Goal: Information Seeking & Learning: Learn about a topic

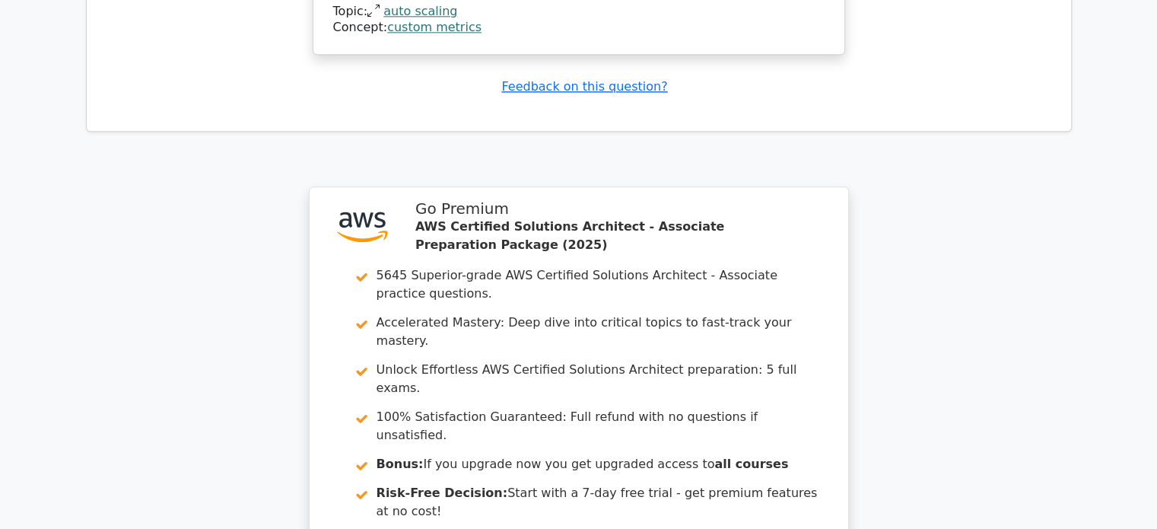
scroll to position [2029, 0]
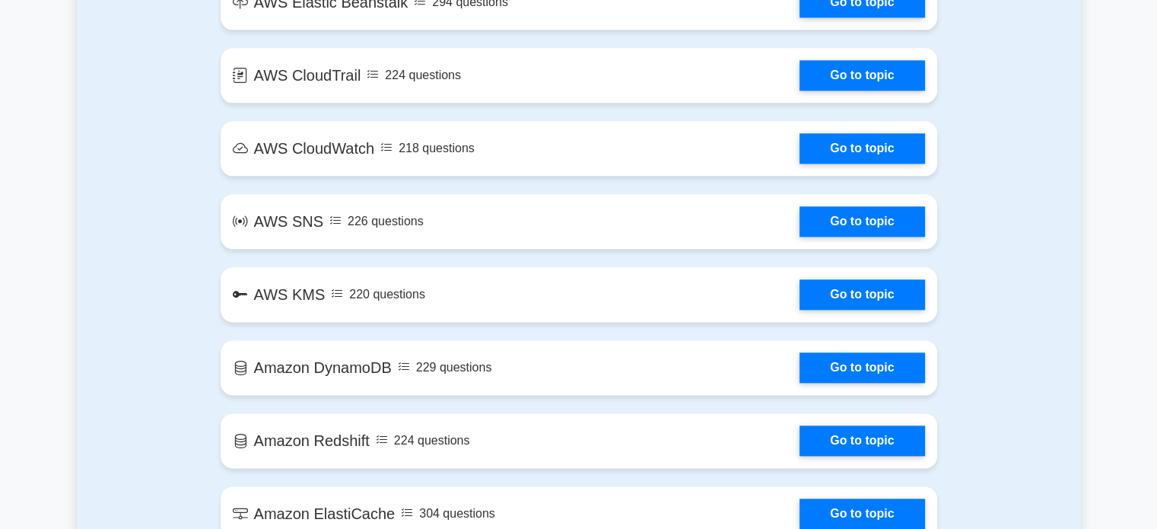
scroll to position [2313, 0]
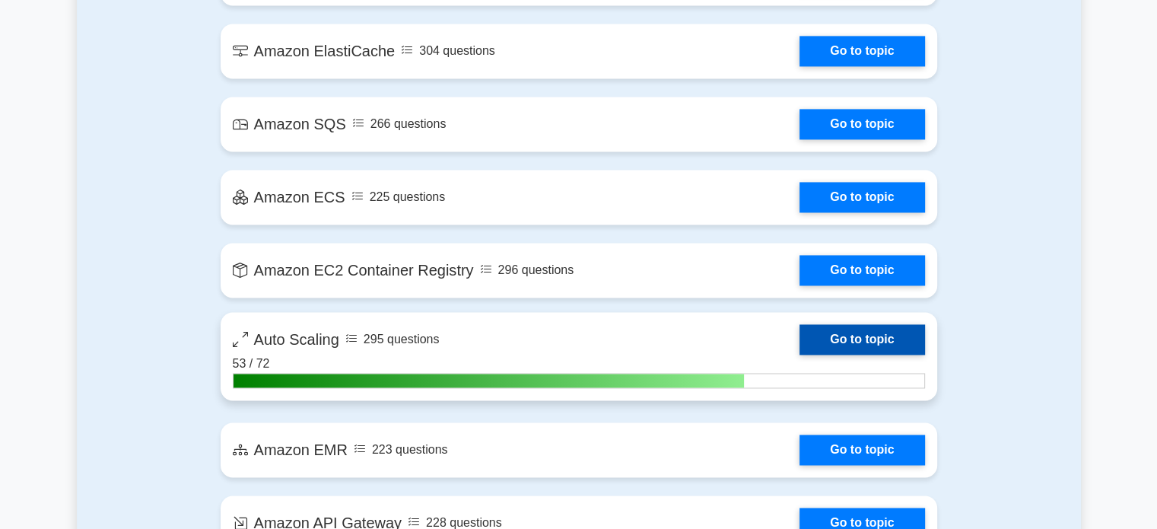
click at [876, 349] on link "Go to topic" at bounding box center [862, 339] width 125 height 30
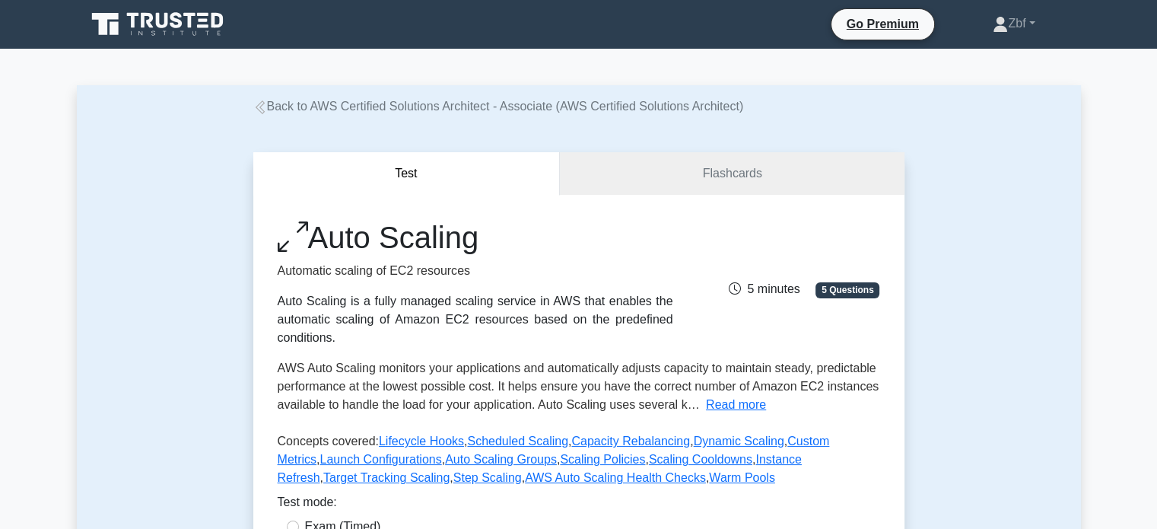
scroll to position [463, 0]
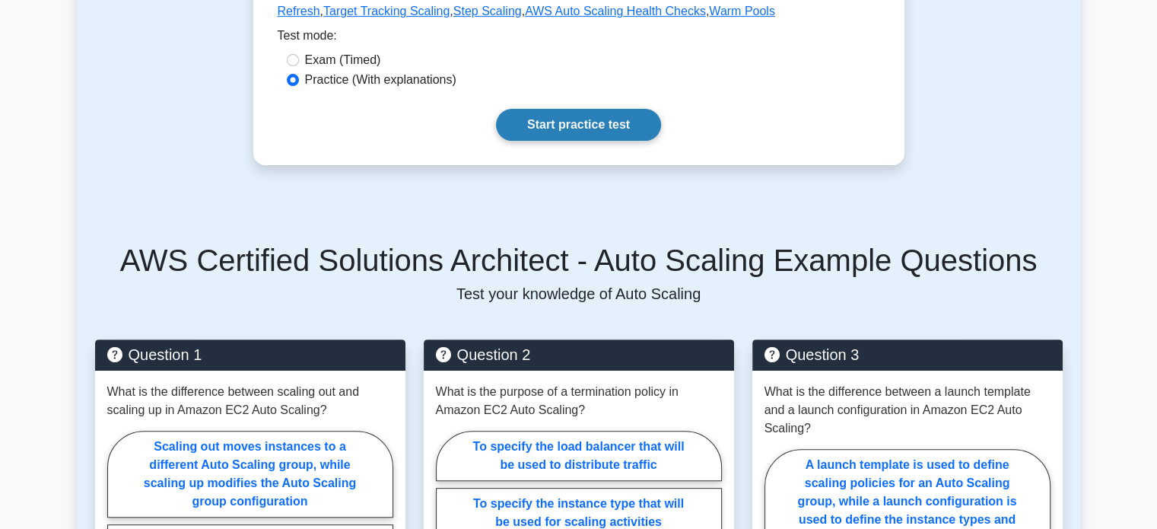
click at [651, 132] on link "Start practice test" at bounding box center [578, 125] width 165 height 32
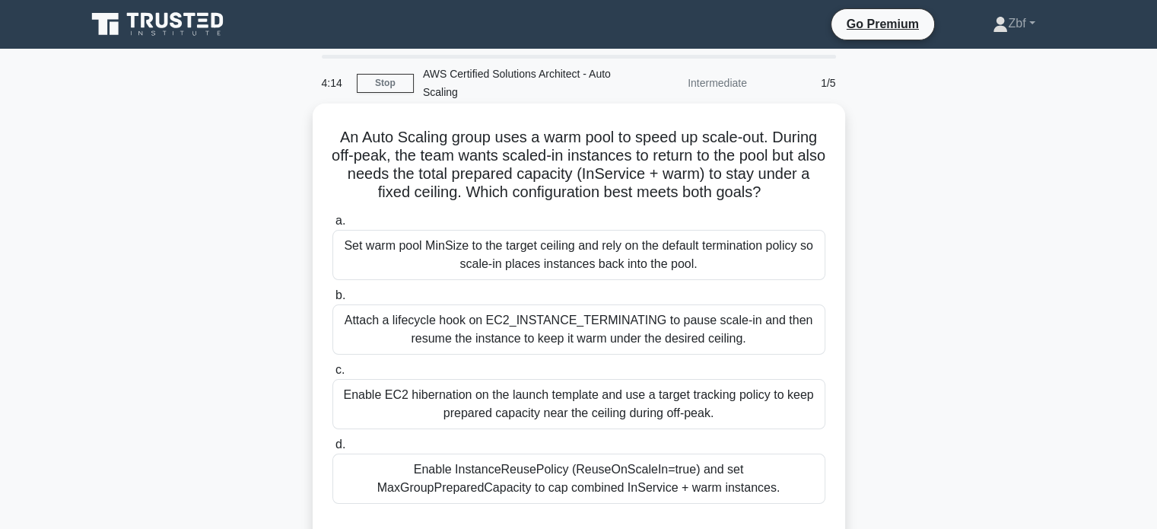
click at [634, 474] on div "Enable InstanceReusePolicy (ReuseOnScaleIn=true) and set MaxGroupPreparedCapaci…" at bounding box center [578, 478] width 493 height 50
click at [332, 450] on input "d. Enable InstanceReusePolicy (ReuseOnScaleIn=true) and set MaxGroupPreparedCap…" at bounding box center [332, 445] width 0 height 10
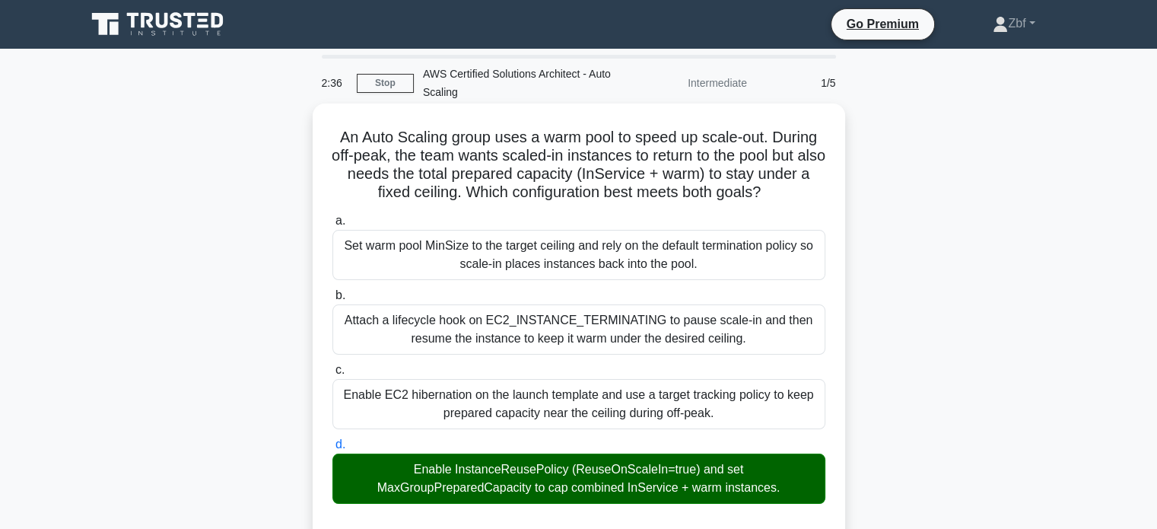
drag, startPoint x: 333, startPoint y: 139, endPoint x: 808, endPoint y: 486, distance: 587.9
click at [808, 486] on div "An Auto Scaling group uses a warm pool to speed up scale-out. During off-peak, …" at bounding box center [579, 534] width 520 height 848
copy div "An Auto Scaling group uses a warm pool to speed up scale-out. During off-peak, …"
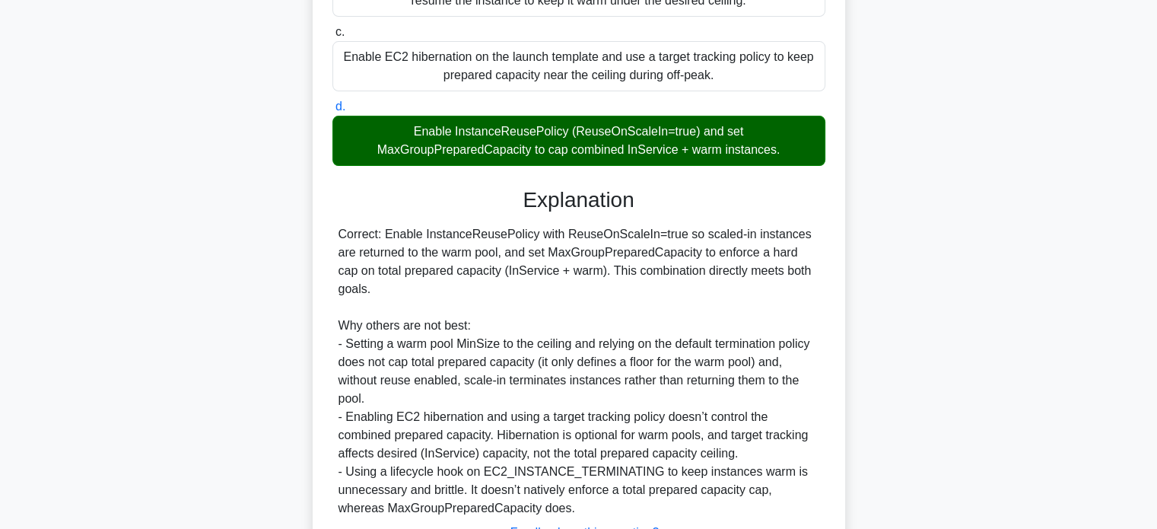
scroll to position [444, 0]
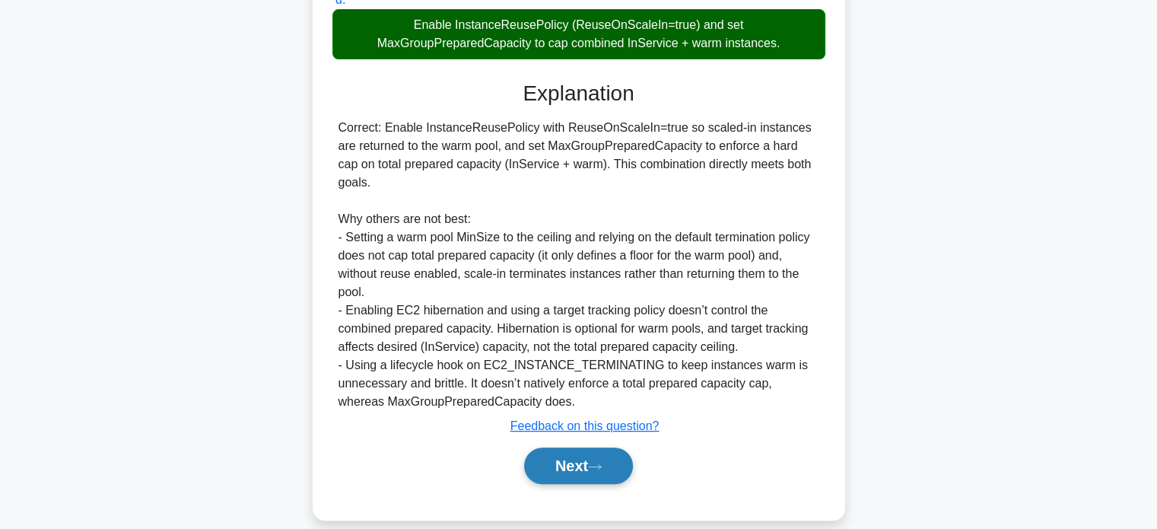
click at [589, 448] on button "Next" at bounding box center [578, 465] width 109 height 37
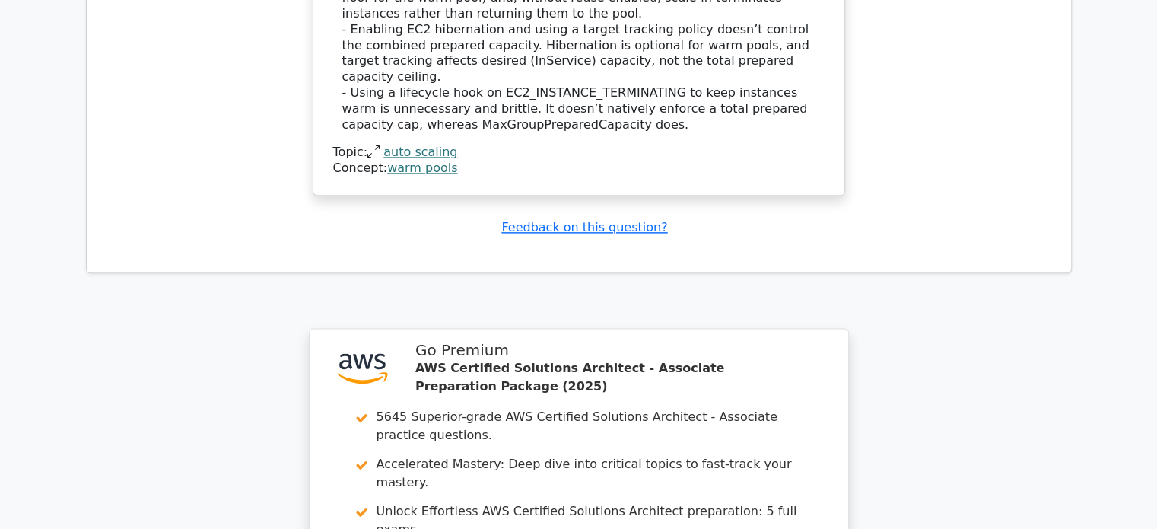
scroll to position [2198, 0]
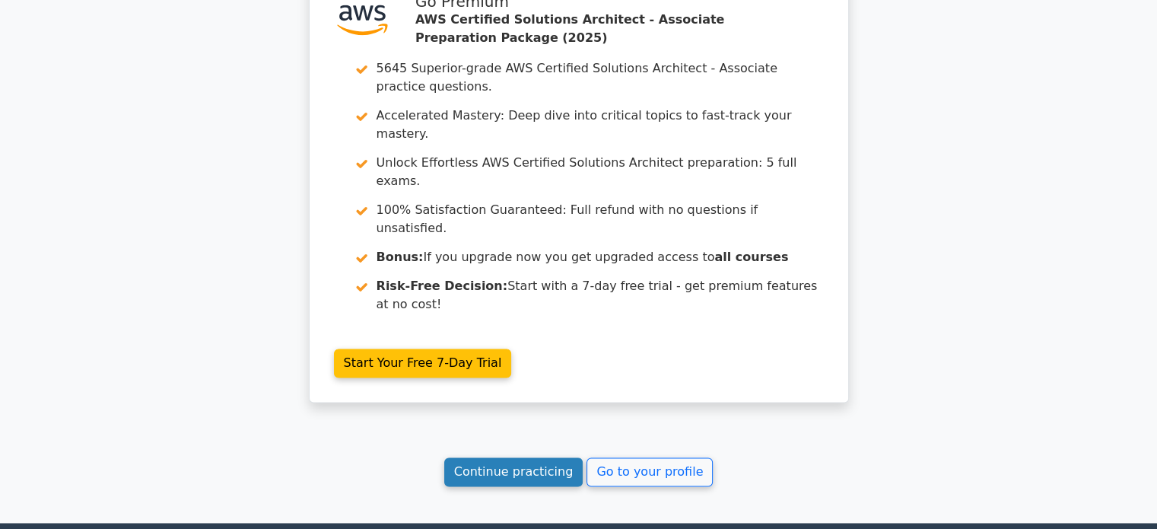
click at [508, 457] on link "Continue practicing" at bounding box center [513, 471] width 139 height 29
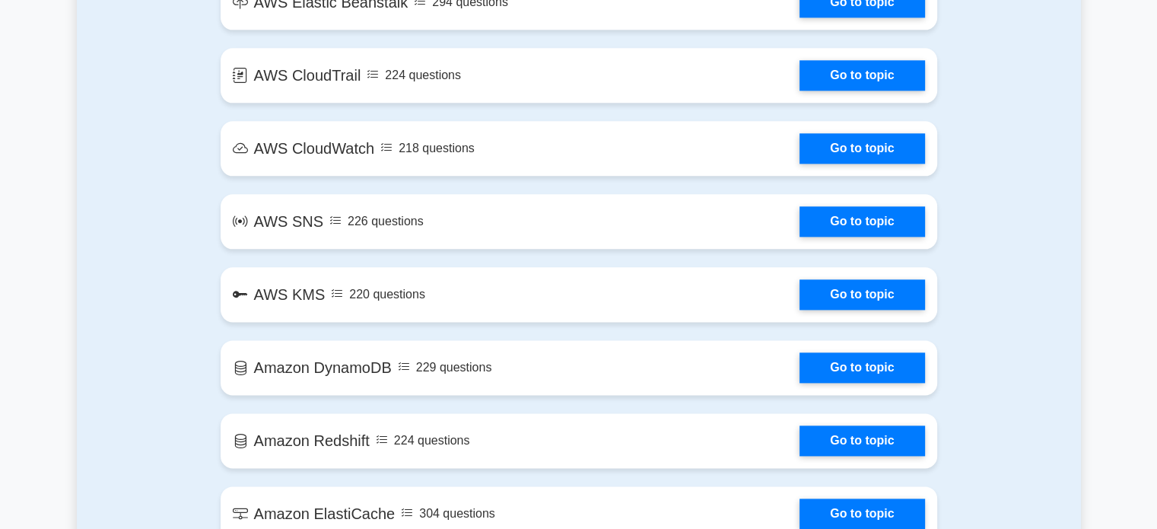
scroll to position [2313, 0]
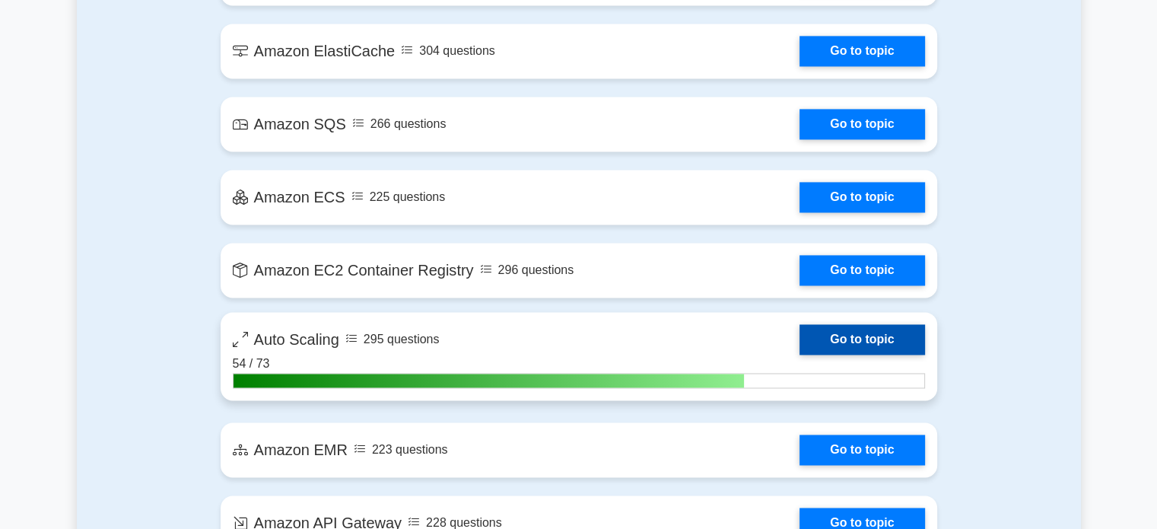
click at [881, 343] on link "Go to topic" at bounding box center [862, 339] width 125 height 30
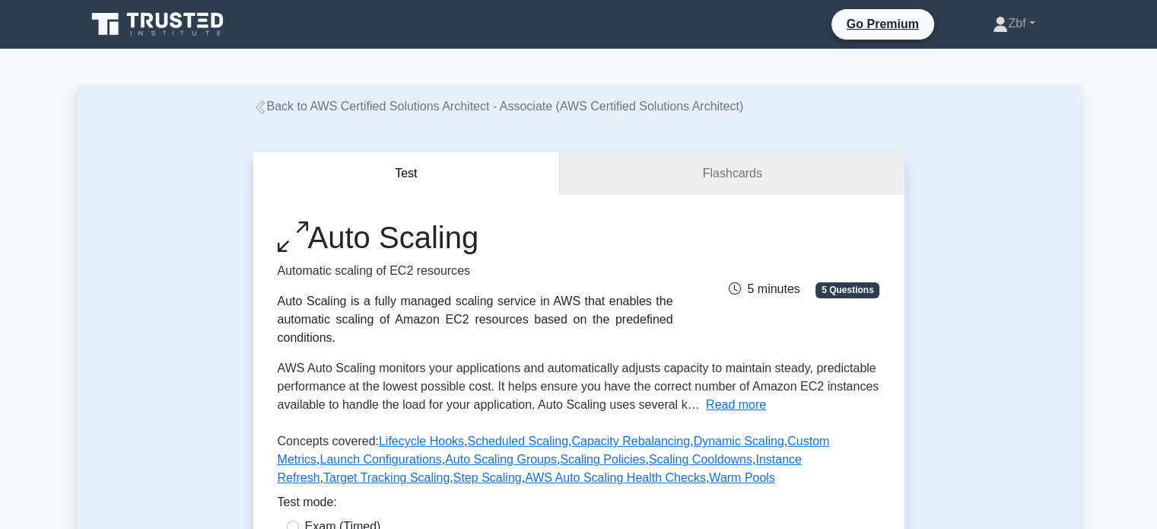
scroll to position [463, 0]
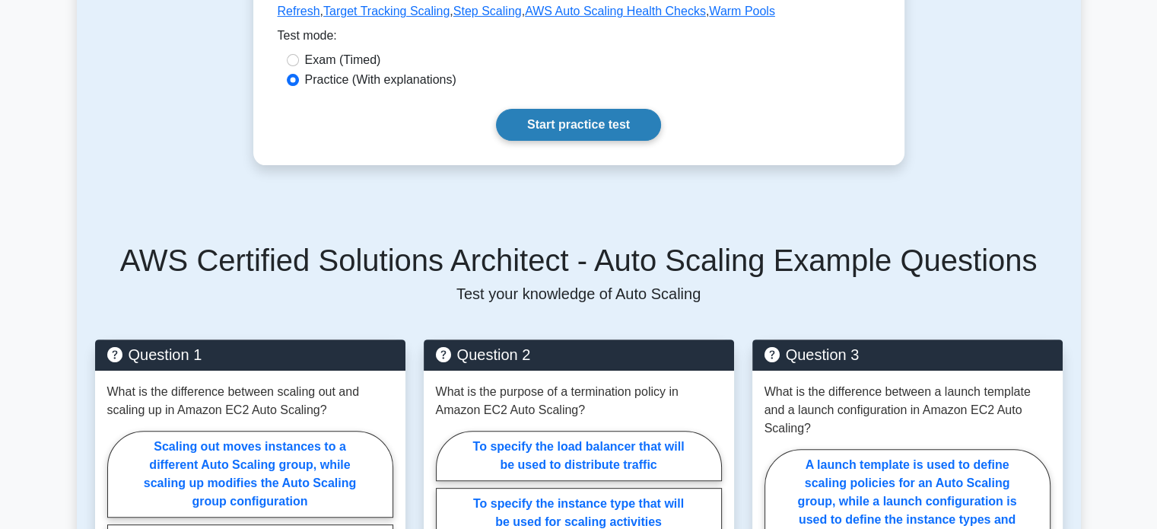
click at [625, 116] on link "Start practice test" at bounding box center [578, 125] width 165 height 32
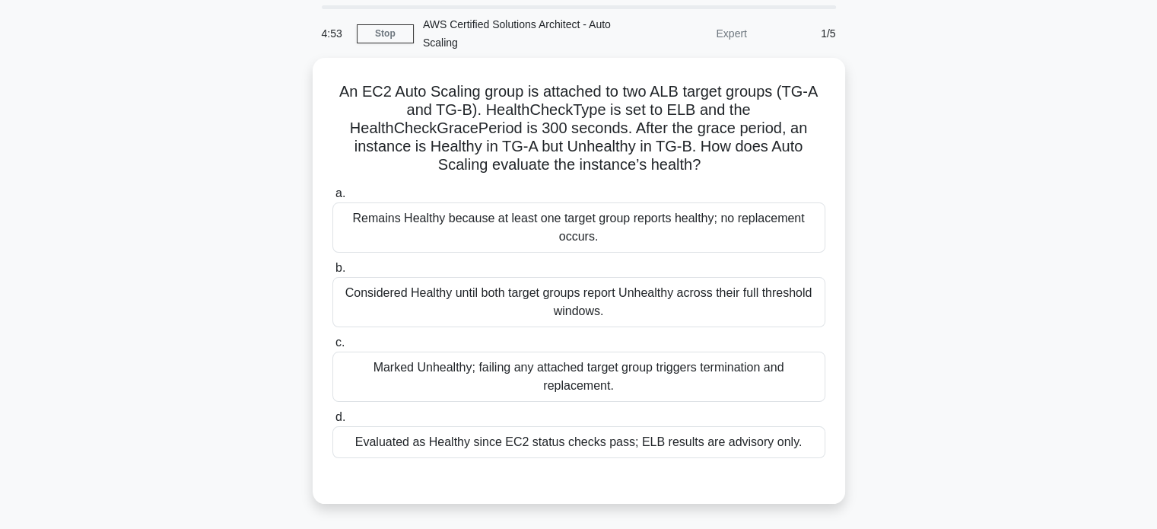
scroll to position [46, 0]
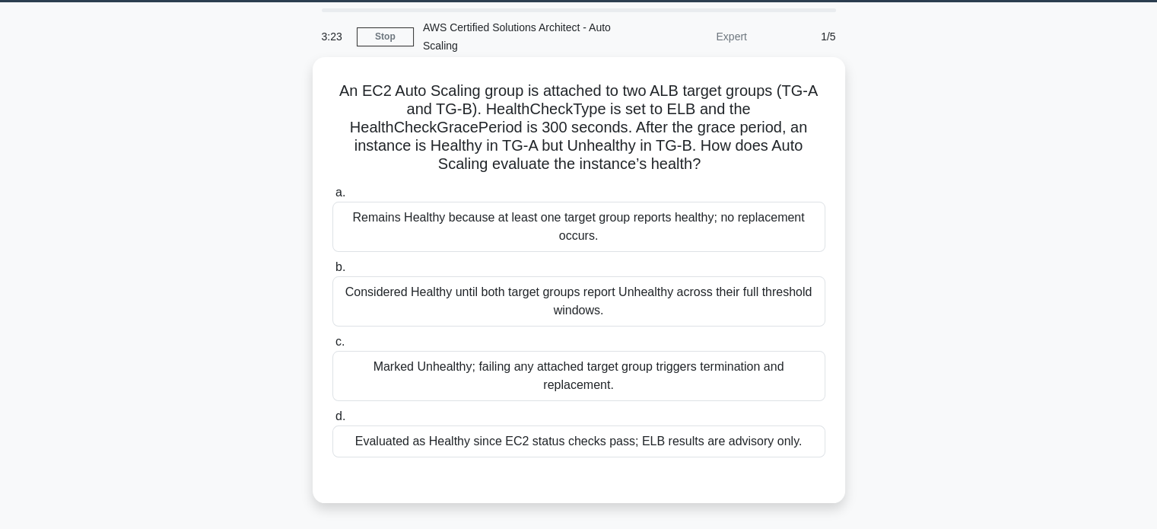
click at [724, 240] on div "Remains Healthy because at least one target group reports healthy; no replaceme…" at bounding box center [578, 227] width 493 height 50
click at [332, 198] on input "a. Remains Healthy because at least one target group reports healthy; no replac…" at bounding box center [332, 193] width 0 height 10
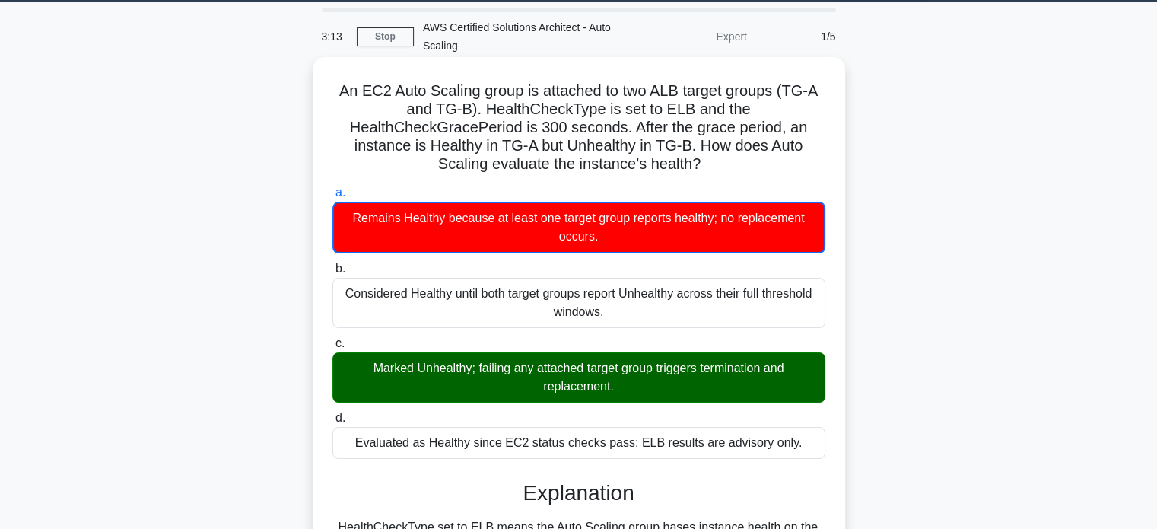
drag, startPoint x: 335, startPoint y: 91, endPoint x: 819, endPoint y: 451, distance: 603.4
click at [819, 451] on div "An EC2 Auto Scaling group is attached to two ALB target groups (TG-A and TG-B).…" at bounding box center [579, 460] width 520 height 795
copy div "An EC2 Auto Scaling group is attached to two ALB target groups (TG-A and TG-B).…"
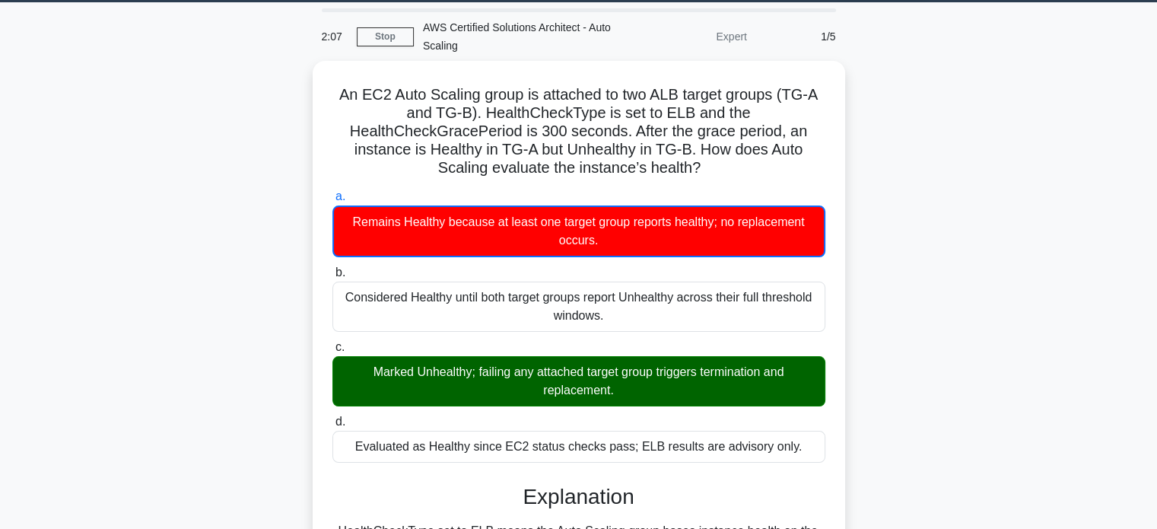
click at [948, 173] on div "An EC2 Auto Scaling group is attached to two ALB target groups (TG-A and TG-B).…" at bounding box center [579, 473] width 1004 height 825
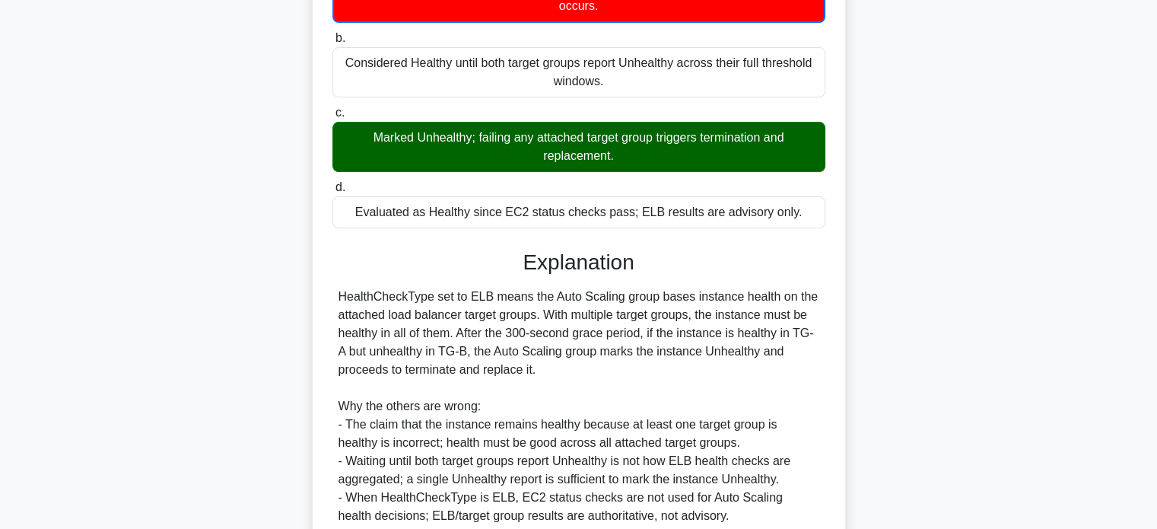
scroll to position [409, 0]
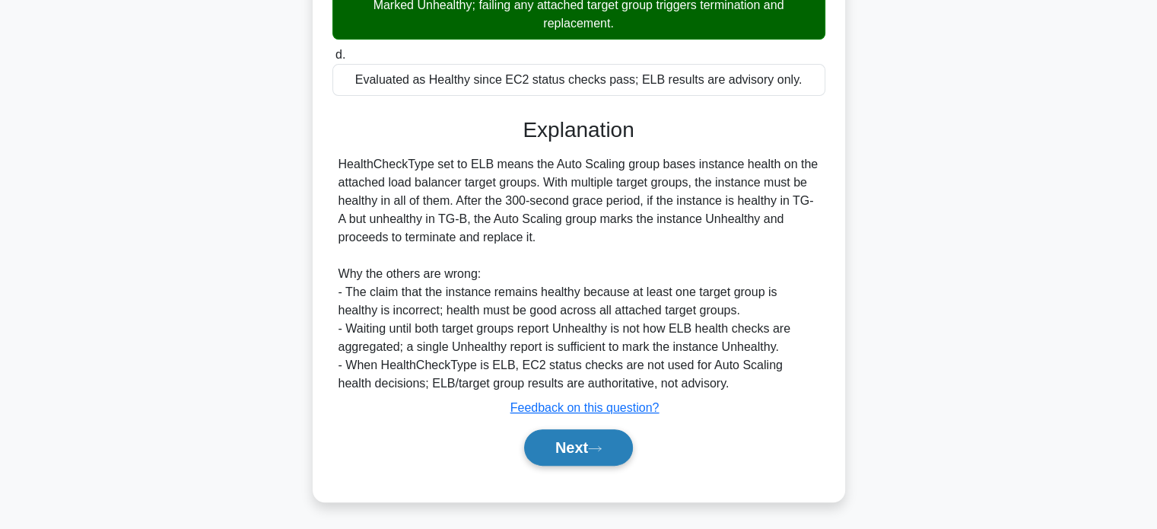
click at [622, 440] on button "Next" at bounding box center [578, 447] width 109 height 37
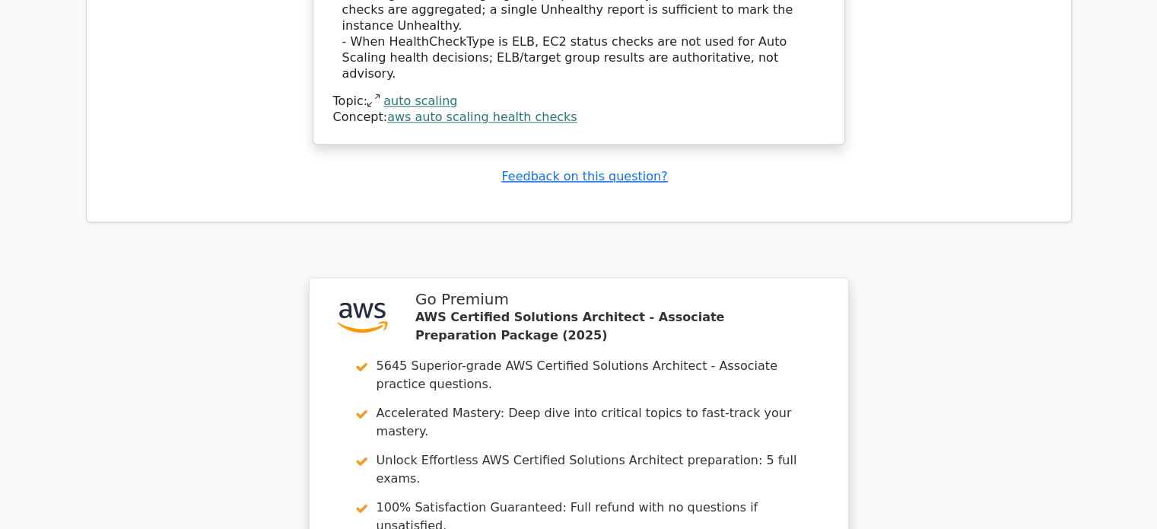
scroll to position [2154, 0]
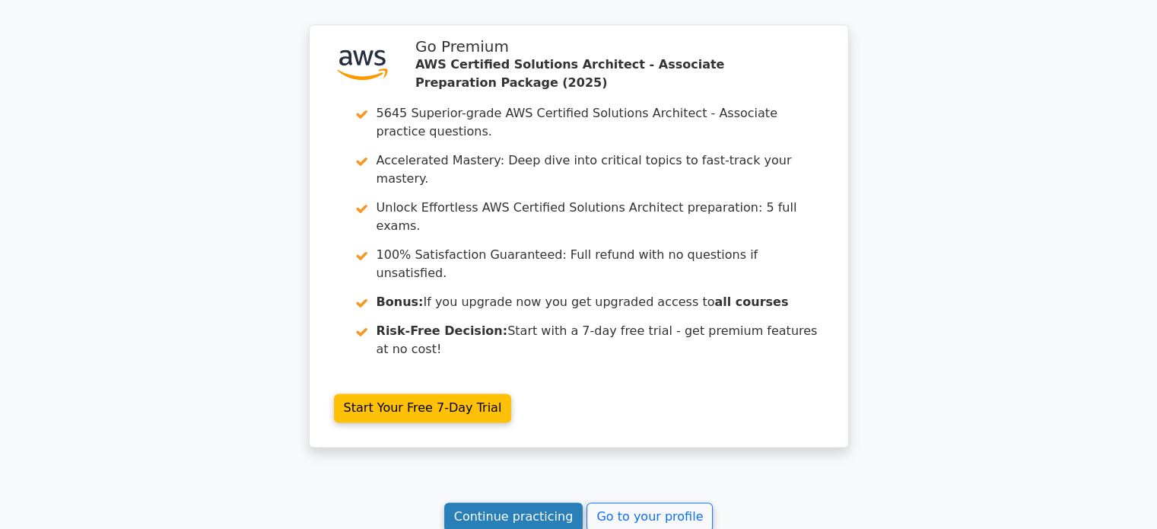
click at [478, 502] on link "Continue practicing" at bounding box center [513, 516] width 139 height 29
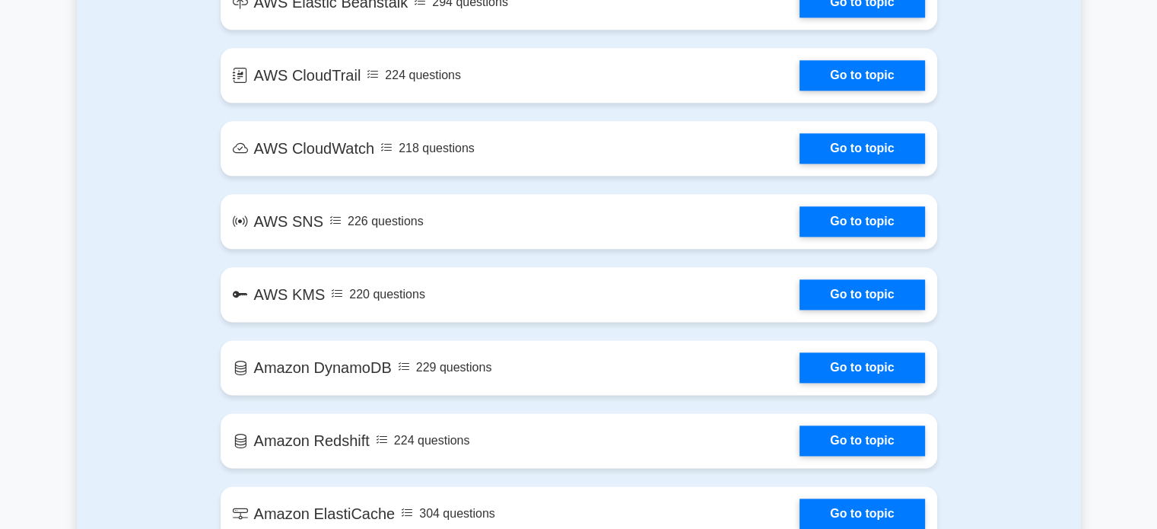
scroll to position [2313, 0]
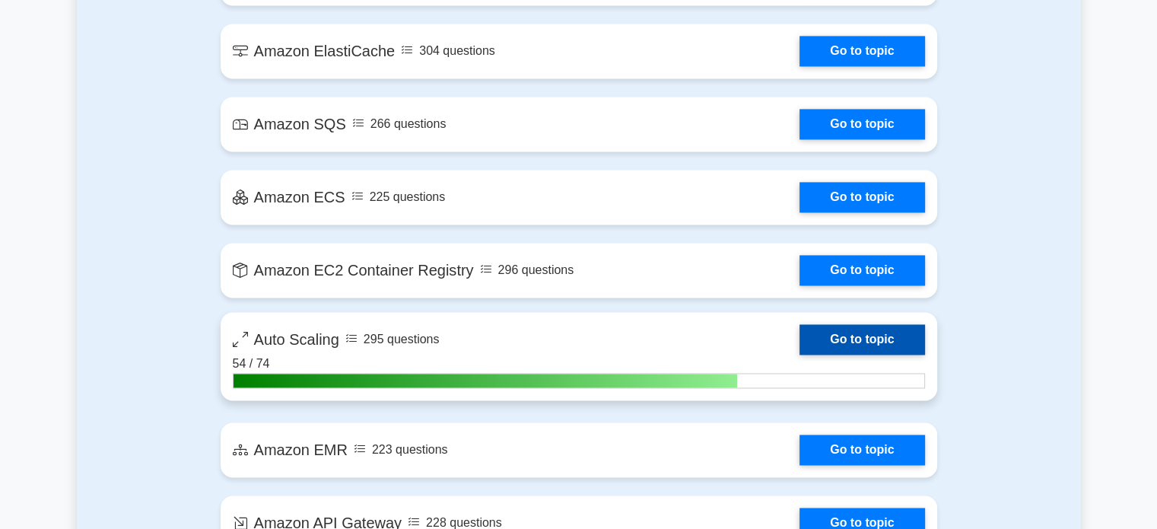
click at [868, 333] on link "Go to topic" at bounding box center [862, 339] width 125 height 30
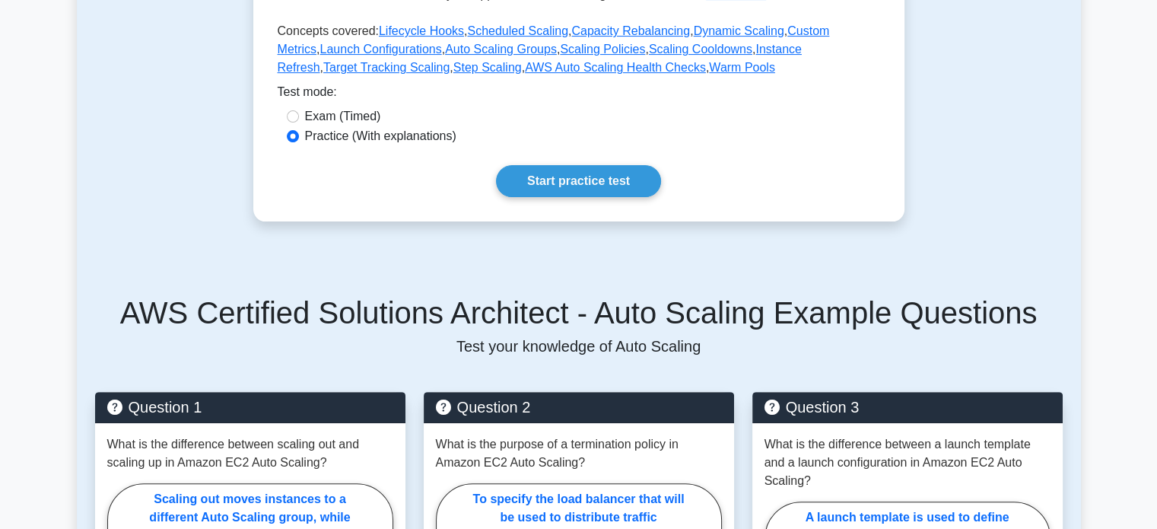
scroll to position [407, 0]
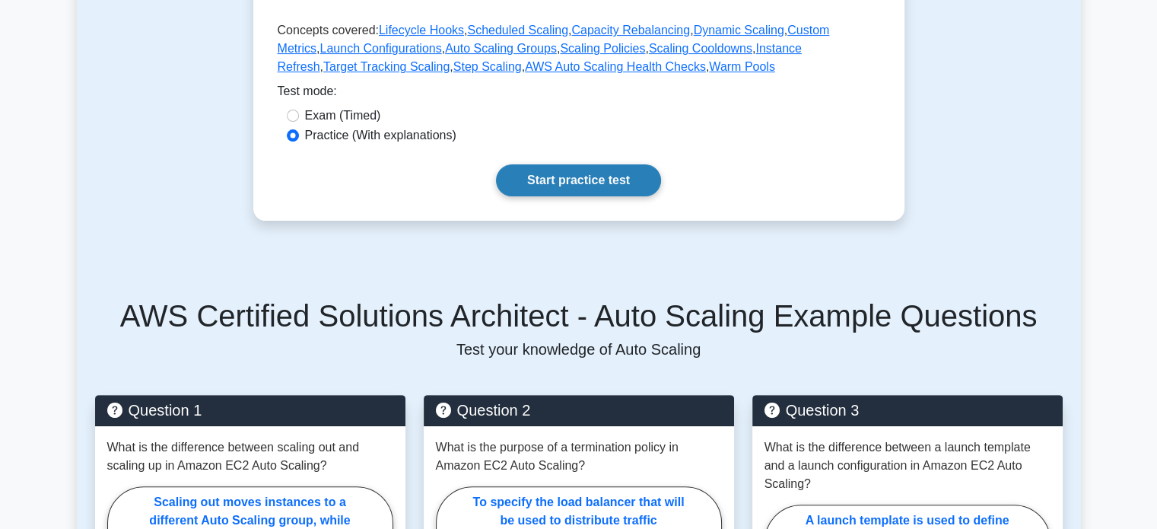
click at [587, 193] on link "Start practice test" at bounding box center [578, 180] width 165 height 32
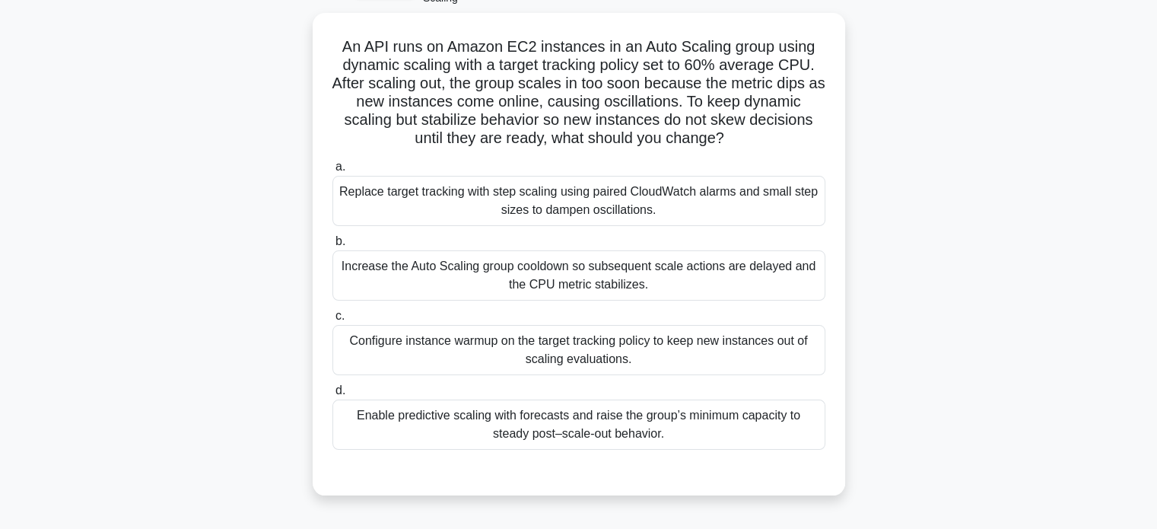
scroll to position [96, 0]
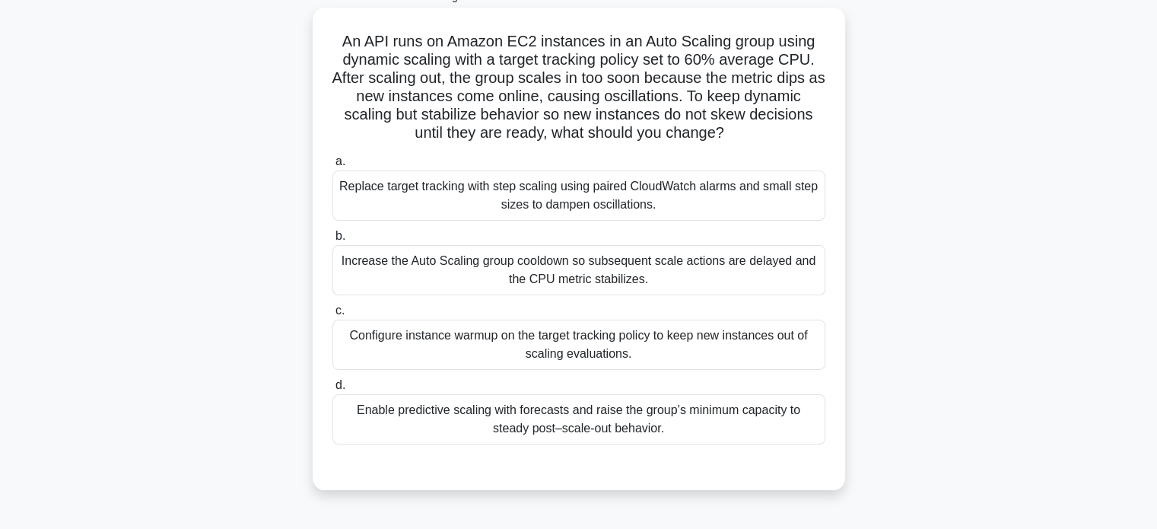
click at [542, 284] on div "Increase the Auto Scaling group cooldown so subsequent scale actions are delaye…" at bounding box center [578, 270] width 493 height 50
click at [332, 241] on input "b. Increase the Auto Scaling group cooldown so subsequent scale actions are del…" at bounding box center [332, 236] width 0 height 10
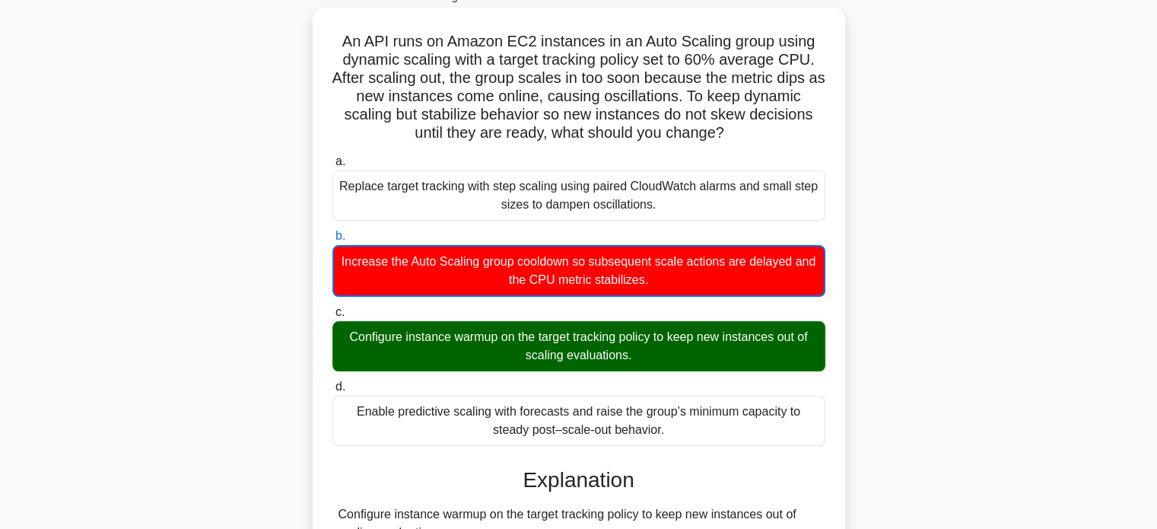
drag, startPoint x: 339, startPoint y: 40, endPoint x: 688, endPoint y: 441, distance: 531.1
click at [688, 441] on div "An API runs on Amazon EC2 instances in an Auto Scaling group using dynamic scal…" at bounding box center [579, 484] width 520 height 941
copy div "An API runs on Amazon EC2 instances in an Auto Scaling group using dynamic scal…"
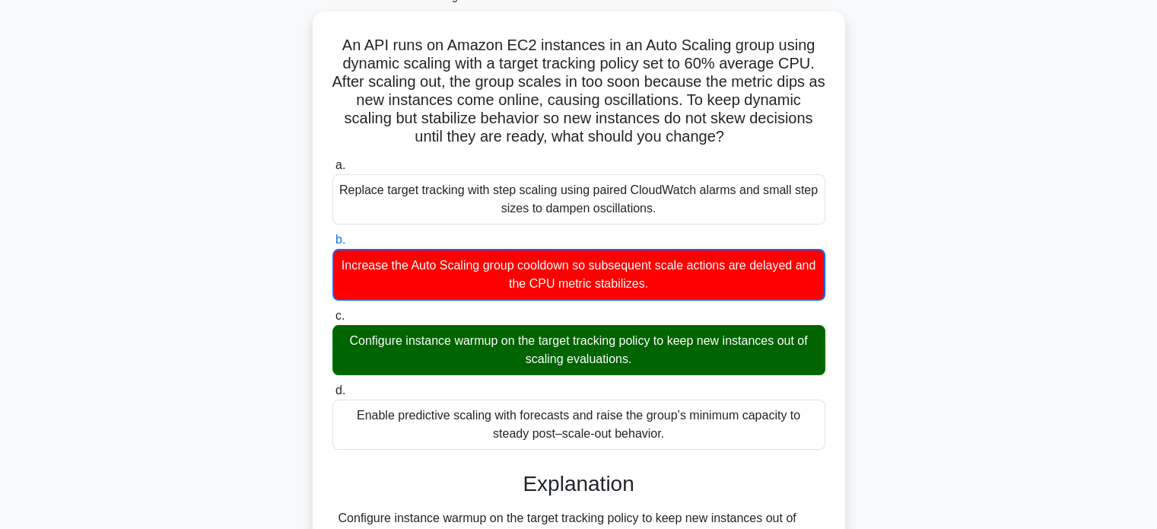
click at [961, 110] on div "An API runs on Amazon EC2 instances in an Auto Scaling group using dynamic scal…" at bounding box center [579, 496] width 1004 height 971
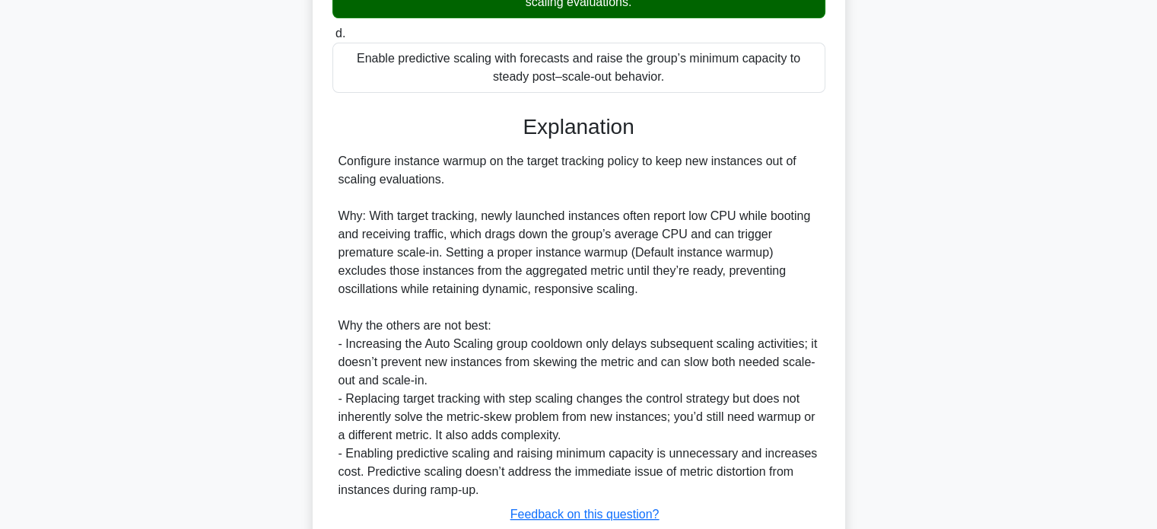
scroll to position [555, 0]
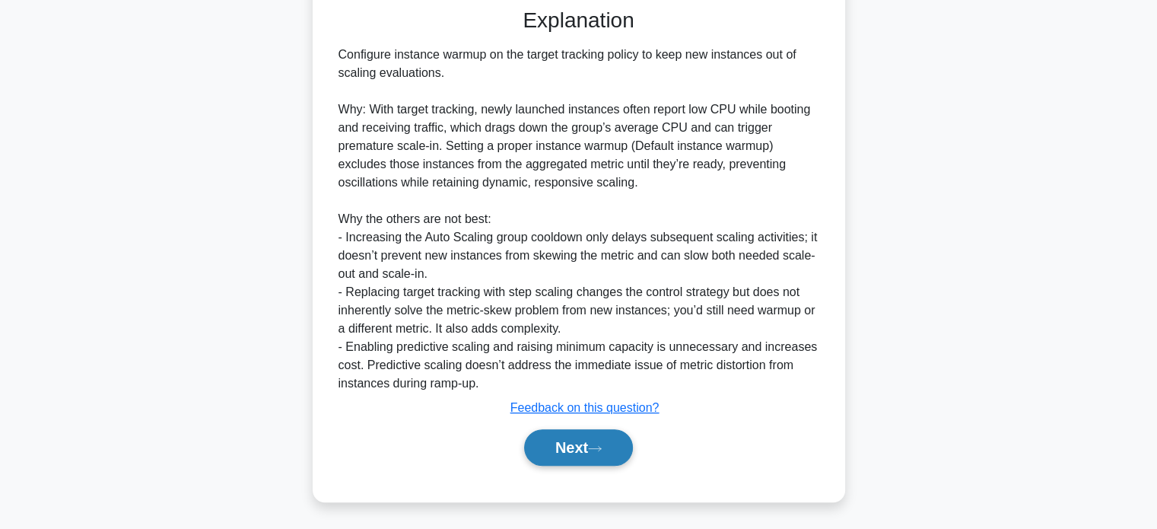
click at [612, 450] on button "Next" at bounding box center [578, 447] width 109 height 37
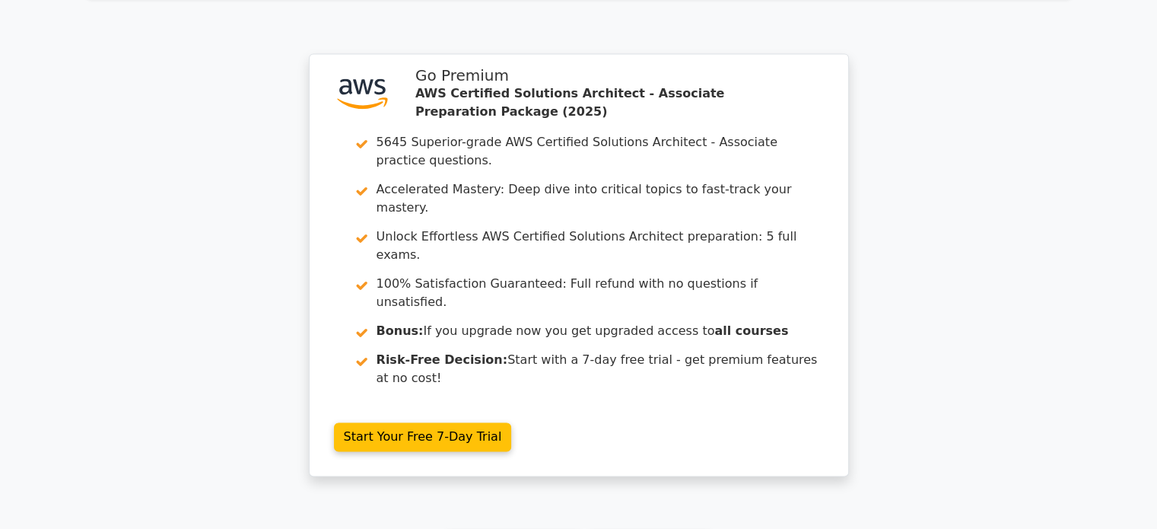
scroll to position [2282, 0]
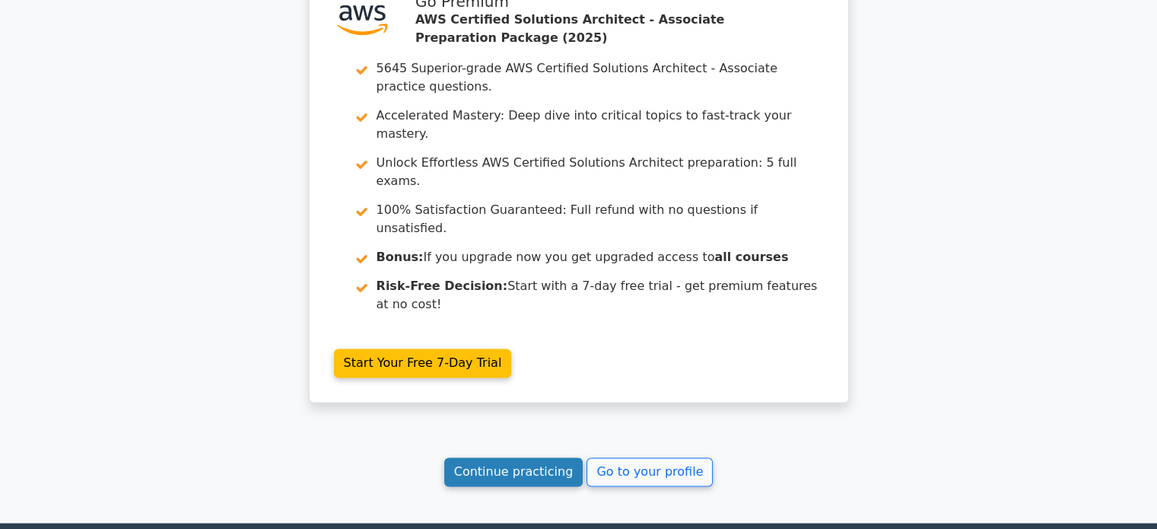
click at [525, 457] on link "Continue practicing" at bounding box center [513, 471] width 139 height 29
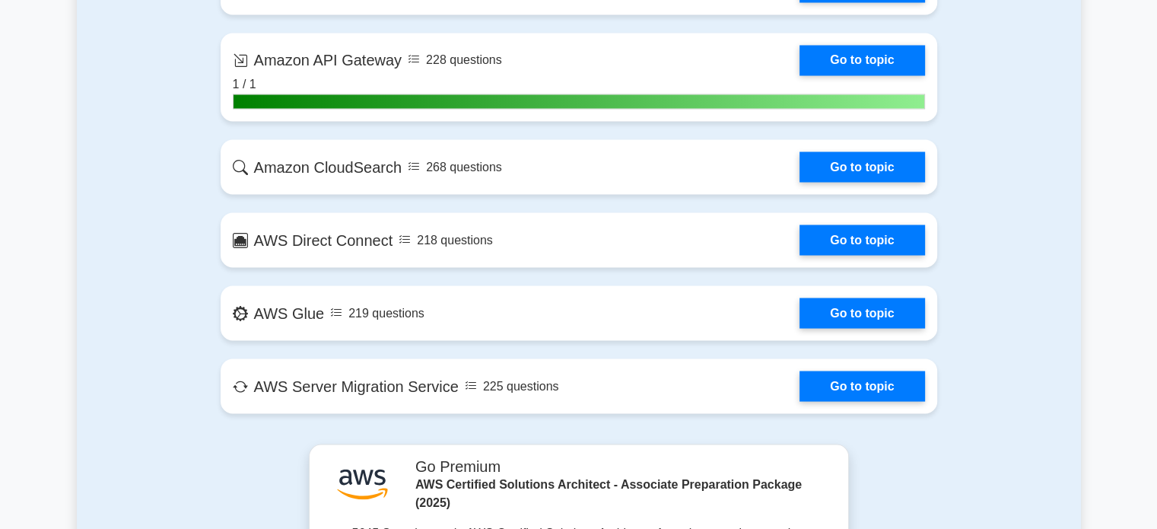
scroll to position [2313, 0]
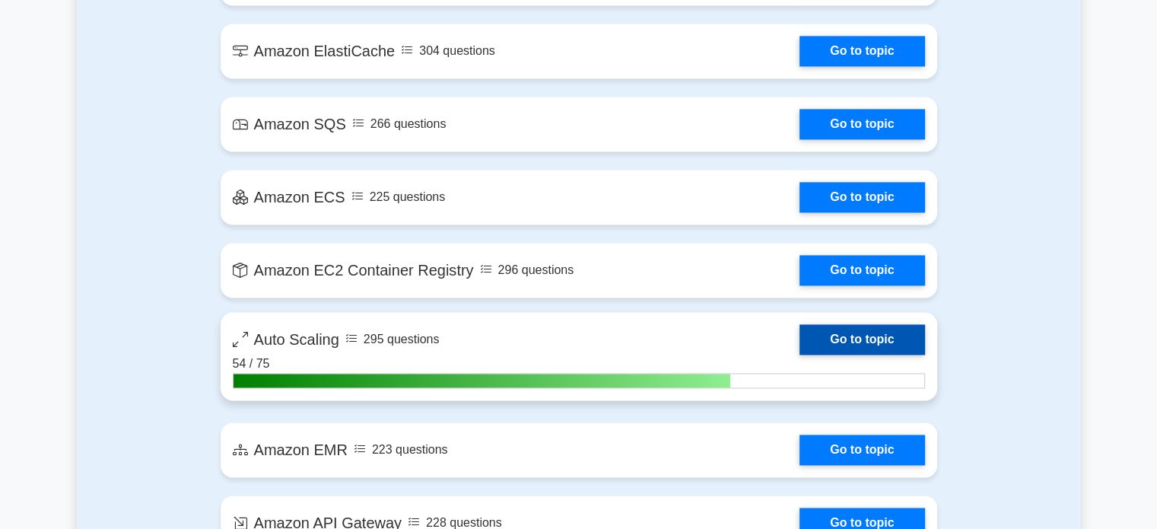
click at [831, 346] on link "Go to topic" at bounding box center [862, 339] width 125 height 30
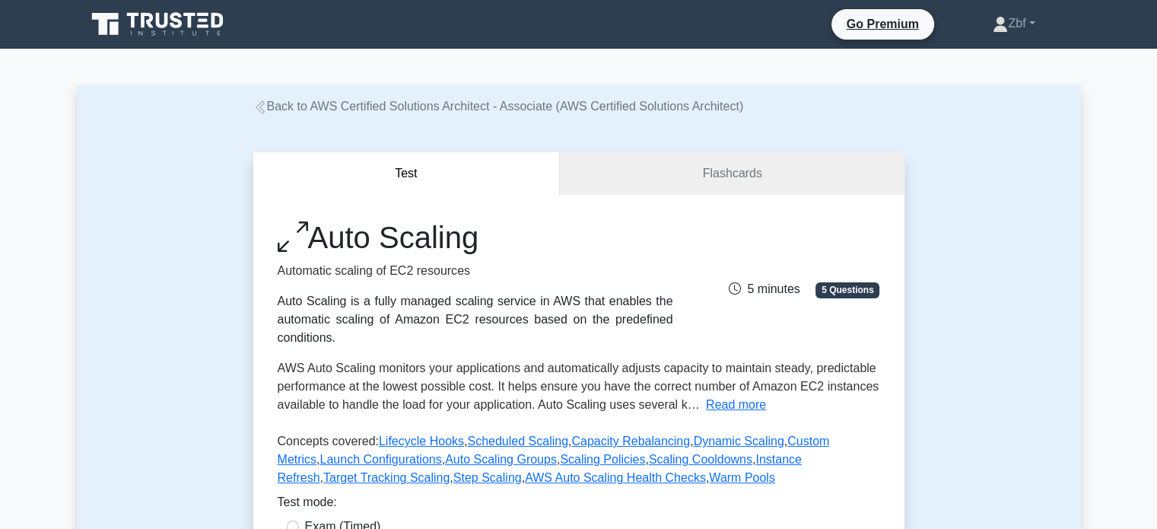
scroll to position [463, 0]
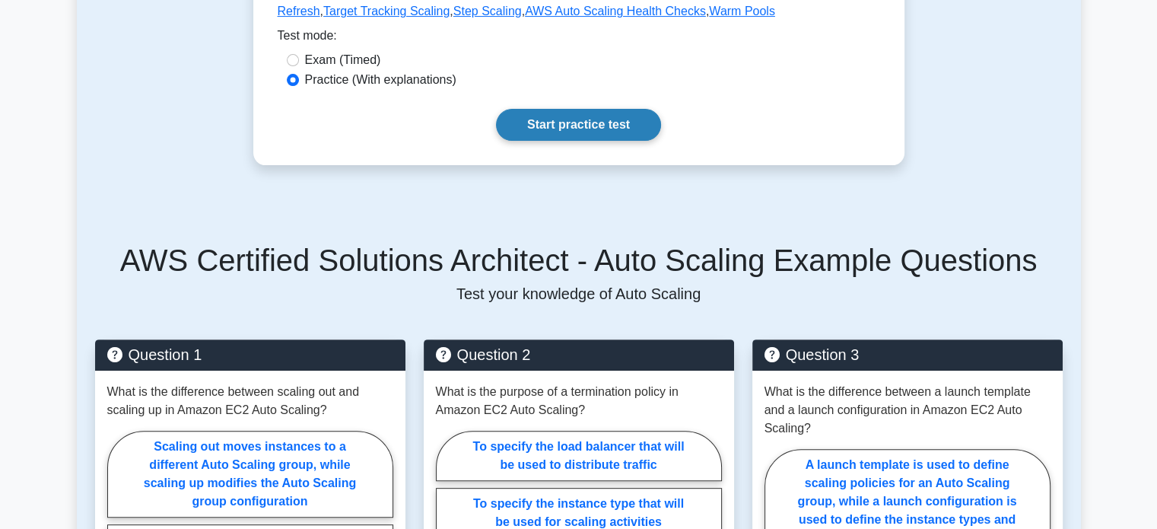
click at [602, 135] on link "Start practice test" at bounding box center [578, 125] width 165 height 32
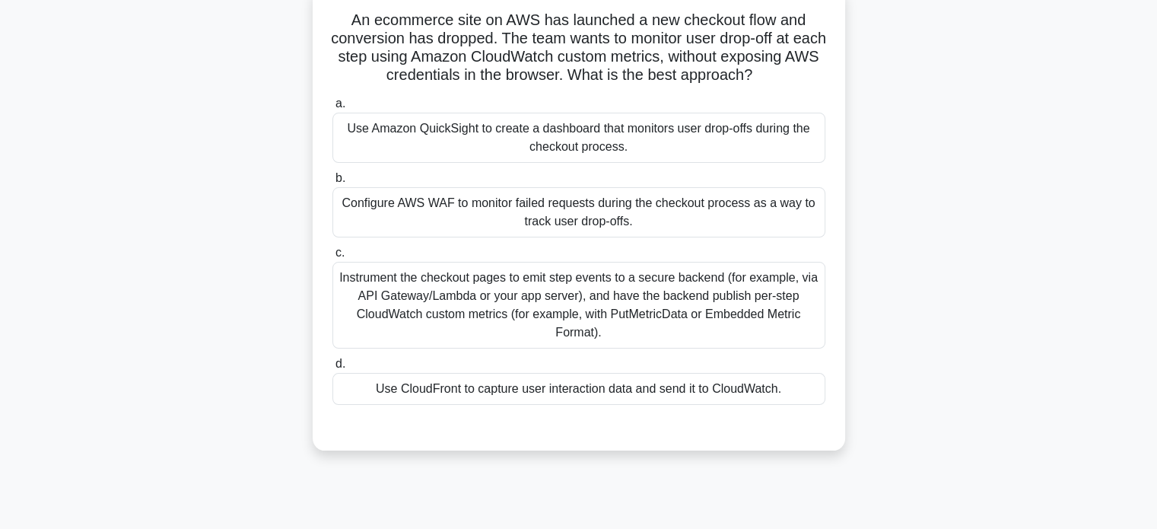
scroll to position [125, 0]
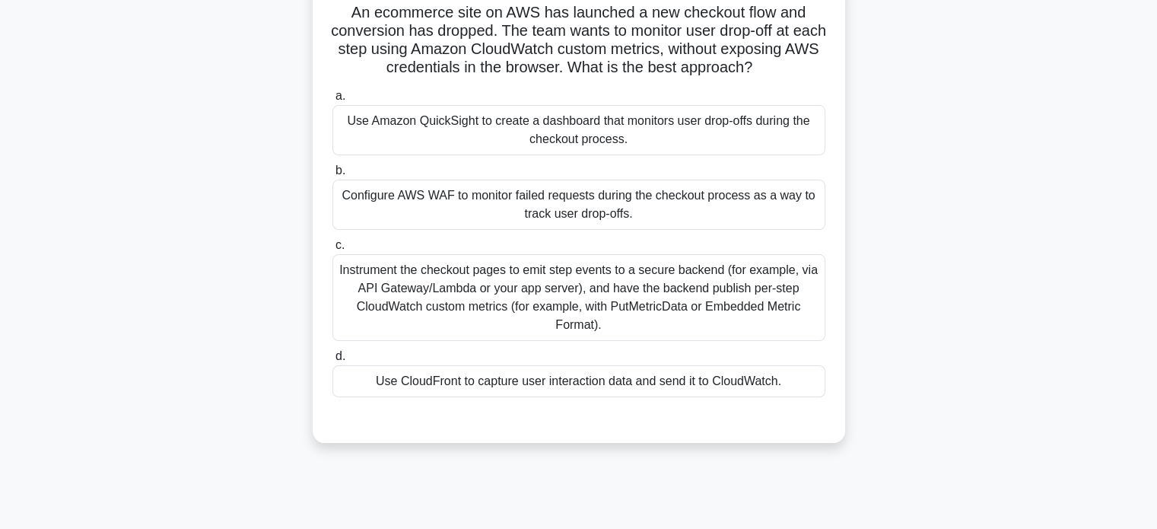
click at [620, 293] on div "Instrument the checkout pages to emit step events to a secure backend (for exam…" at bounding box center [578, 297] width 493 height 87
click at [332, 250] on input "c. Instrument the checkout pages to emit step events to a secure backend (for e…" at bounding box center [332, 245] width 0 height 10
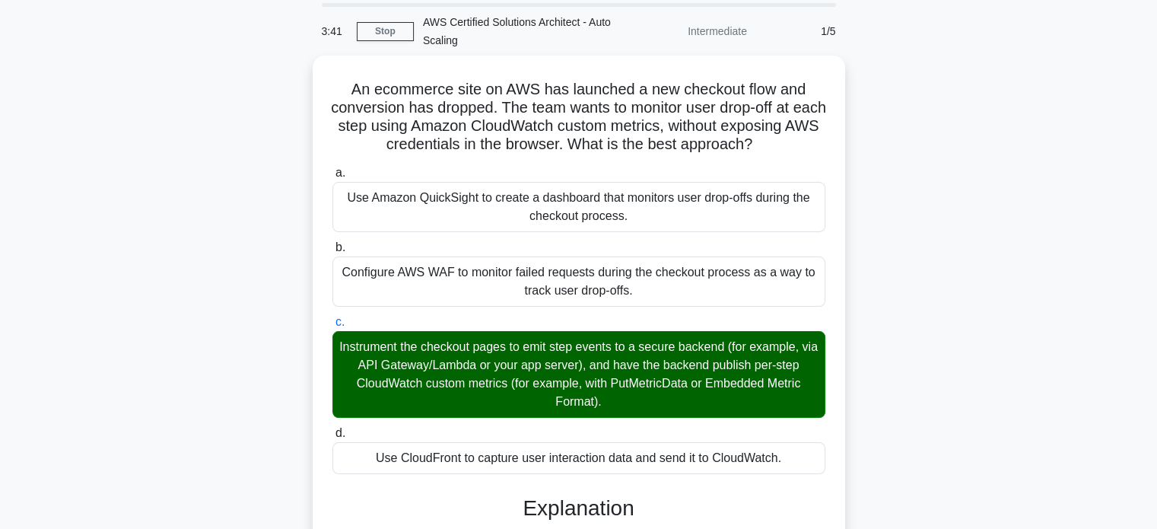
scroll to position [79, 0]
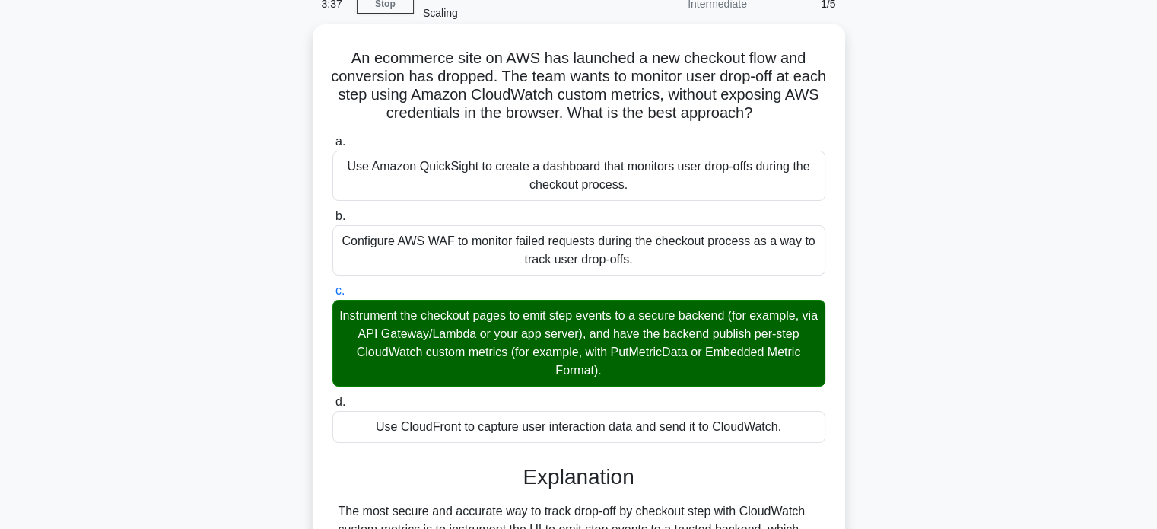
drag, startPoint x: 348, startPoint y: 57, endPoint x: 811, endPoint y: 419, distance: 587.4
click at [811, 419] on div "An ecommerce site on AWS has launched a new checkout flow and conversion has dr…" at bounding box center [579, 399] width 520 height 739
copy div "An ecommerce site on AWS has launched a new checkout flow and conversion has dr…"
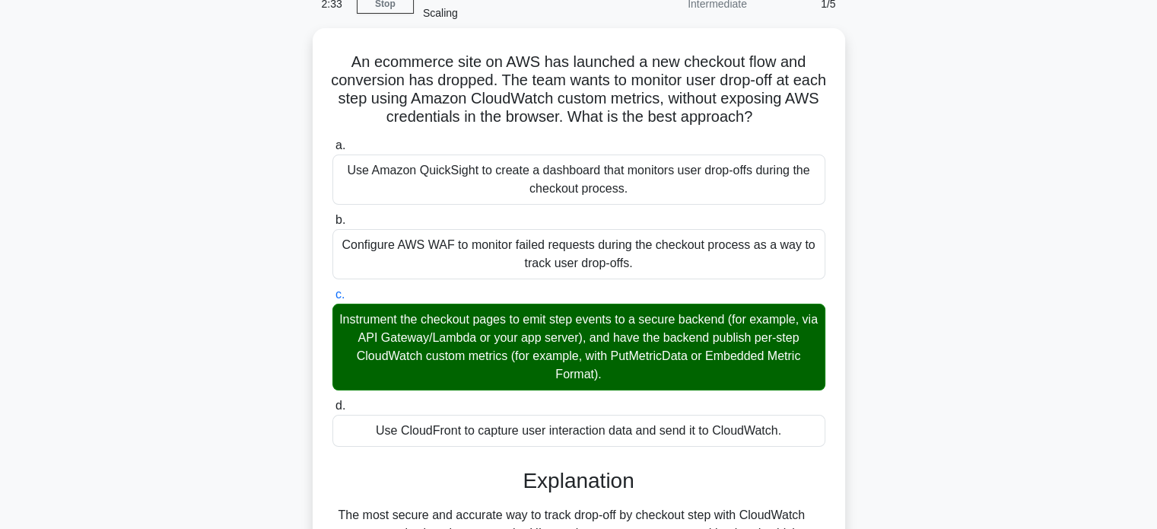
click at [975, 157] on div "An ecommerce site on AWS has launched a new checkout flow and conversion has dr…" at bounding box center [579, 412] width 1004 height 769
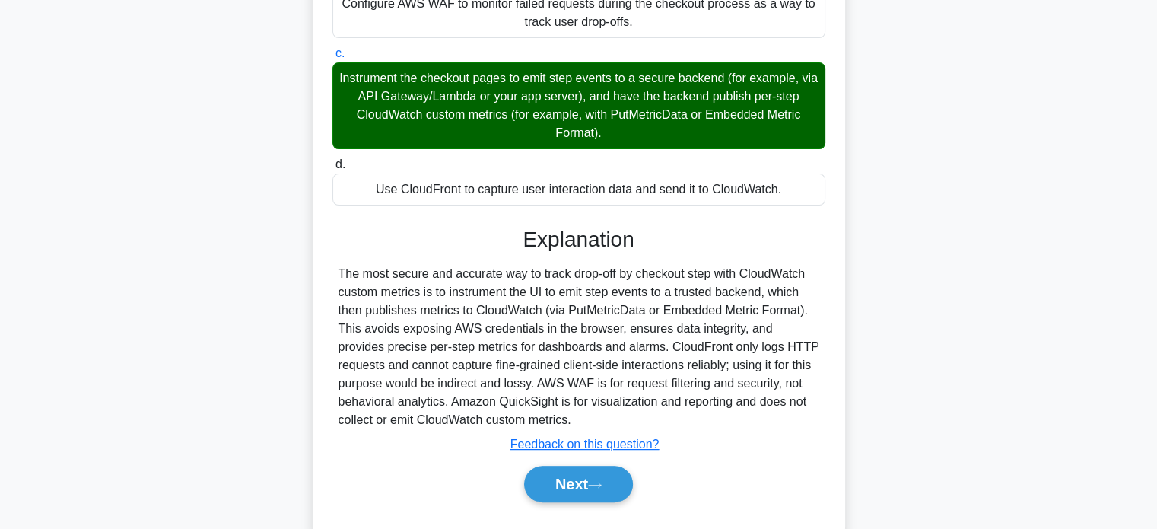
scroll to position [353, 0]
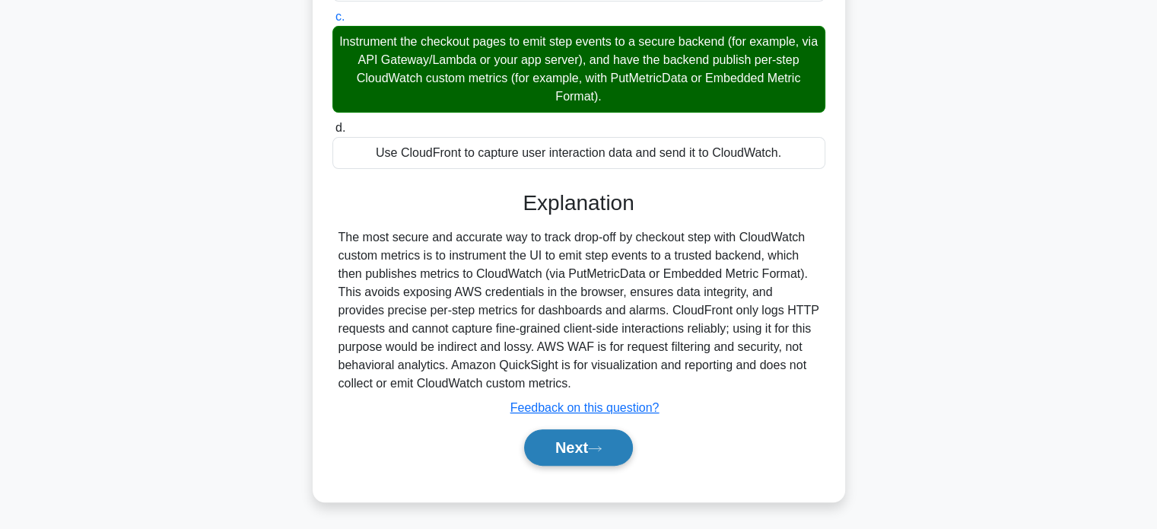
click at [581, 442] on button "Next" at bounding box center [578, 447] width 109 height 37
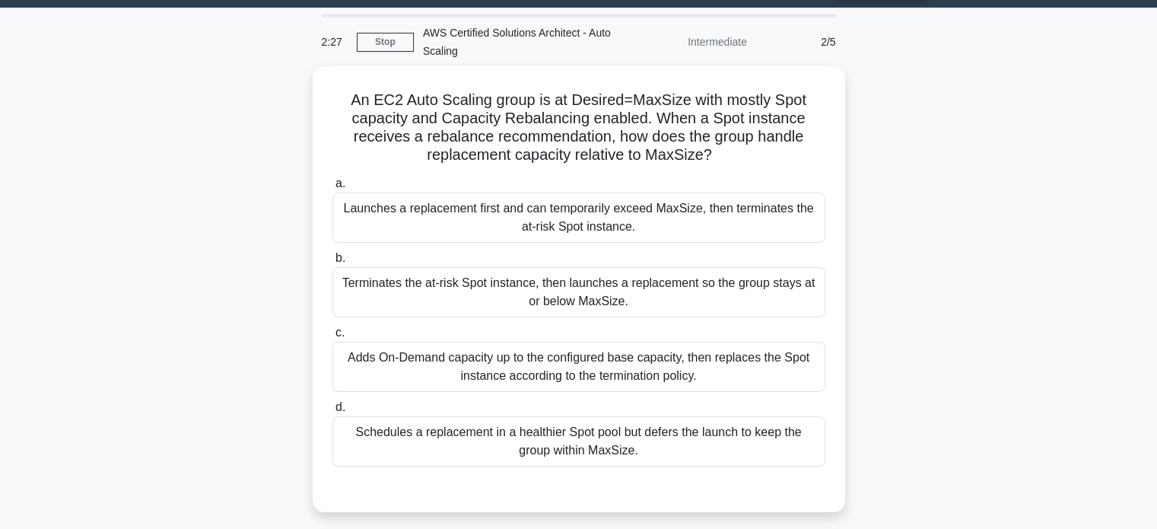
scroll to position [35, 0]
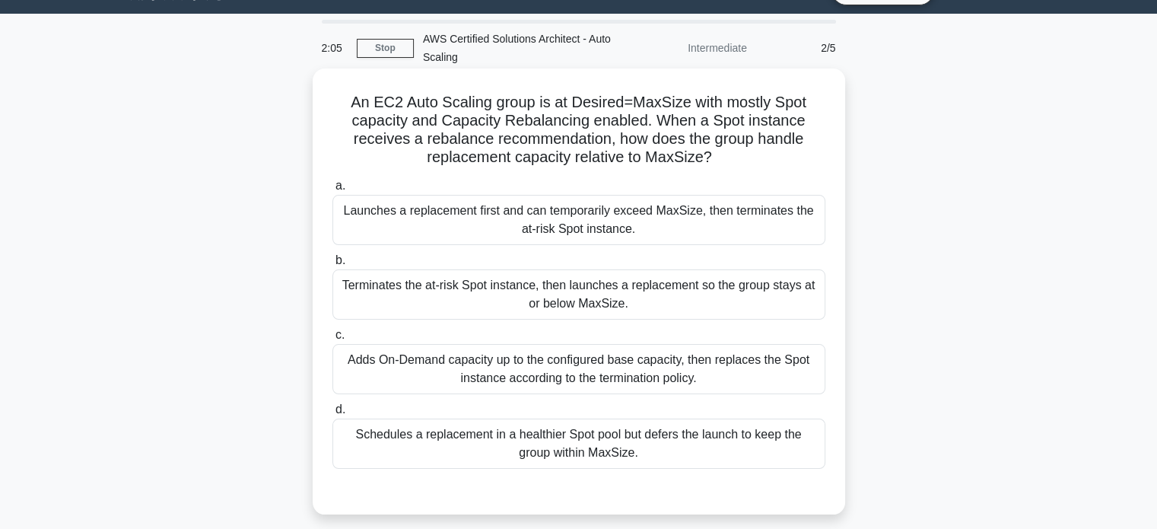
click at [633, 228] on div "Launches a replacement first and can temporarily exceed MaxSize, then terminate…" at bounding box center [578, 220] width 493 height 50
click at [332, 191] on input "a. Launches a replacement first and can temporarily exceed MaxSize, then termin…" at bounding box center [332, 186] width 0 height 10
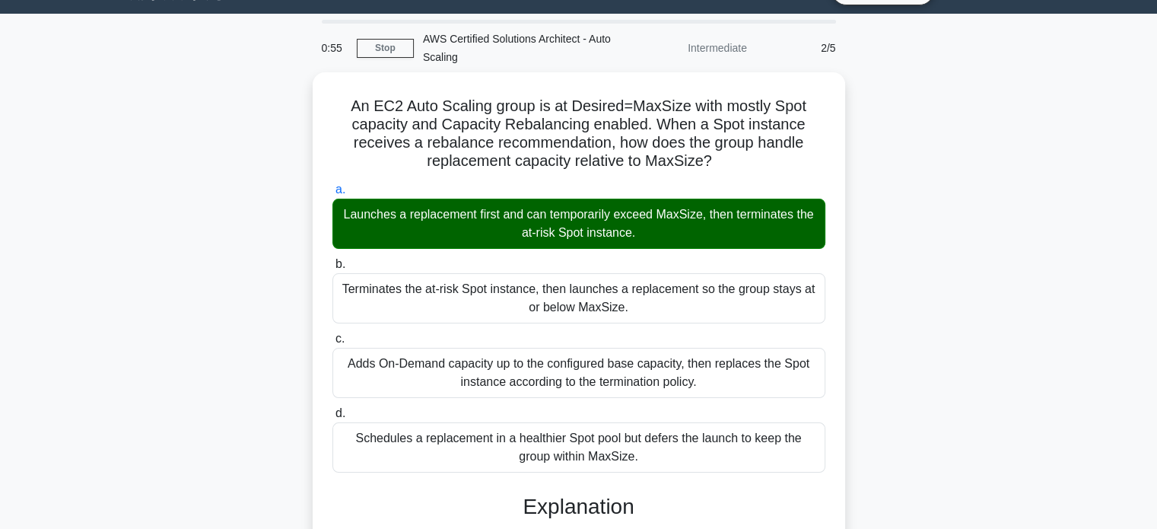
click at [1010, 215] on div "An EC2 Auto Scaling group is at Desired=MaxSize with mostly Spot capacity and C…" at bounding box center [579, 538] width 1004 height 933
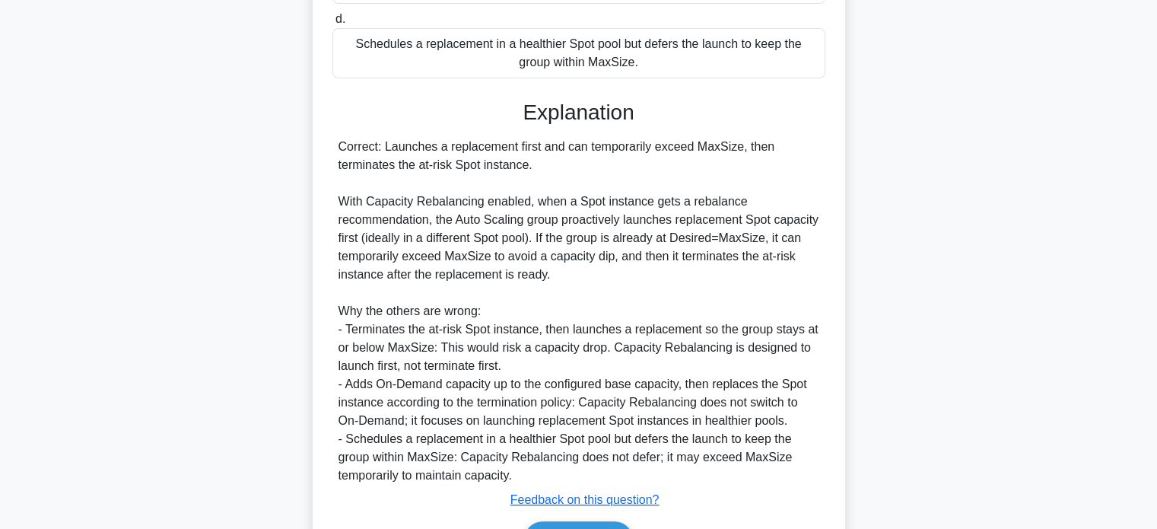
scroll to position [517, 0]
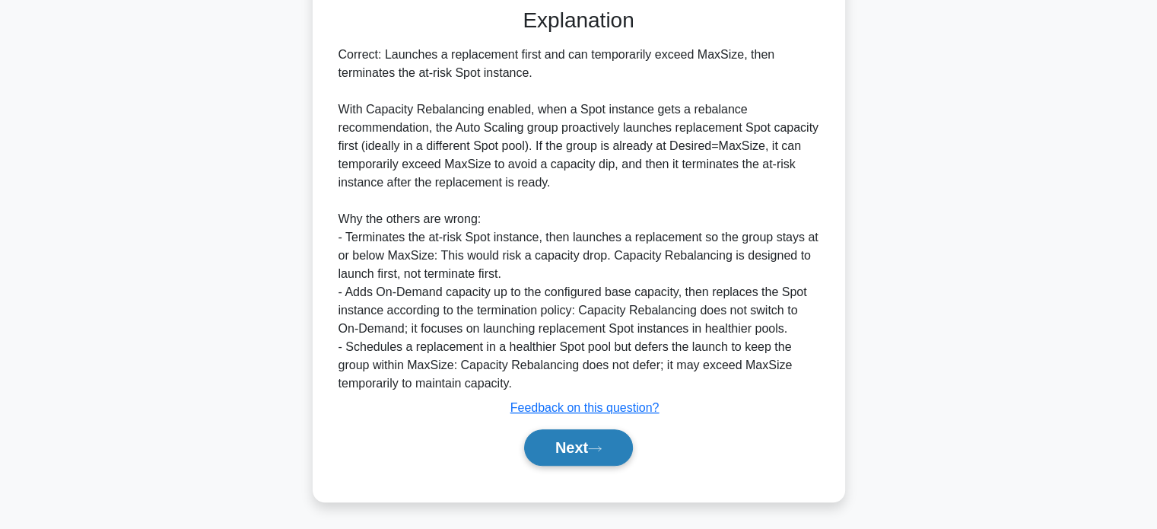
click at [573, 437] on button "Next" at bounding box center [578, 447] width 109 height 37
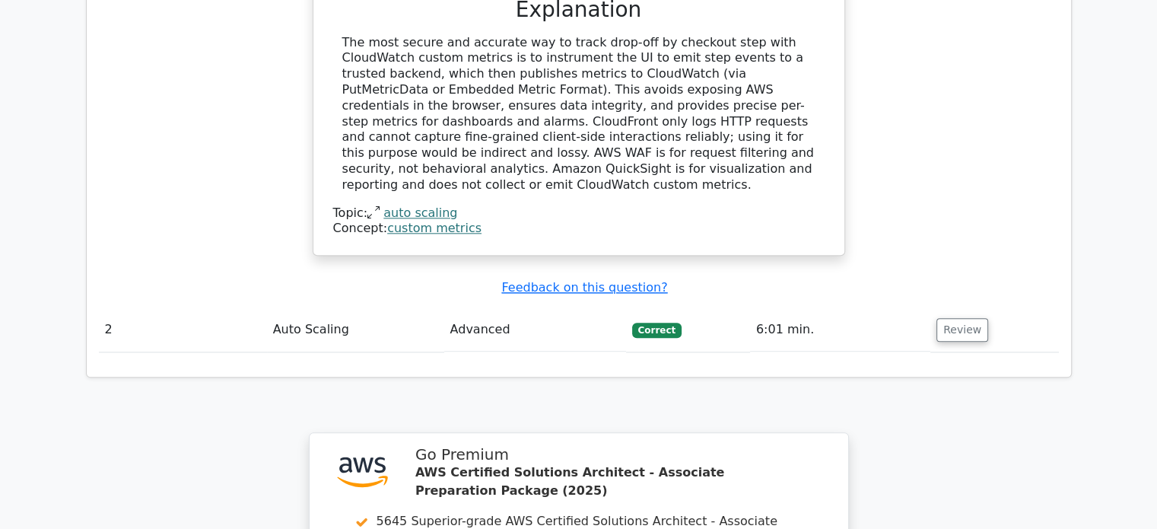
scroll to position [2147, 0]
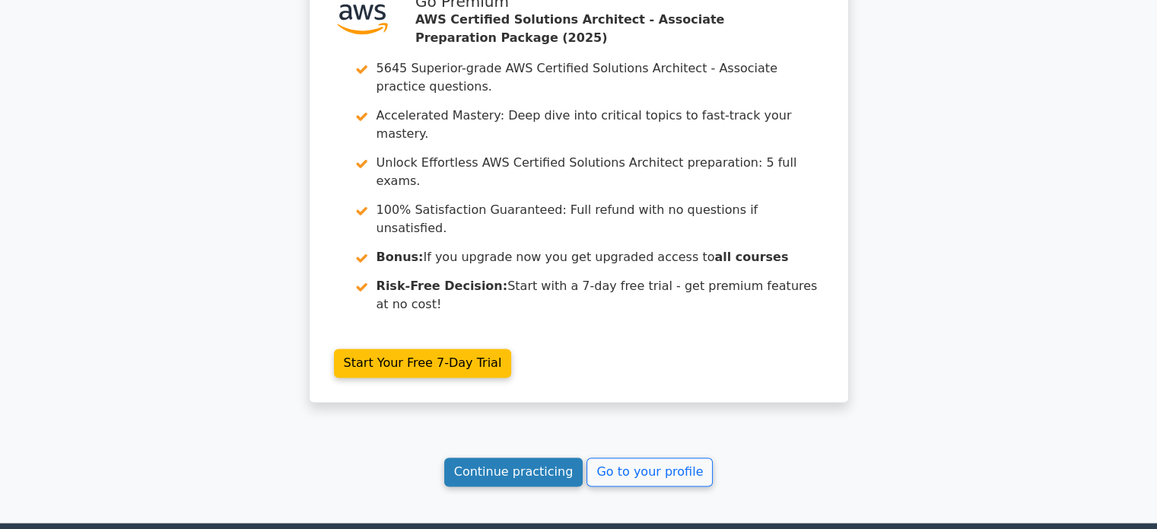
click at [542, 457] on link "Continue practicing" at bounding box center [513, 471] width 139 height 29
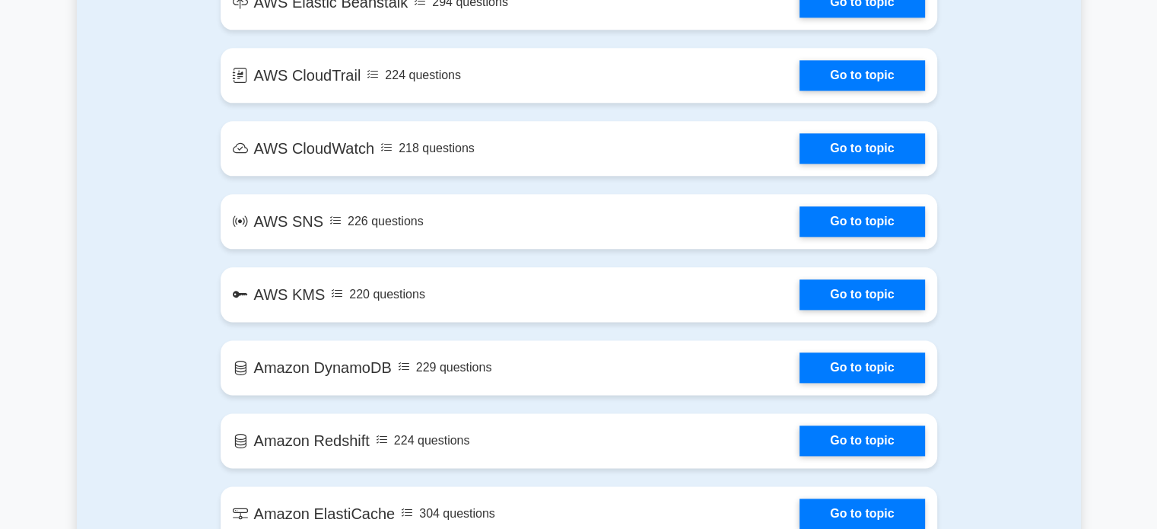
scroll to position [2313, 0]
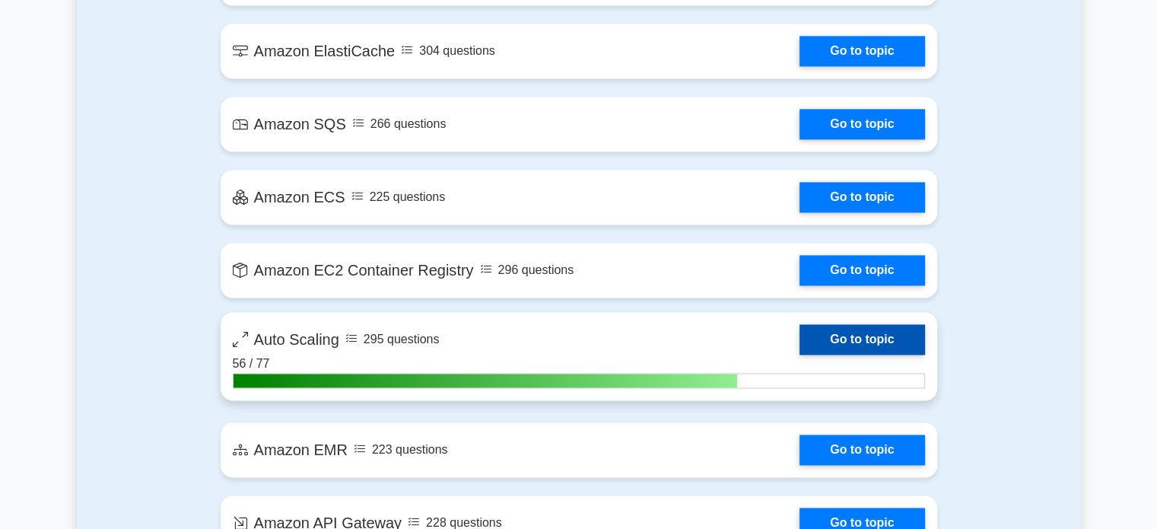
click at [875, 340] on link "Go to topic" at bounding box center [862, 339] width 125 height 30
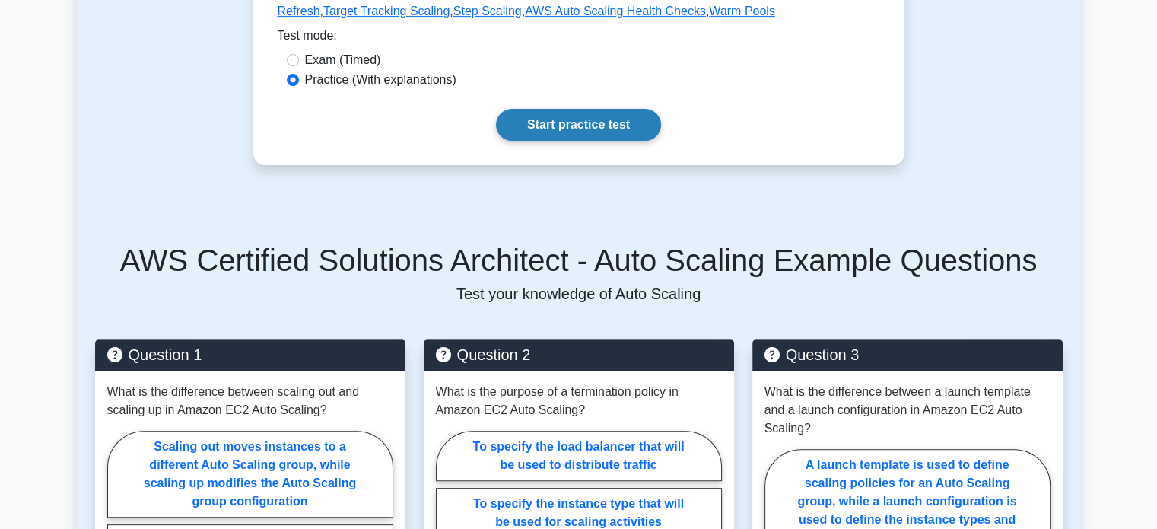
click at [587, 127] on link "Start practice test" at bounding box center [578, 125] width 165 height 32
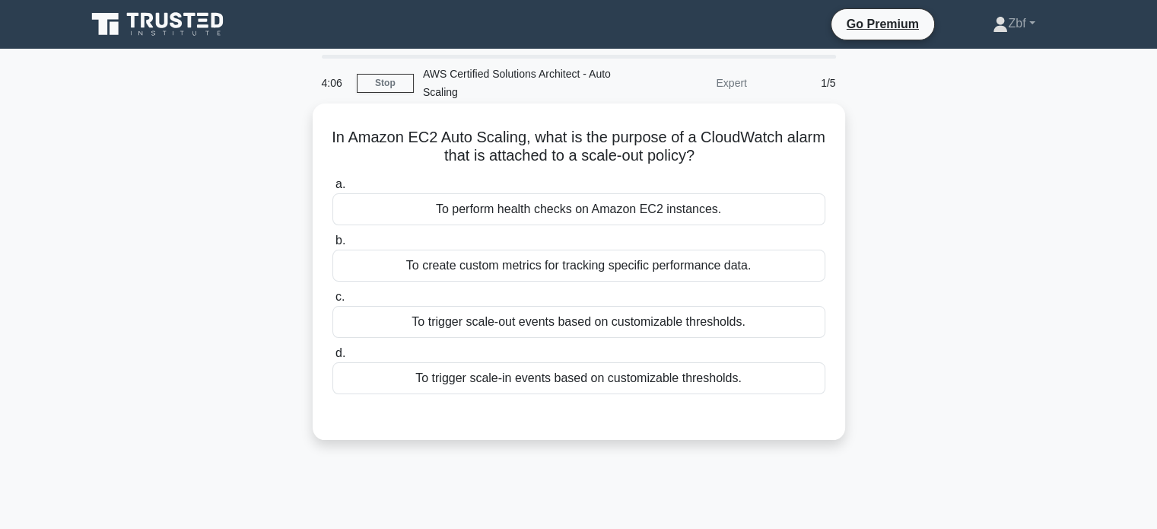
click at [676, 312] on div "To trigger scale-out events based on customizable thresholds." at bounding box center [578, 322] width 493 height 32
click at [332, 302] on input "c. To trigger scale-out events based on customizable thresholds." at bounding box center [332, 297] width 0 height 10
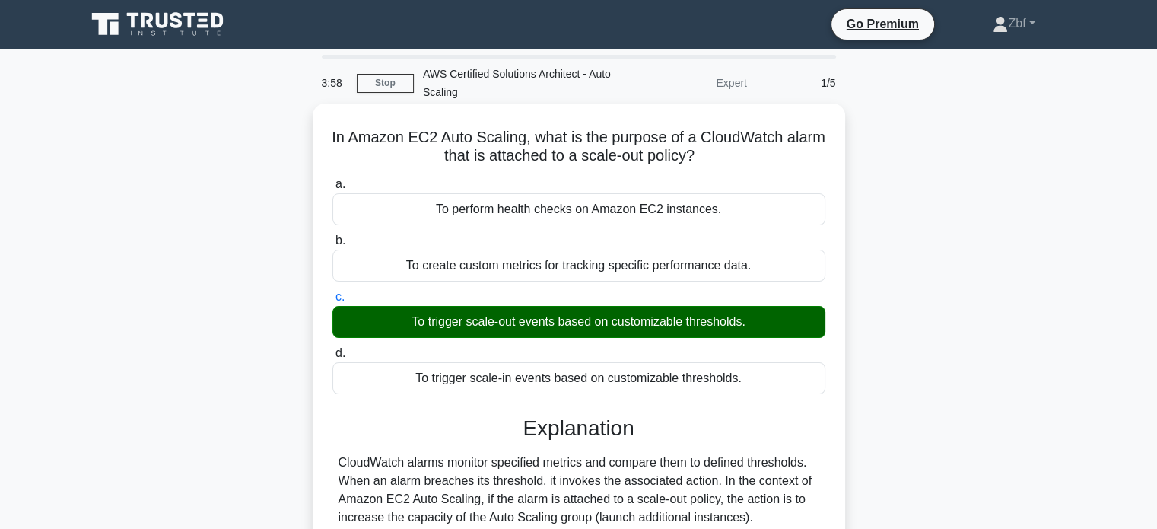
drag, startPoint x: 345, startPoint y: 126, endPoint x: 768, endPoint y: 389, distance: 497.5
click at [768, 389] on div "In Amazon EC2 Auto Scaling, what is the purpose of a CloudWatch alarm that is a…" at bounding box center [579, 397] width 520 height 574
copy div "In Amazon EC2 Auto Scaling, what is the purpose of a CloudWatch alarm that is a…"
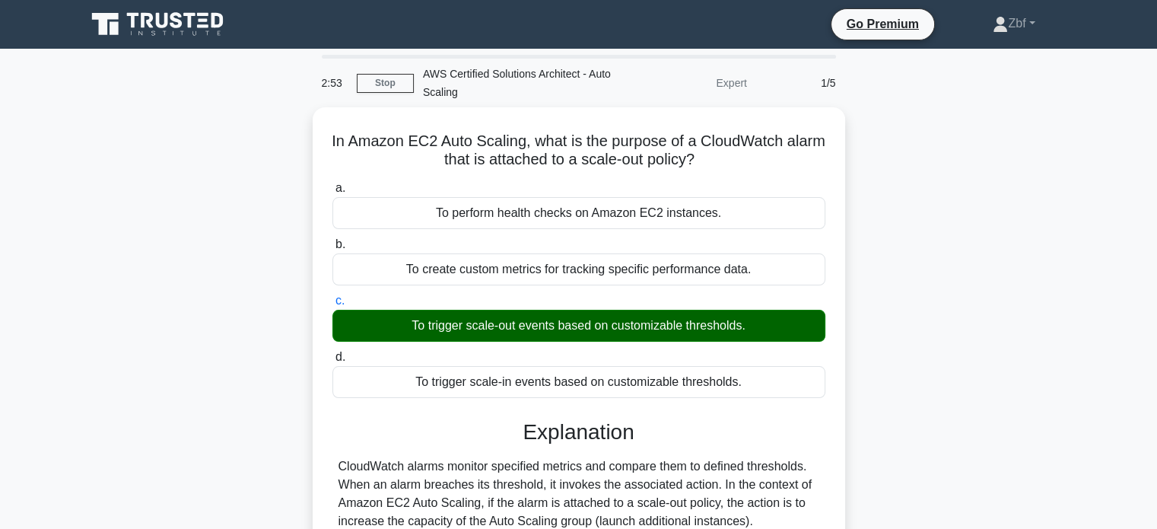
click at [238, 161] on div "In Amazon EC2 Auto Scaling, what is the purpose of a CloudWatch alarm that is a…" at bounding box center [579, 409] width 1004 height 605
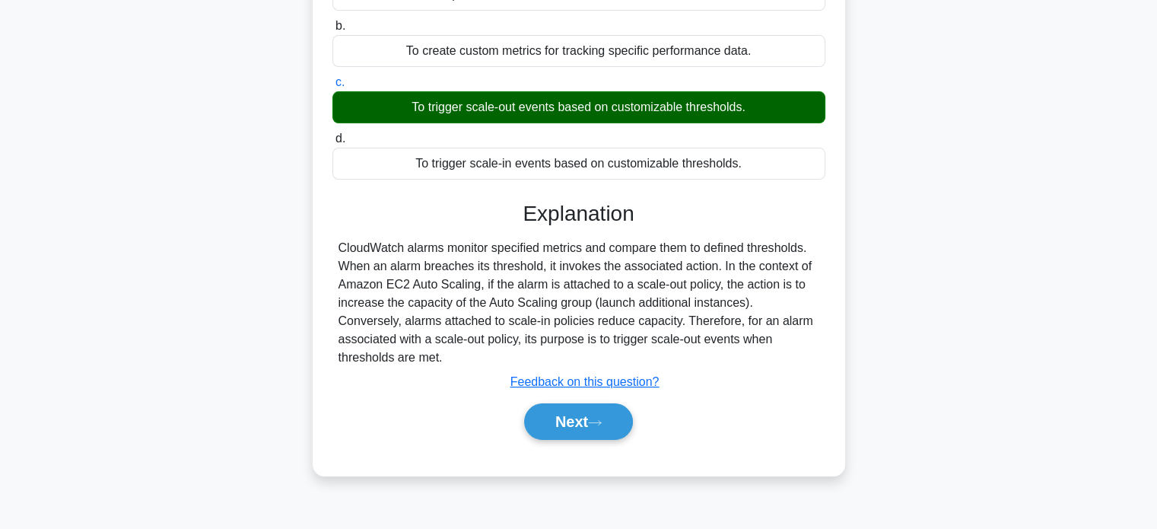
scroll to position [293, 0]
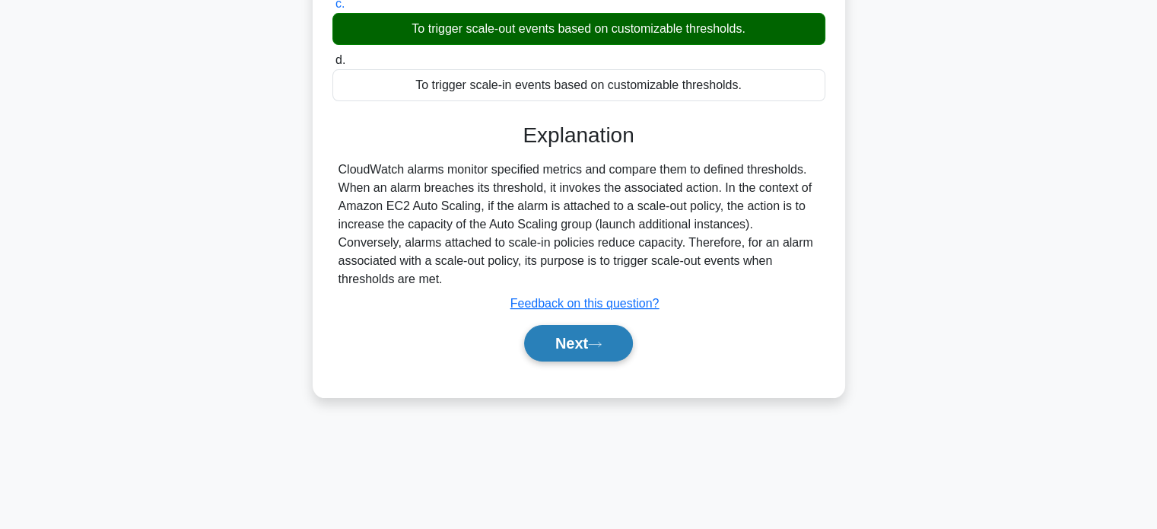
click at [619, 325] on button "Next" at bounding box center [578, 343] width 109 height 37
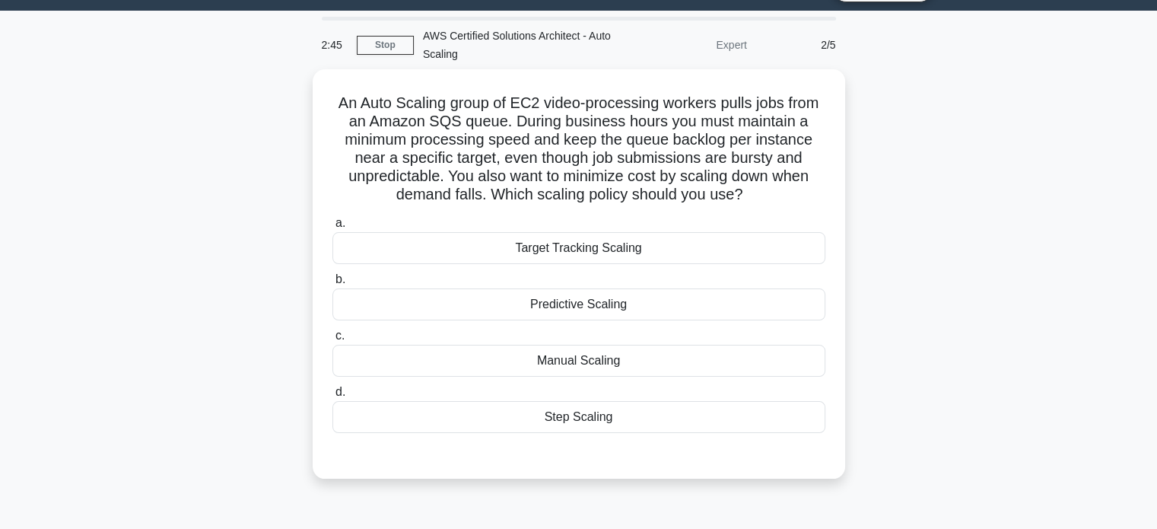
scroll to position [26, 0]
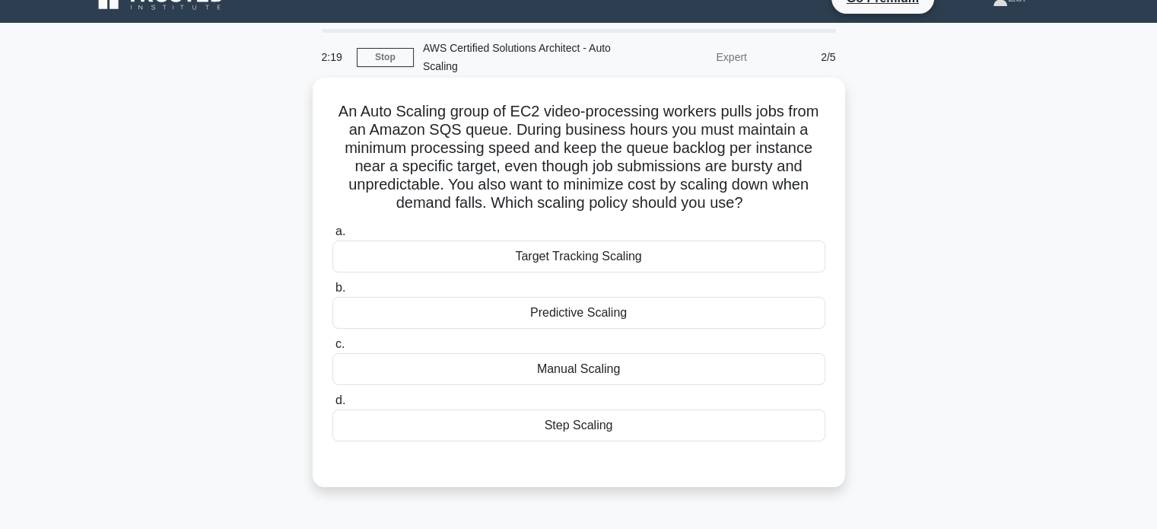
click at [615, 258] on div "Target Tracking Scaling" at bounding box center [578, 256] width 493 height 32
click at [332, 237] on input "a. Target Tracking Scaling" at bounding box center [332, 232] width 0 height 10
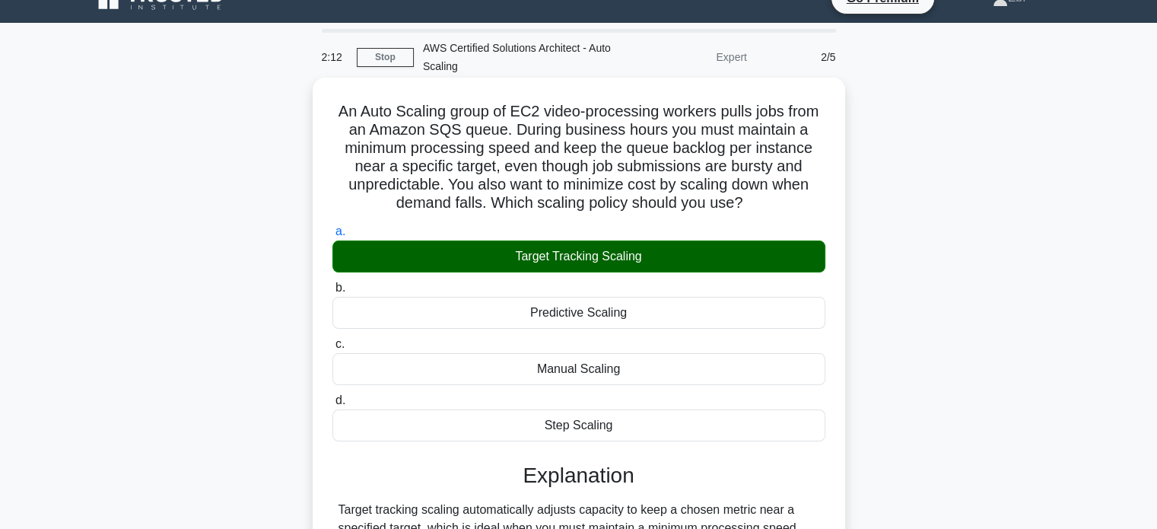
drag, startPoint x: 334, startPoint y: 109, endPoint x: 640, endPoint y: 443, distance: 453.4
click at [640, 443] on div "An Auto Scaling group of EC2 video-processing workers pulls jobs from an Amazon…" at bounding box center [579, 417] width 520 height 666
copy div "An Auto Scaling group of EC2 video-processing workers pulls jobs from an Amazon…"
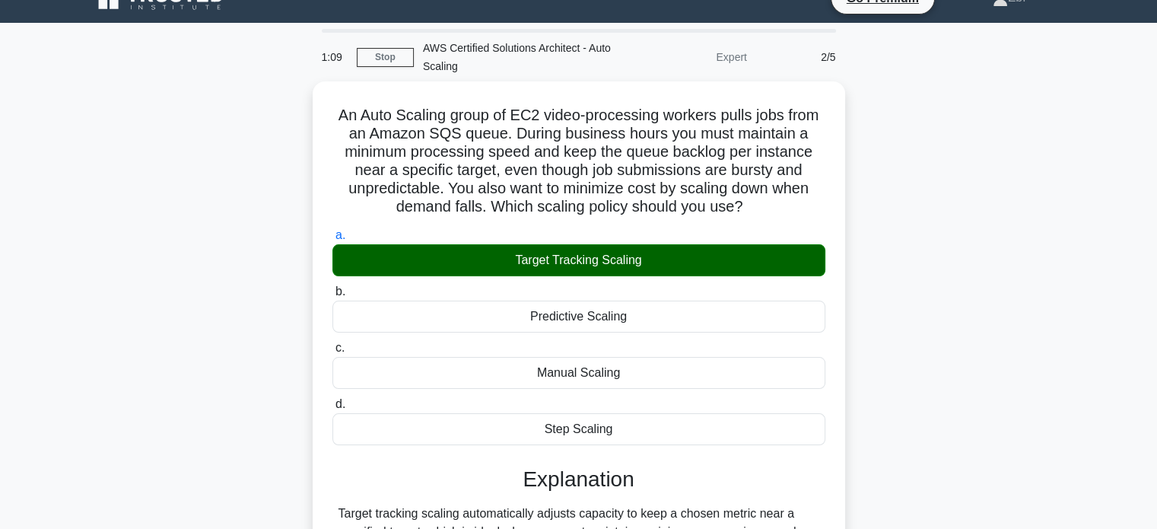
click at [955, 143] on div "An Auto Scaling group of EC2 video-processing workers pulls jobs from an Amazon…" at bounding box center [579, 429] width 1004 height 696
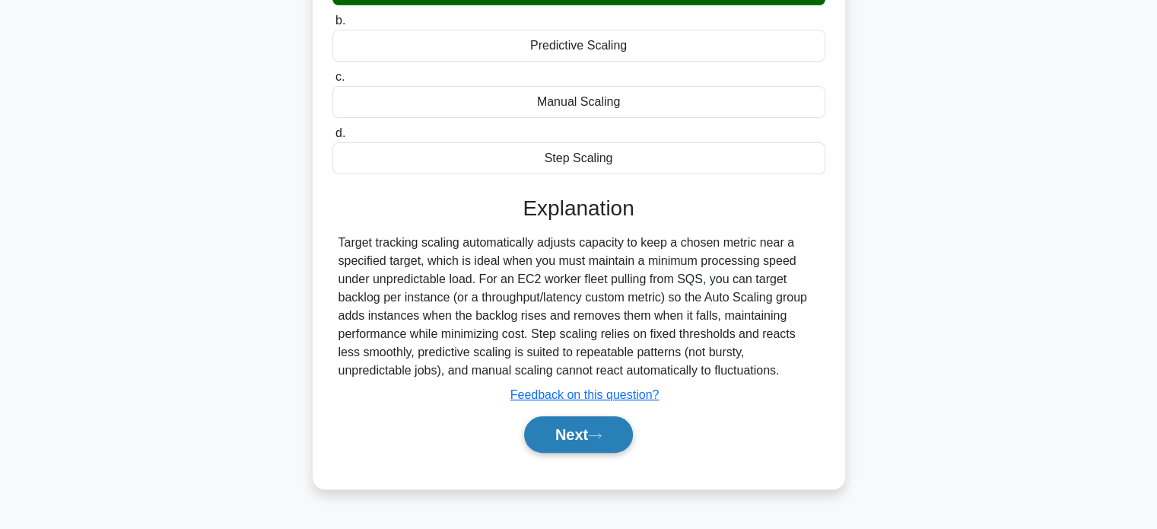
click at [625, 437] on button "Next" at bounding box center [578, 434] width 109 height 37
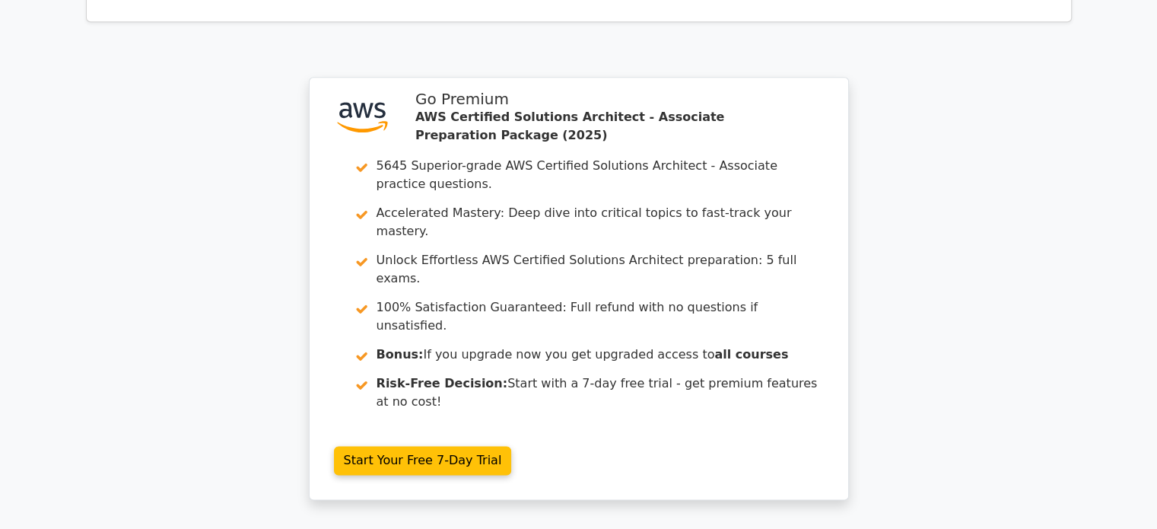
scroll to position [1984, 0]
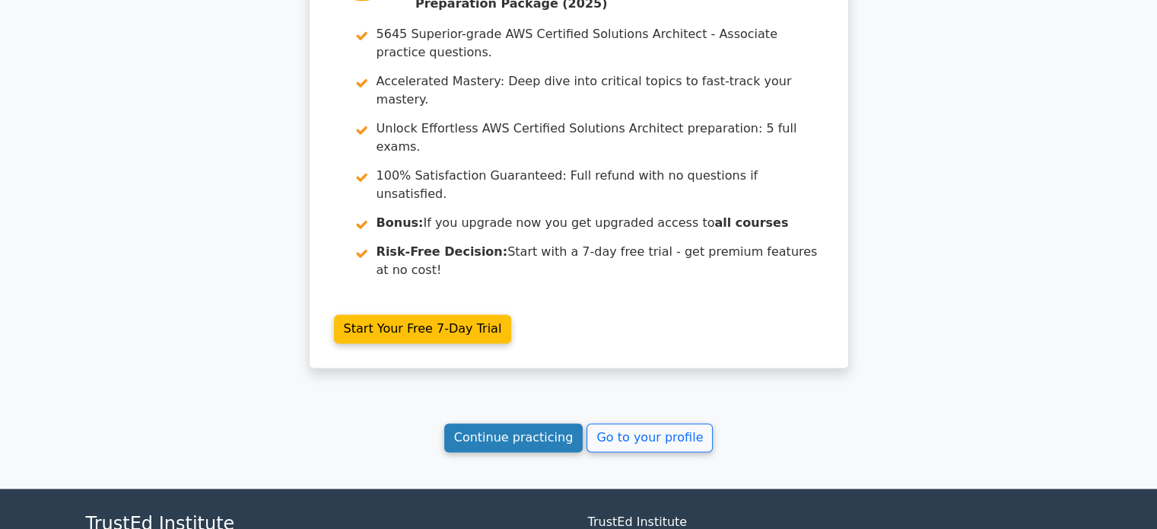
click at [517, 423] on link "Continue practicing" at bounding box center [513, 437] width 139 height 29
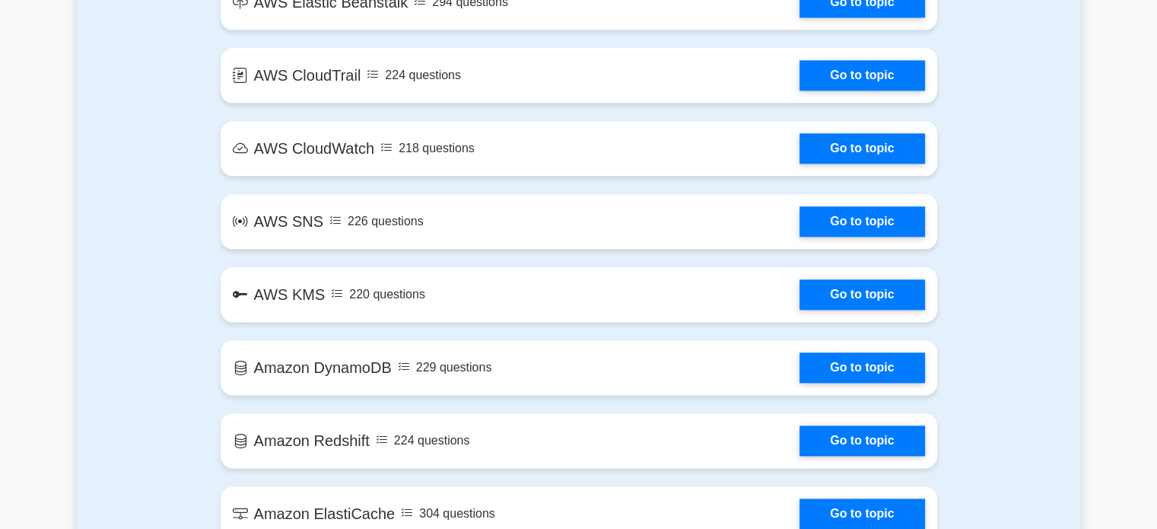
scroll to position [2313, 0]
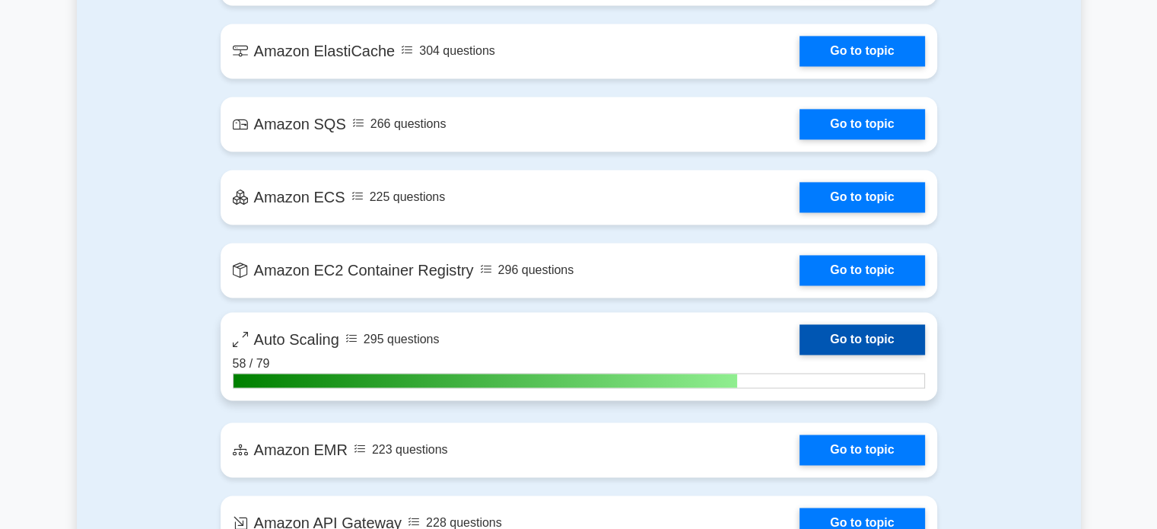
click at [866, 338] on link "Go to topic" at bounding box center [862, 339] width 125 height 30
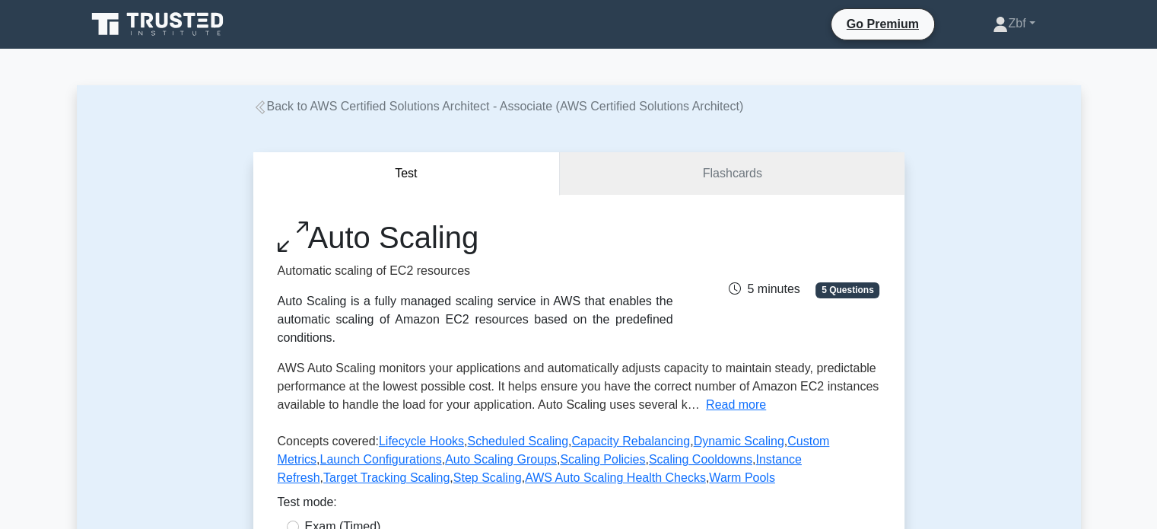
scroll to position [463, 0]
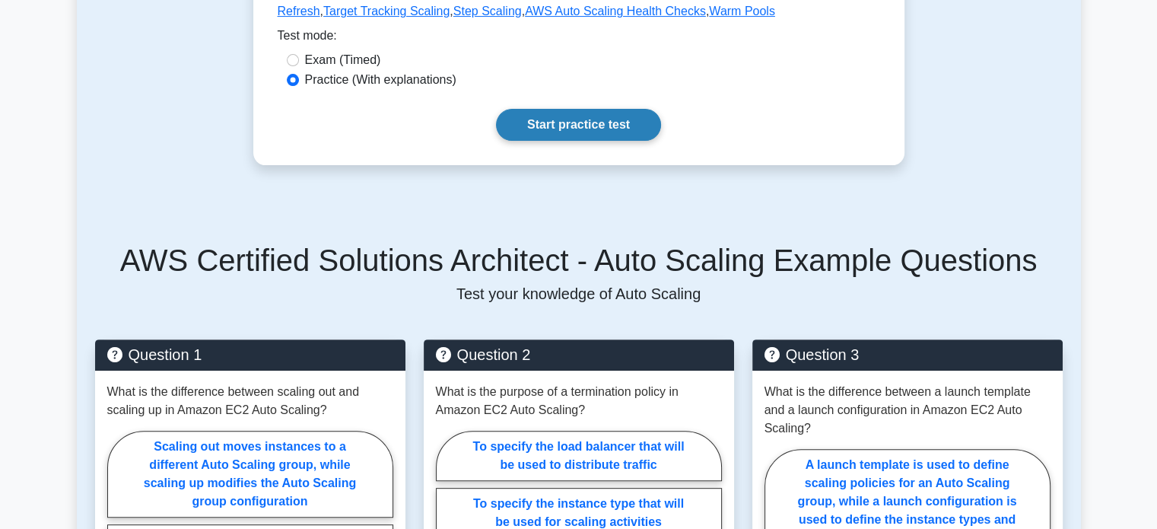
click at [590, 123] on link "Start practice test" at bounding box center [578, 125] width 165 height 32
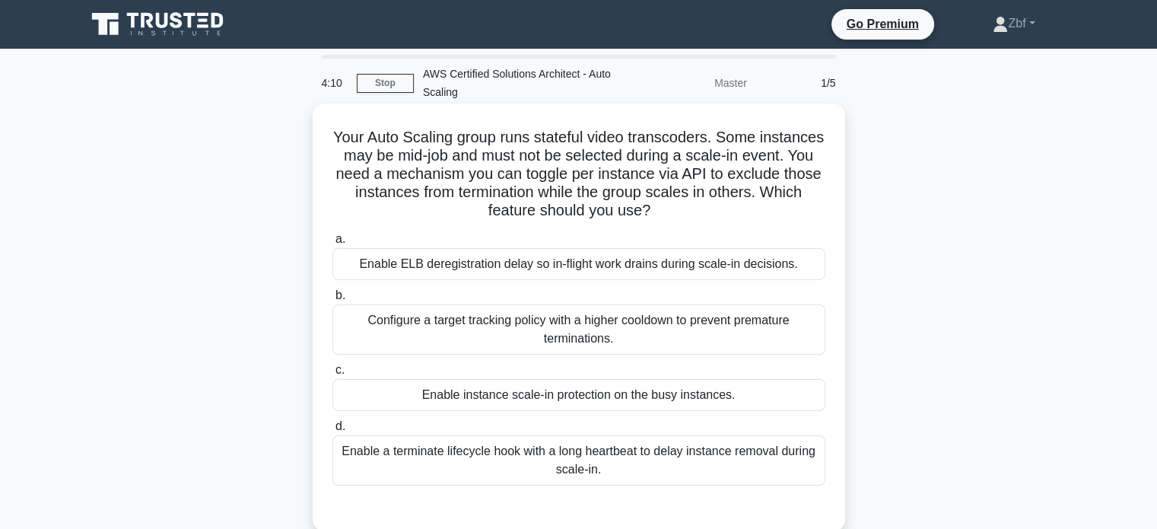
click at [620, 392] on div "Enable instance scale-in protection on the busy instances." at bounding box center [578, 395] width 493 height 32
click at [332, 375] on input "c. Enable instance scale-in protection on the busy instances." at bounding box center [332, 370] width 0 height 10
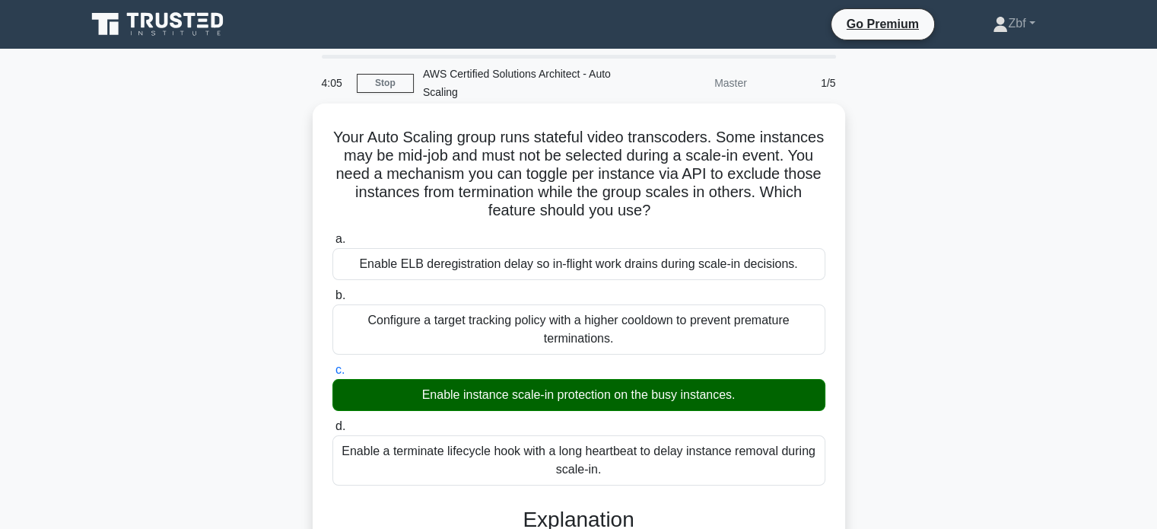
drag, startPoint x: 746, startPoint y: 398, endPoint x: 397, endPoint y: 402, distance: 349.2
click at [397, 402] on div "Enable instance scale-in protection on the busy instances." at bounding box center [578, 395] width 493 height 32
copy div "Enable instance scale-in protection on the busy instances."
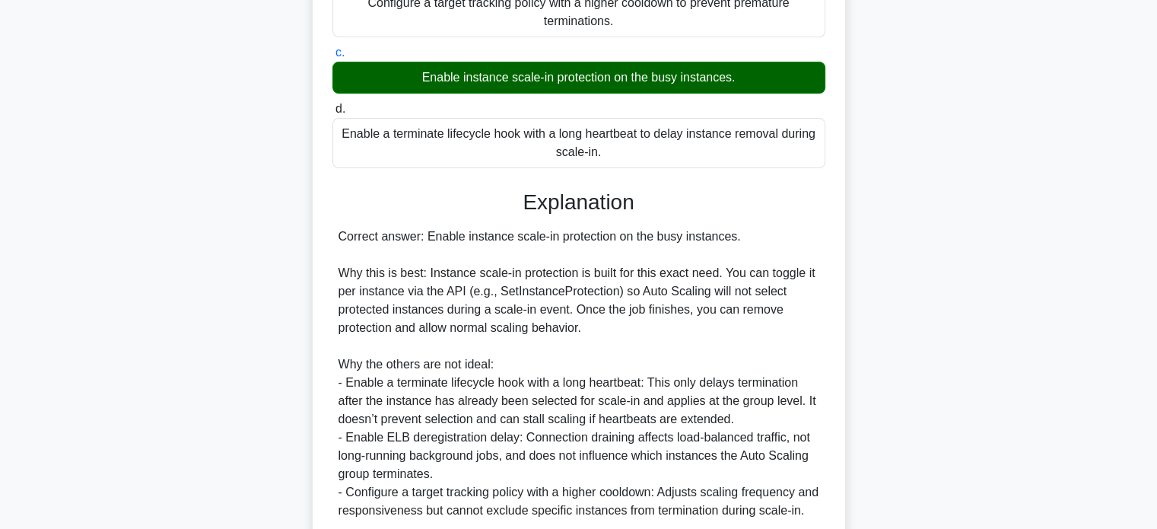
scroll to position [463, 0]
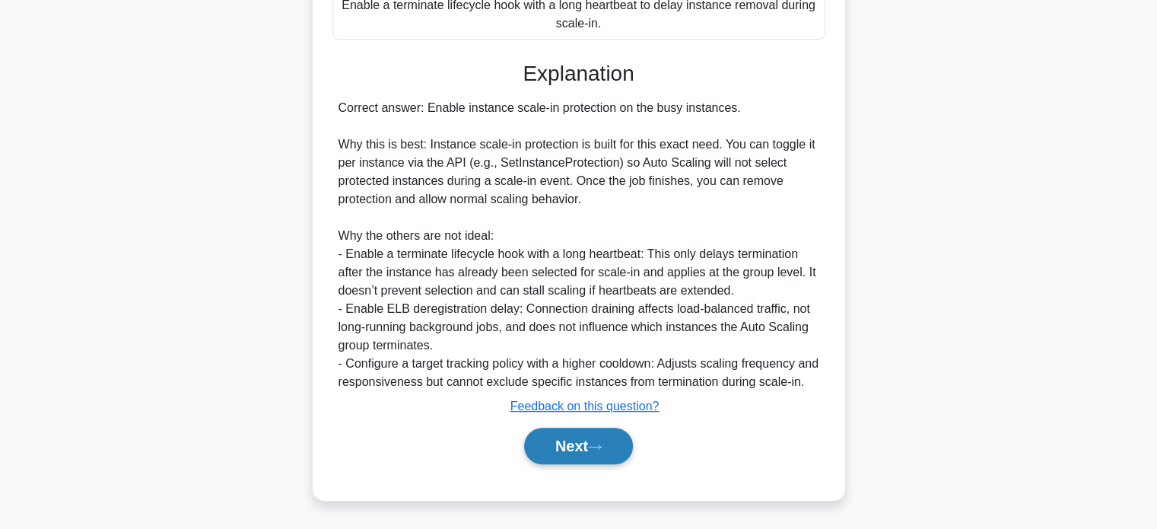
click at [590, 440] on button "Next" at bounding box center [578, 446] width 109 height 37
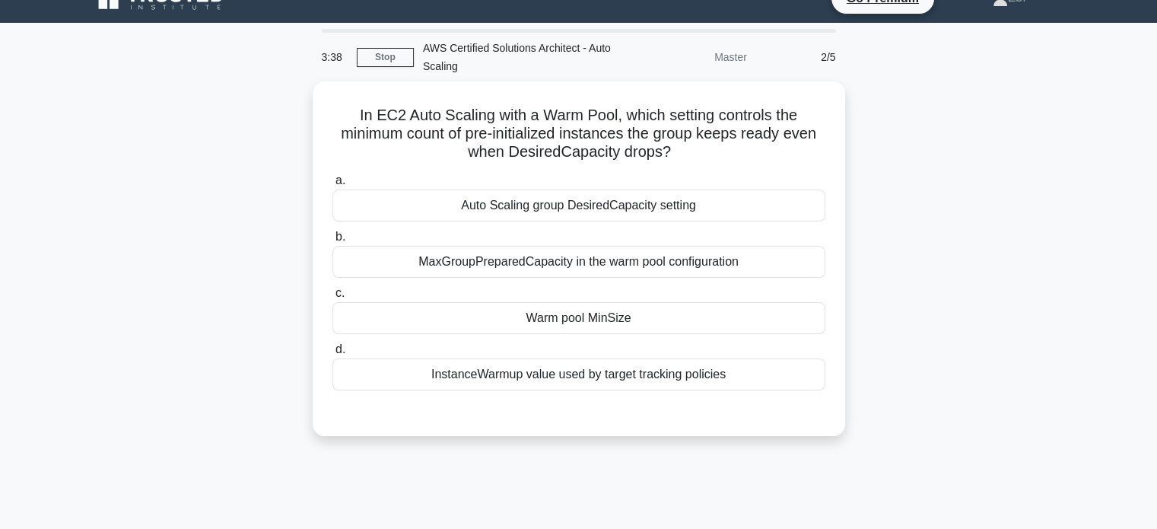
scroll to position [24, 0]
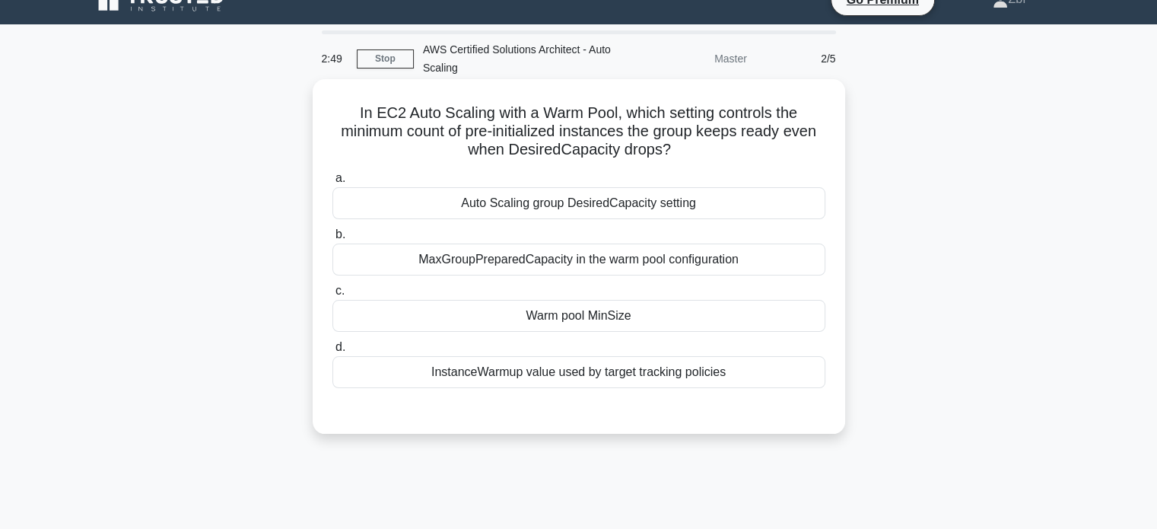
click at [654, 266] on div "MaxGroupPreparedCapacity in the warm pool configuration" at bounding box center [578, 259] width 493 height 32
click at [332, 240] on input "b. MaxGroupPreparedCapacity in the warm pool configuration" at bounding box center [332, 235] width 0 height 10
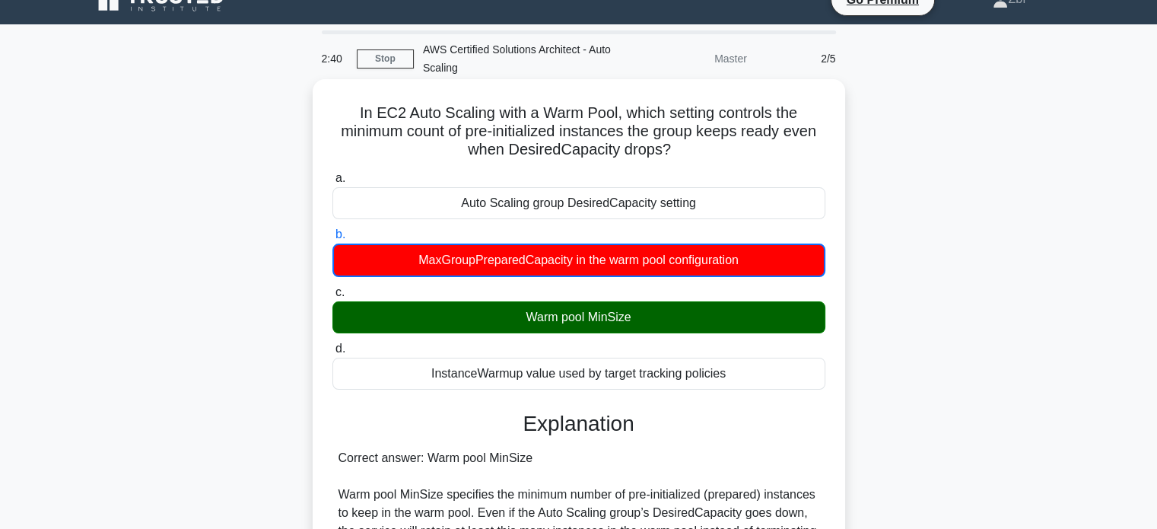
drag, startPoint x: 352, startPoint y: 109, endPoint x: 742, endPoint y: 376, distance: 472.8
click at [742, 376] on div "In EC2 Auto Scaling with a Warm Pool, which setting controls the minimum count …" at bounding box center [579, 473] width 520 height 777
copy div "In EC2 Auto Scaling with a Warm Pool, which setting controls the minimum count …"
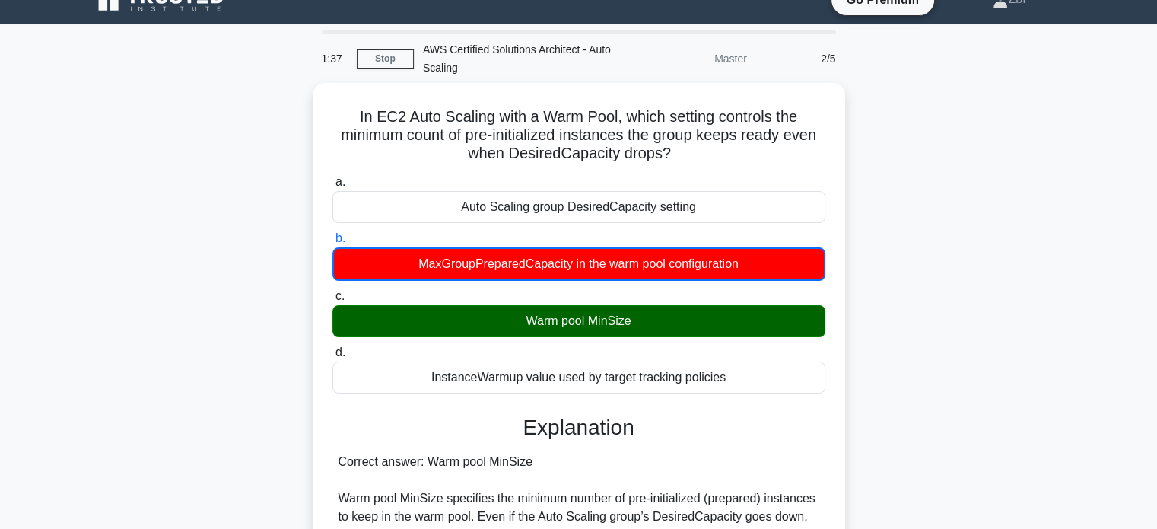
click at [974, 97] on div "In EC2 Auto Scaling with a Warm Pool, which setting controls the minimum count …" at bounding box center [579, 486] width 1004 height 807
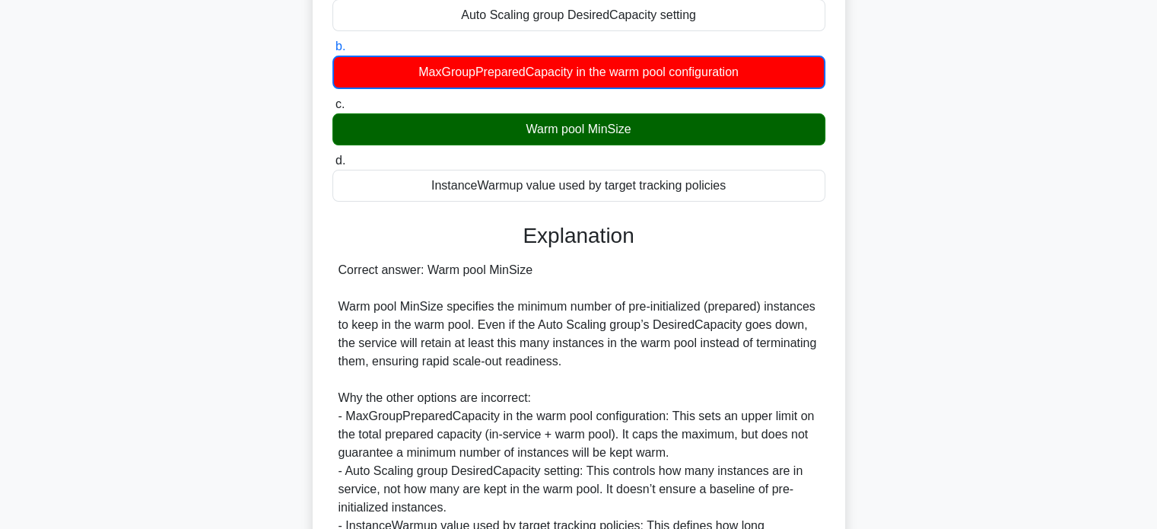
scroll to position [391, 0]
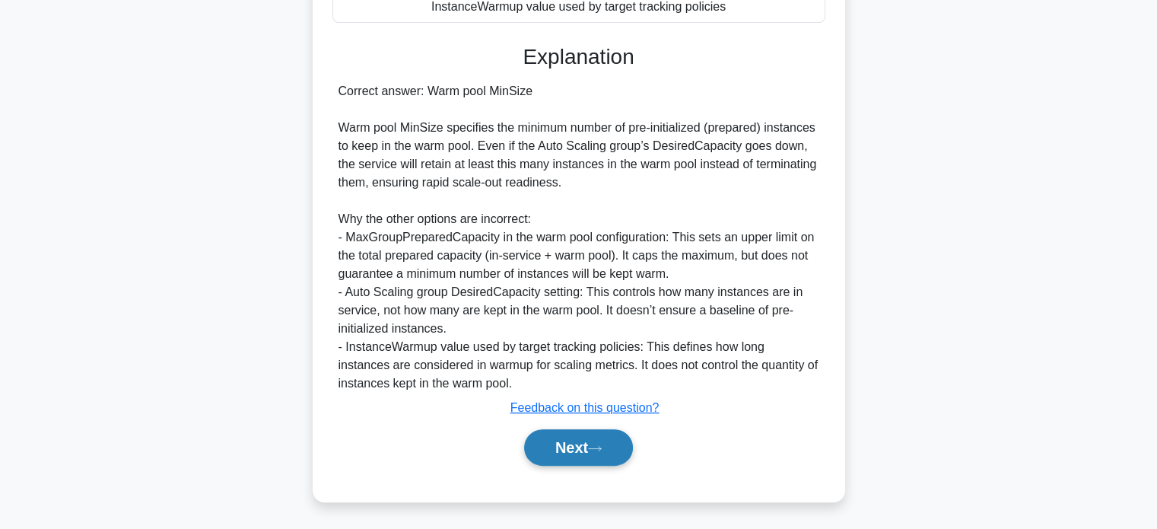
click at [596, 447] on icon at bounding box center [595, 448] width 14 height 8
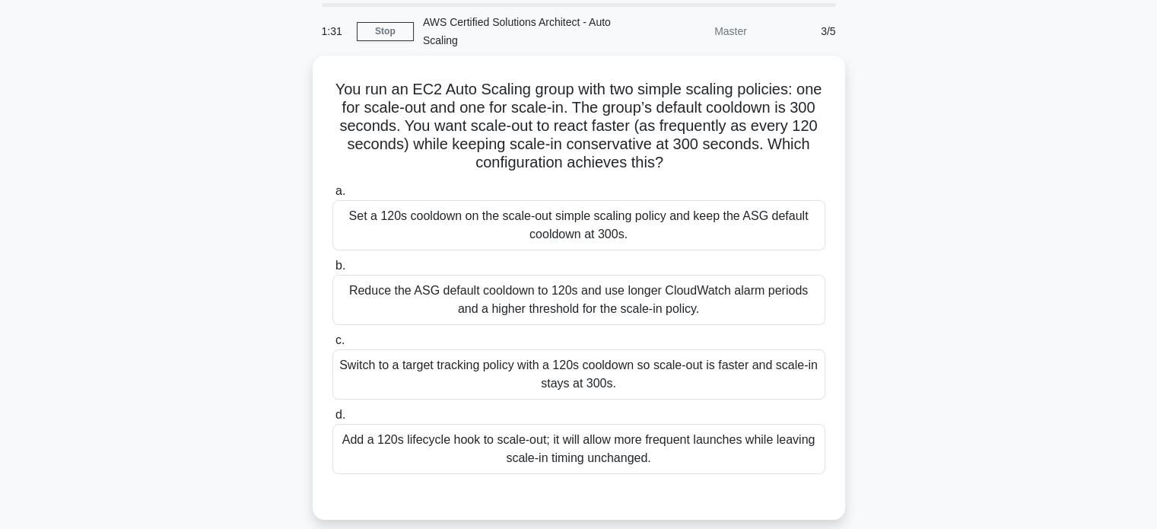
scroll to position [39, 0]
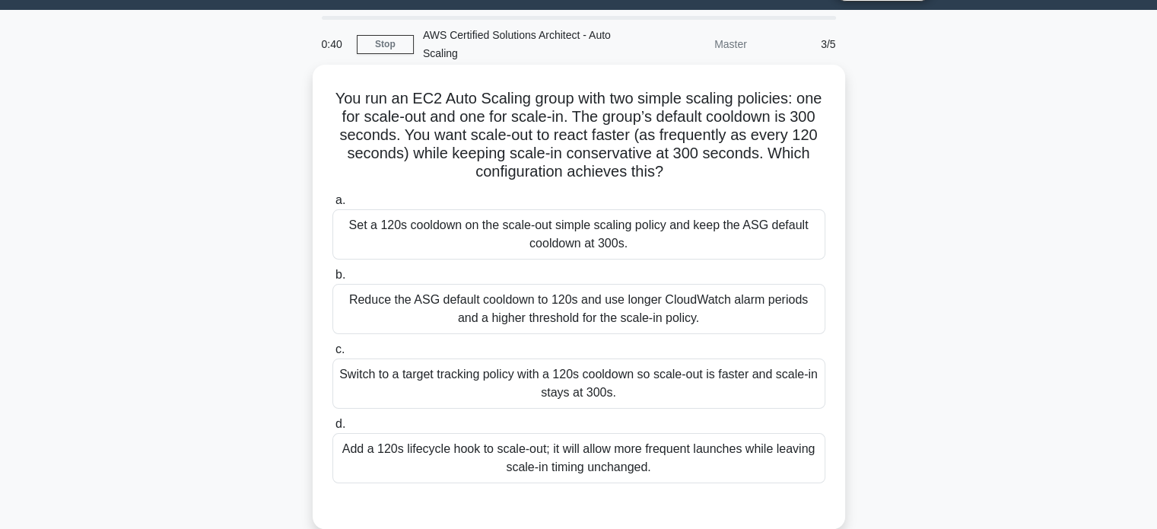
click at [655, 367] on div "Switch to a target tracking policy with a 120s cooldown so scale-out is faster …" at bounding box center [578, 383] width 493 height 50
click at [332, 354] on input "c. Switch to a target tracking policy with a 120s cooldown so scale-out is fast…" at bounding box center [332, 350] width 0 height 10
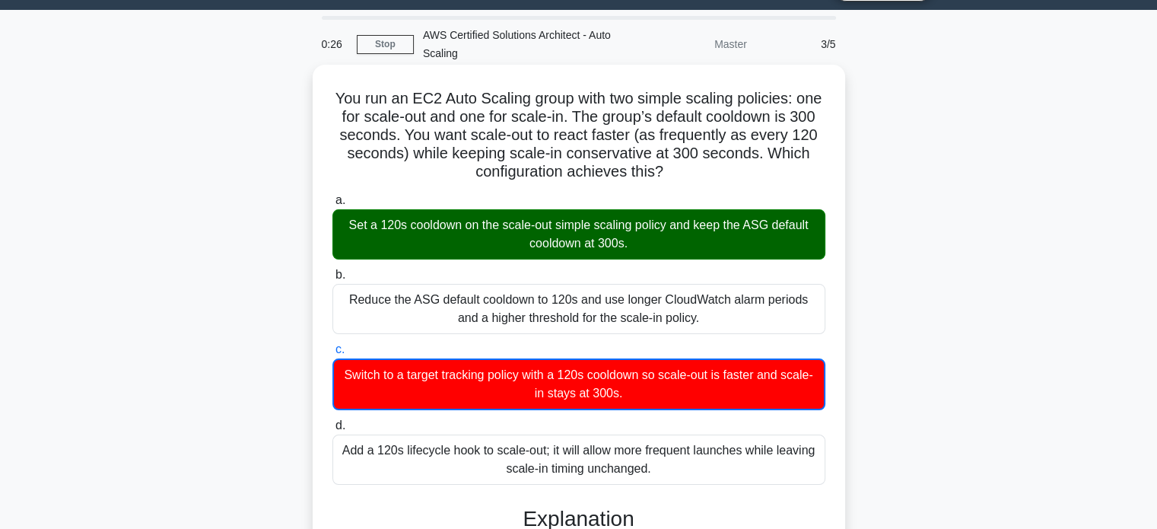
drag, startPoint x: 344, startPoint y: 94, endPoint x: 674, endPoint y: 473, distance: 503.1
copy div "You run an EC2 Auto Scaling group with two simple scaling policies: one for sca…"
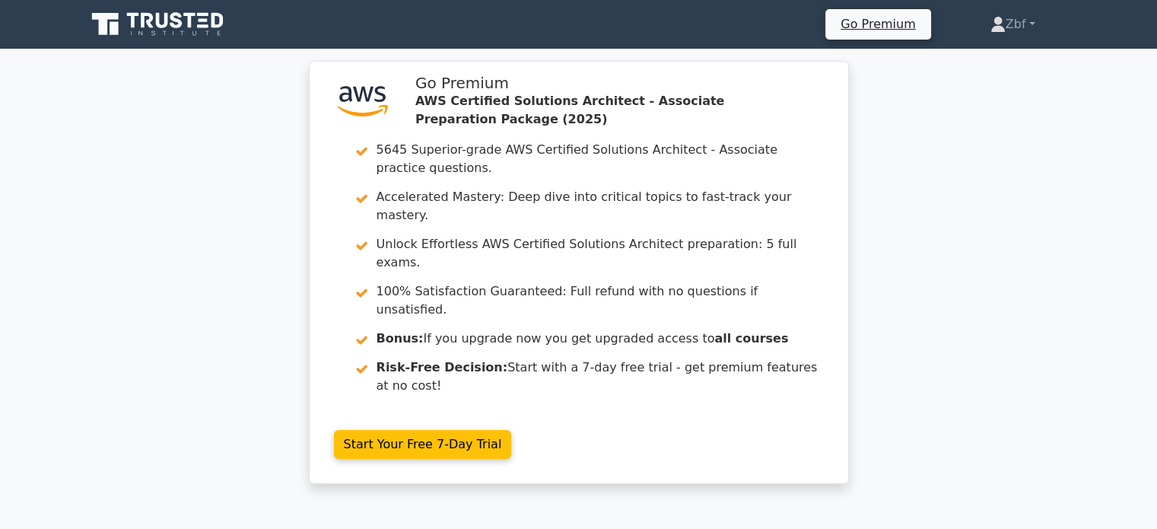
click at [1153, 259] on div ".st0{fill:#252F3E;} .st1{fill-rule:evenodd;clip-rule:evenodd;fill:#FF9900;} Go …" at bounding box center [578, 281] width 1157 height 441
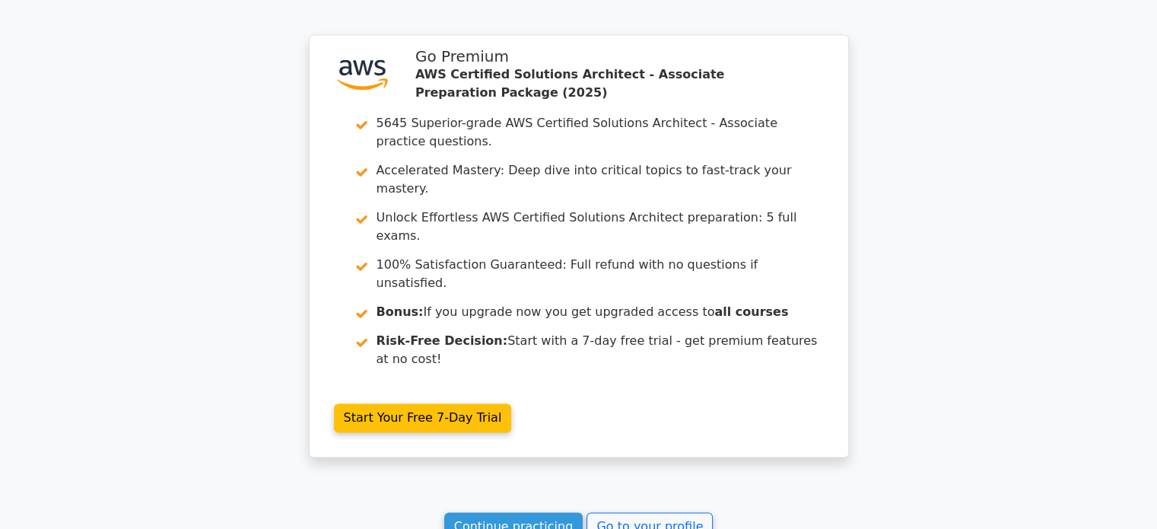
scroll to position [2245, 0]
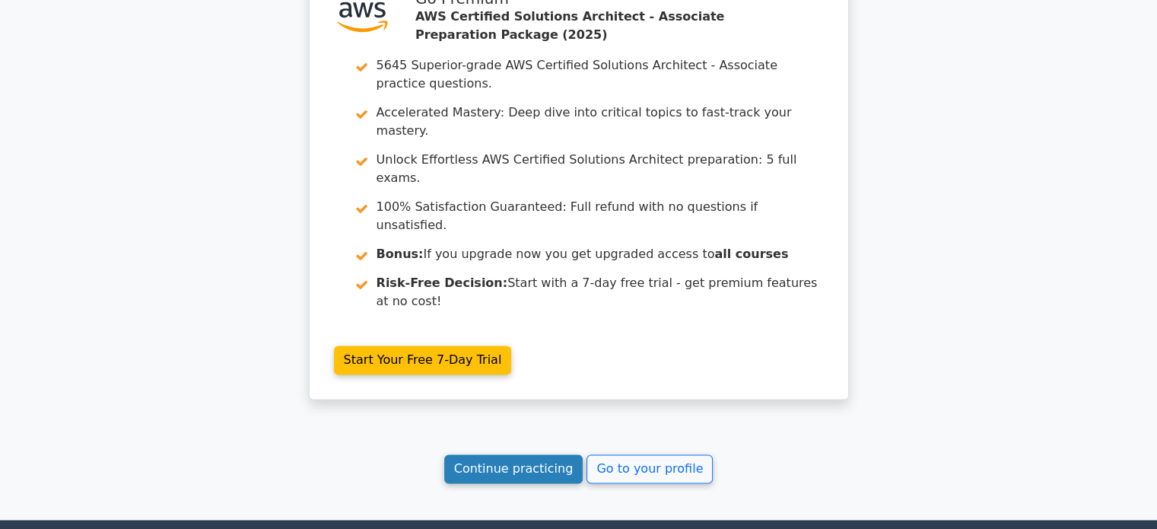
click at [529, 454] on link "Continue practicing" at bounding box center [513, 468] width 139 height 29
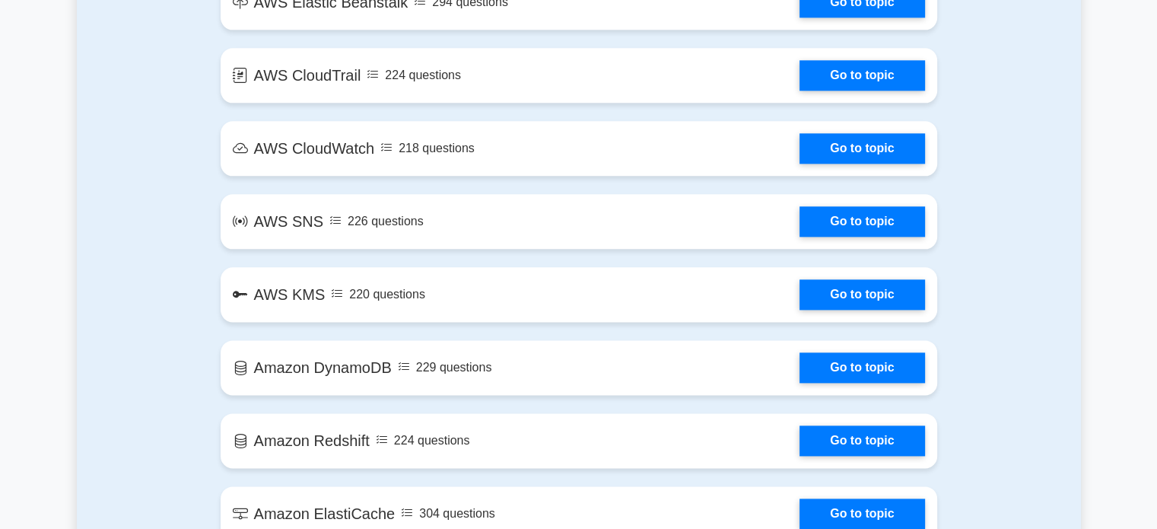
scroll to position [2313, 0]
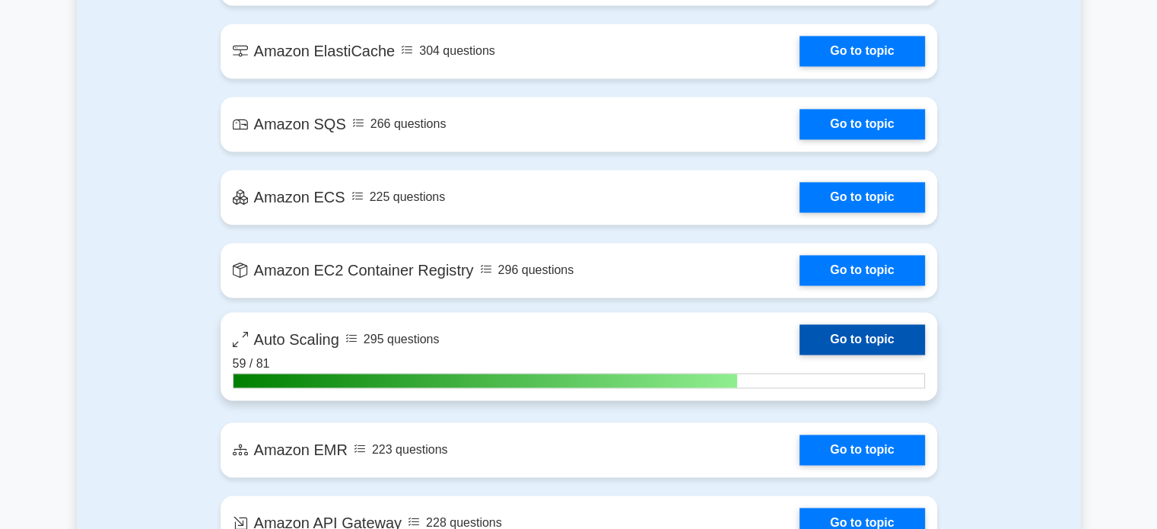
click at [868, 334] on link "Go to topic" at bounding box center [862, 339] width 125 height 30
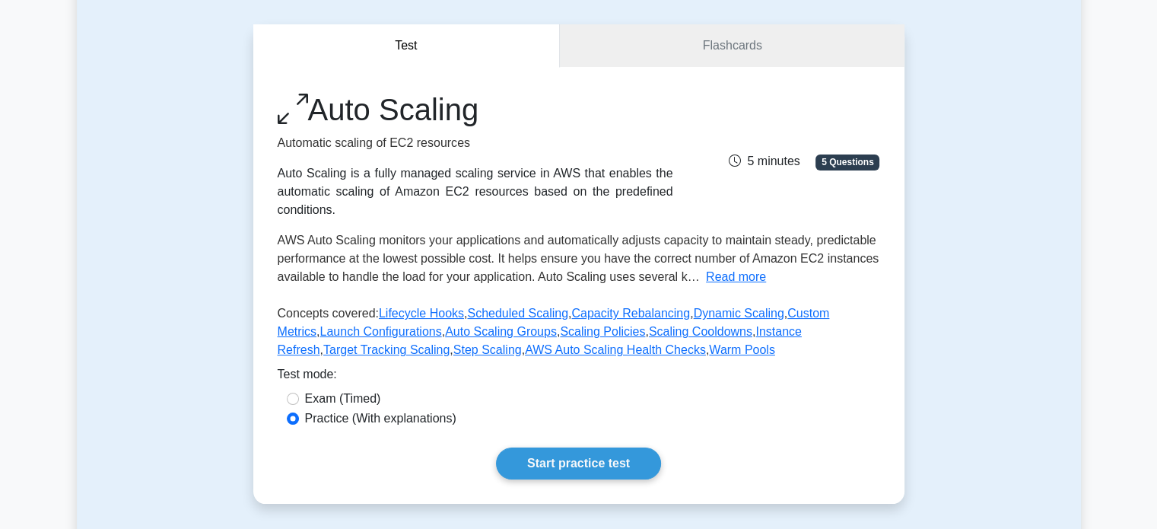
scroll to position [143, 0]
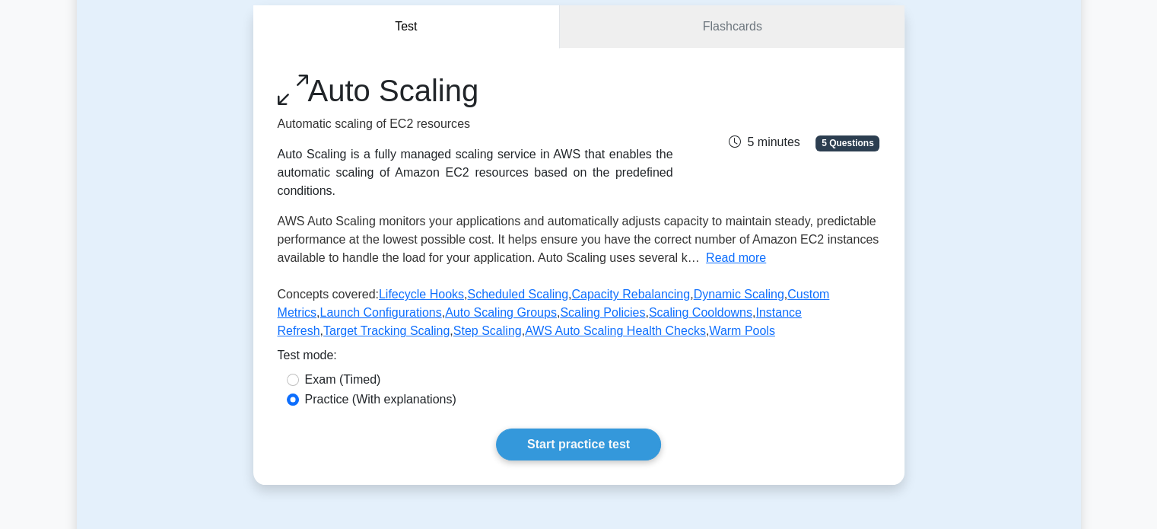
click at [780, 142] on span "5 minutes" at bounding box center [764, 141] width 71 height 13
click at [279, 84] on icon at bounding box center [293, 90] width 30 height 33
click at [578, 445] on link "Start practice test" at bounding box center [578, 444] width 165 height 32
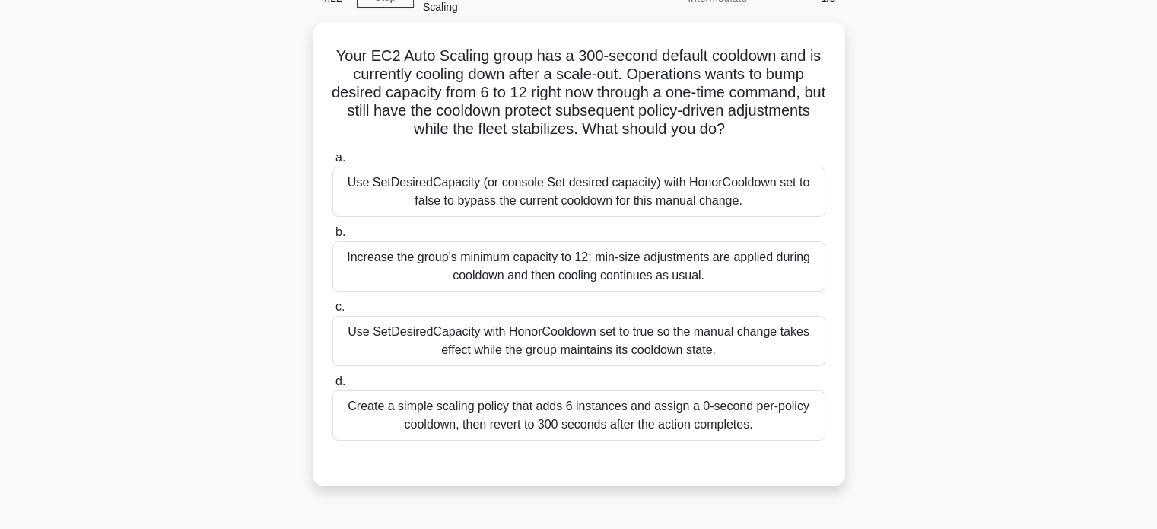
scroll to position [93, 0]
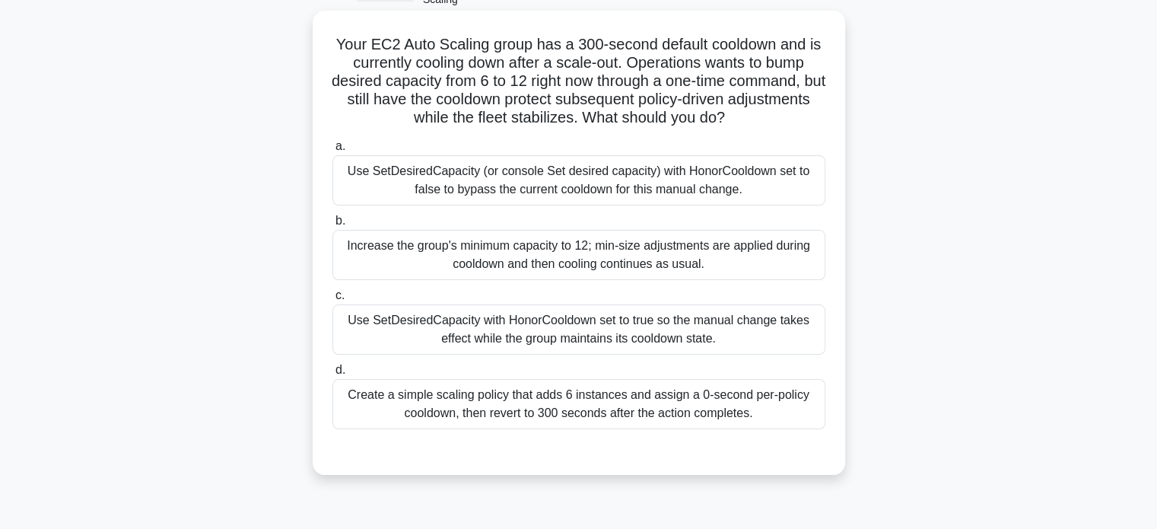
click at [615, 342] on div "Use SetDesiredCapacity with HonorCooldown set to true so the manual change take…" at bounding box center [578, 329] width 493 height 50
click at [332, 300] on input "c. Use SetDesiredCapacity with HonorCooldown set to true so the manual change t…" at bounding box center [332, 296] width 0 height 10
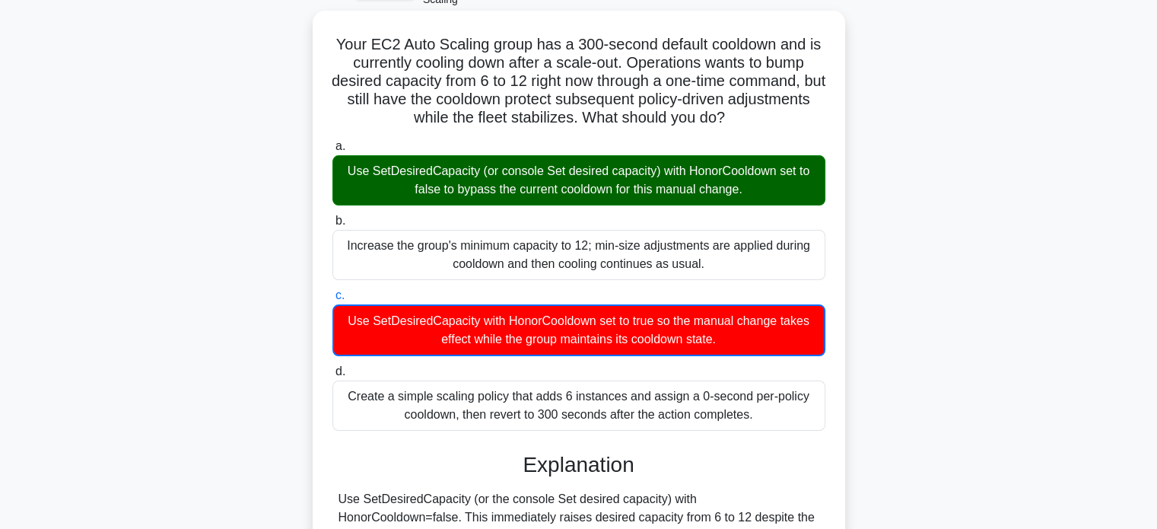
drag, startPoint x: 329, startPoint y: 38, endPoint x: 778, endPoint y: 416, distance: 586.8
click at [778, 416] on div "Your EC2 Auto Scaling group has a 300-second default cooldown and is currently …" at bounding box center [579, 442] width 520 height 850
copy div "Your EC2 Auto Scaling group has a 300-second default cooldown and is currently …"
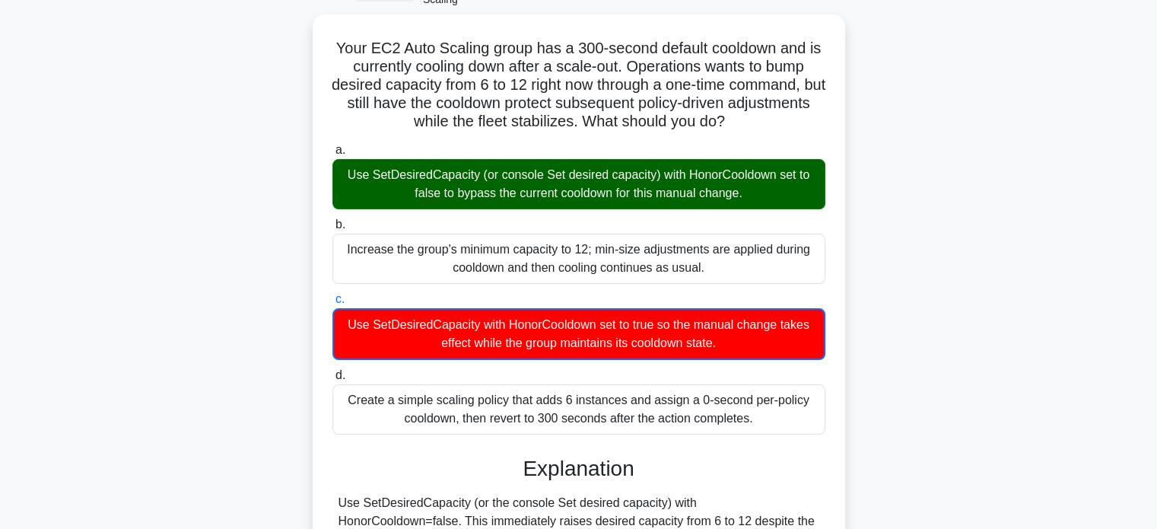
click at [1012, 130] on div "Your EC2 Auto Scaling group has a 300-second default cooldown and is currently …" at bounding box center [579, 454] width 1004 height 880
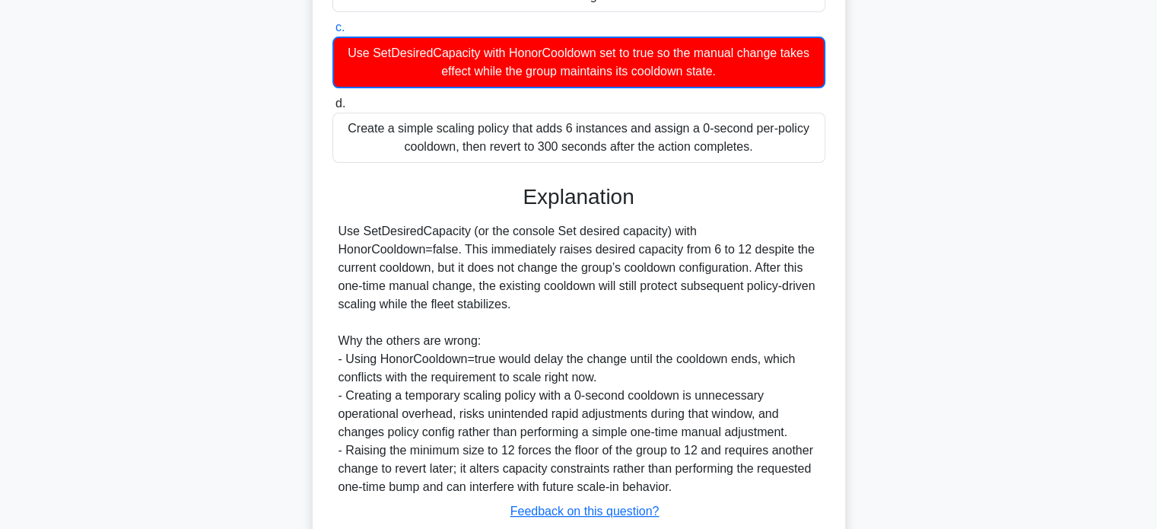
scroll to position [464, 0]
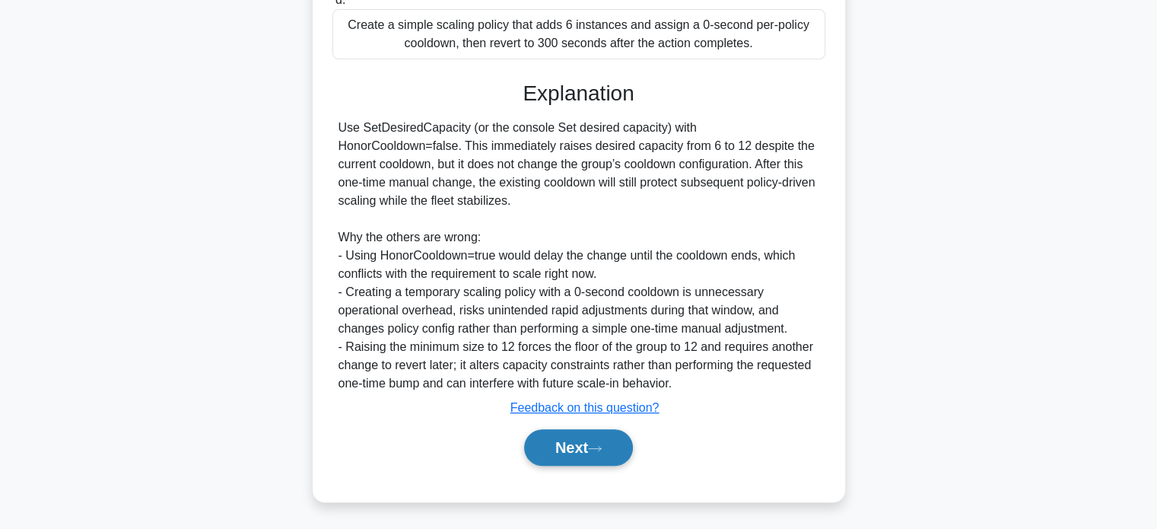
click at [584, 441] on button "Next" at bounding box center [578, 447] width 109 height 37
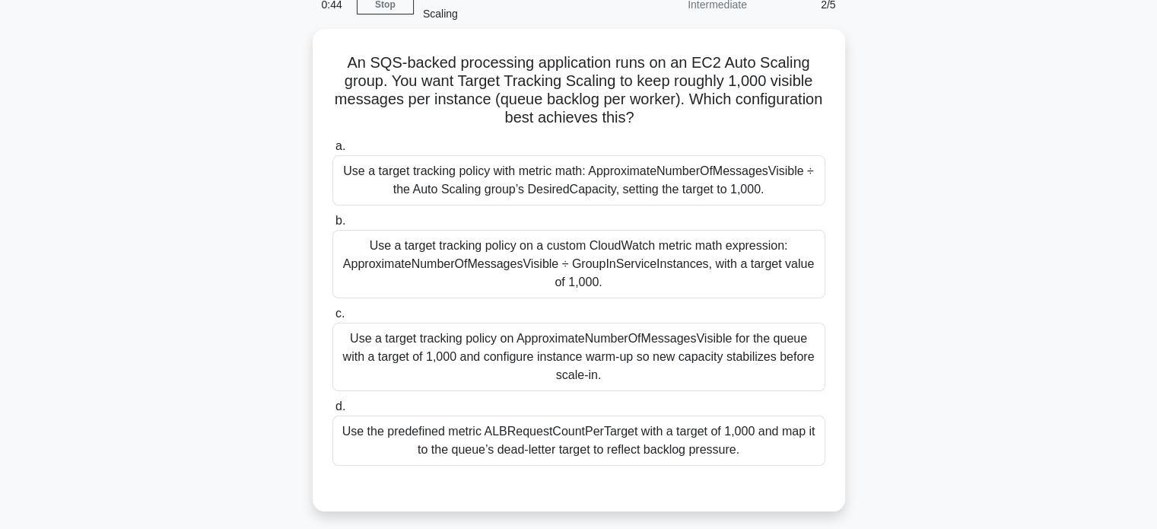
scroll to position [81, 0]
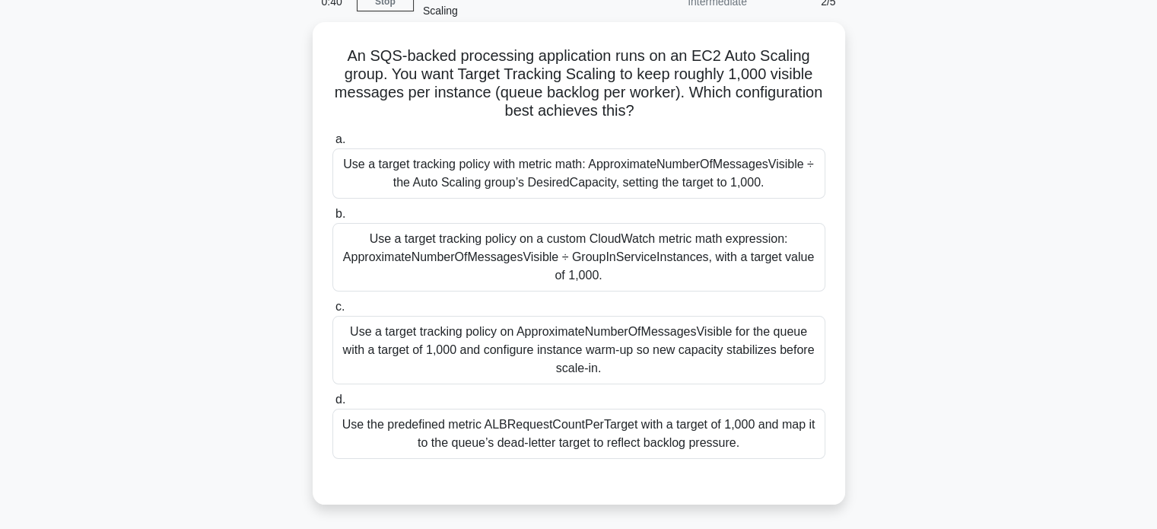
click at [656, 255] on div "Use a target tracking policy on a custom CloudWatch metric math expression: App…" at bounding box center [578, 257] width 493 height 68
click at [332, 219] on input "b. Use a target tracking policy on a custom CloudWatch metric math expression: …" at bounding box center [332, 214] width 0 height 10
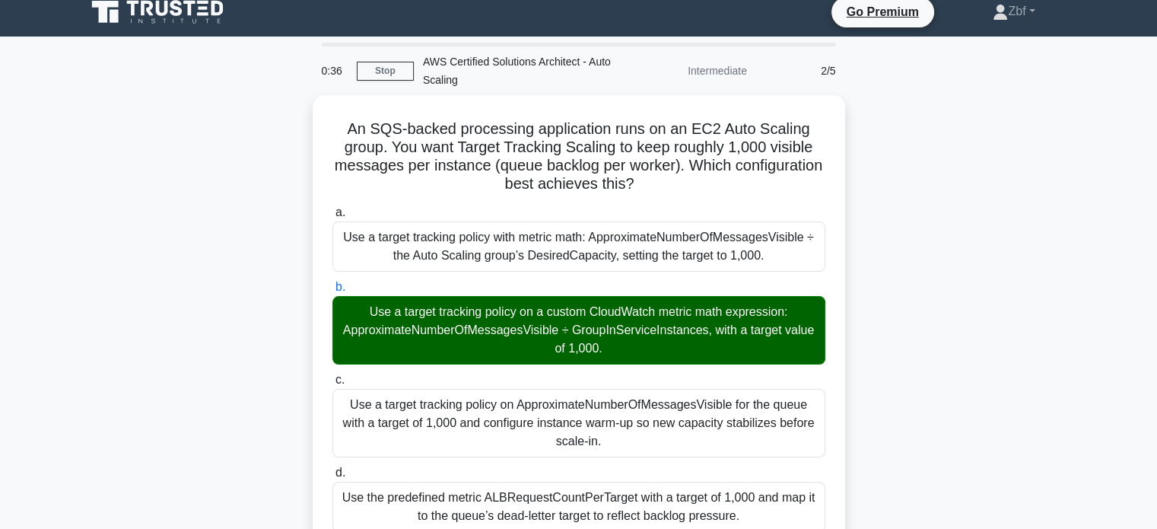
scroll to position [0, 0]
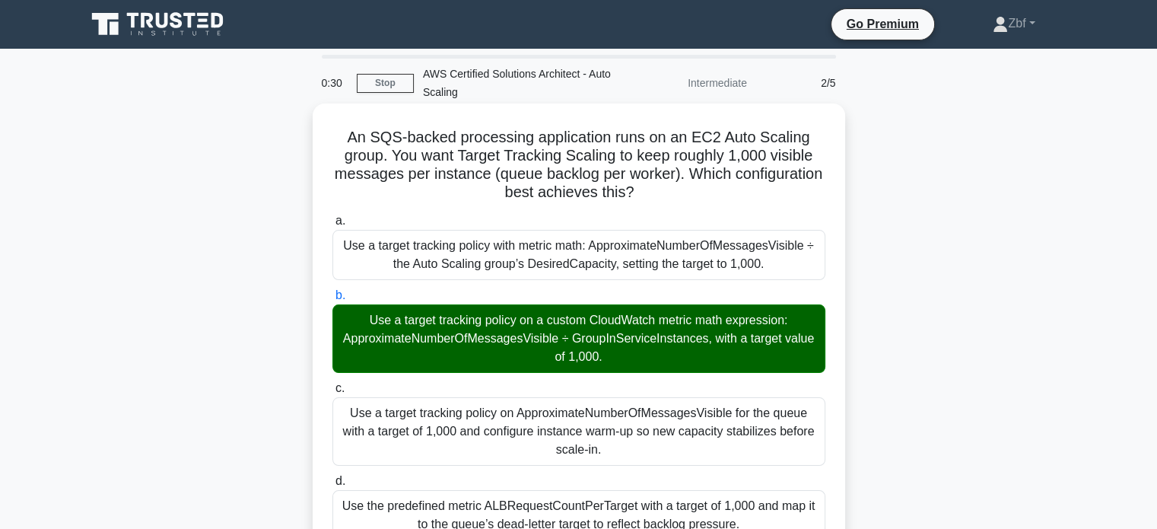
drag, startPoint x: 347, startPoint y: 135, endPoint x: 689, endPoint y: 196, distance: 347.6
click at [689, 196] on h5 "An SQS-backed processing application runs on an EC2 Auto Scaling group. You wan…" at bounding box center [579, 165] width 496 height 75
copy h5 "An SQS-backed processing application runs on an EC2 Auto Scaling group. You wan…"
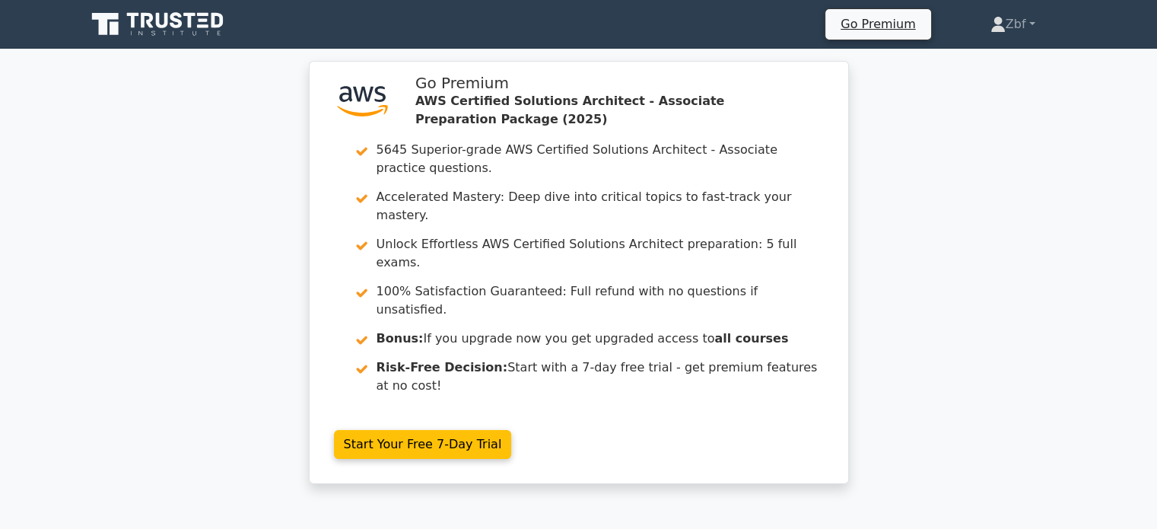
scroll to position [463, 0]
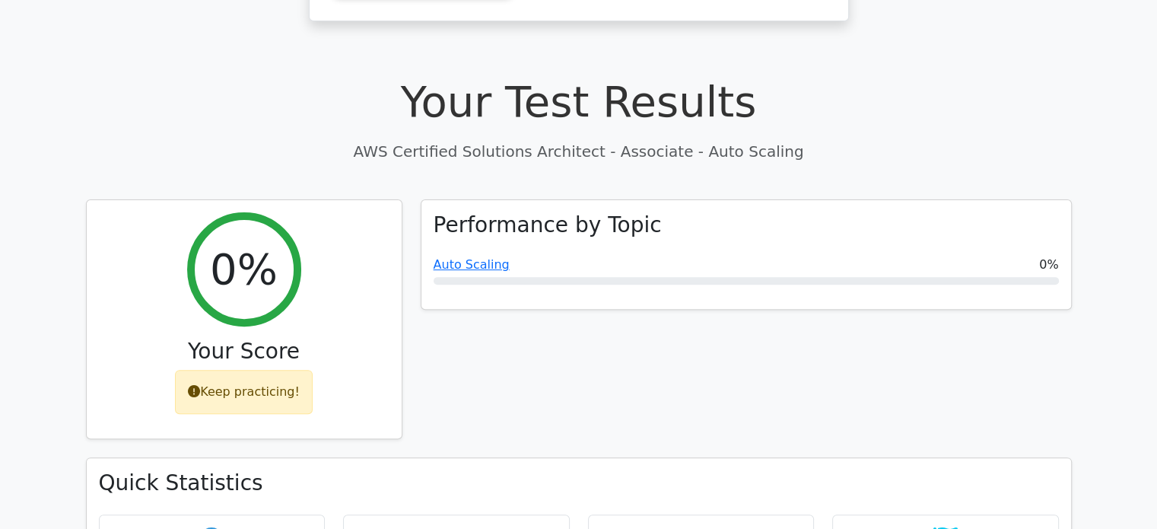
drag, startPoint x: 0, startPoint y: 0, endPoint x: 1168, endPoint y: 161, distance: 1178.7
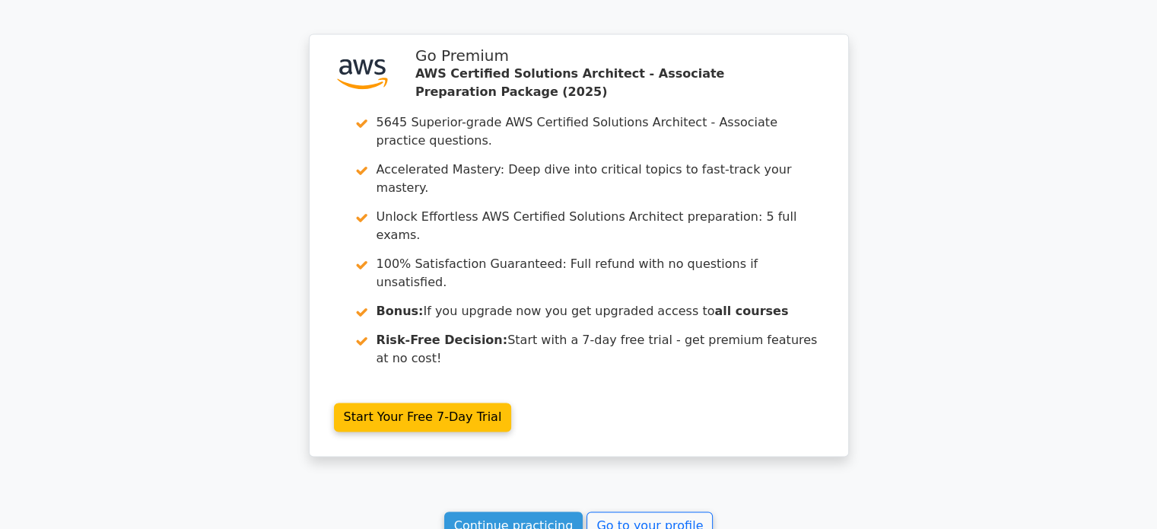
scroll to position [2192, 0]
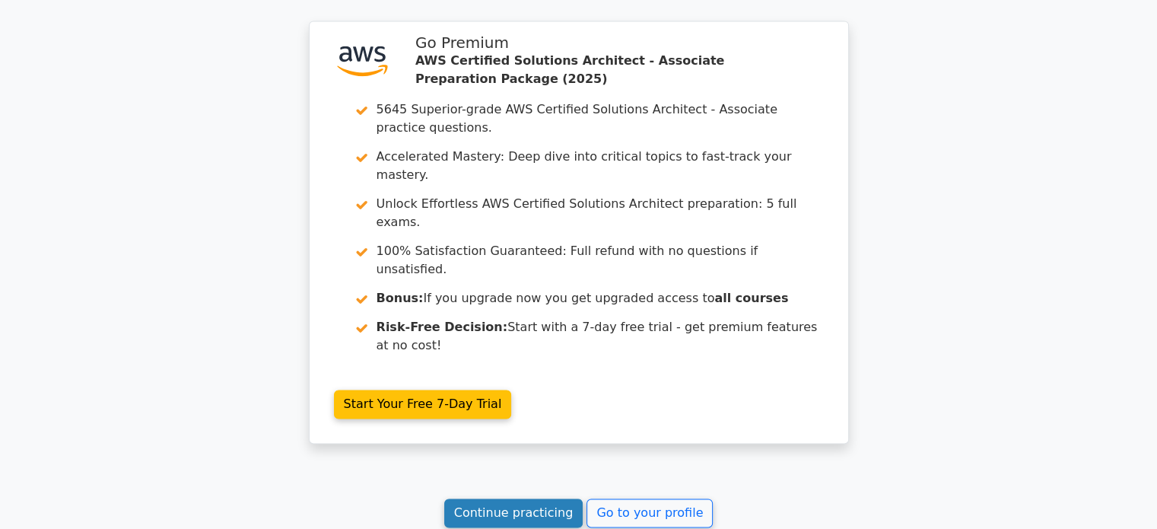
click at [549, 498] on link "Continue practicing" at bounding box center [513, 512] width 139 height 29
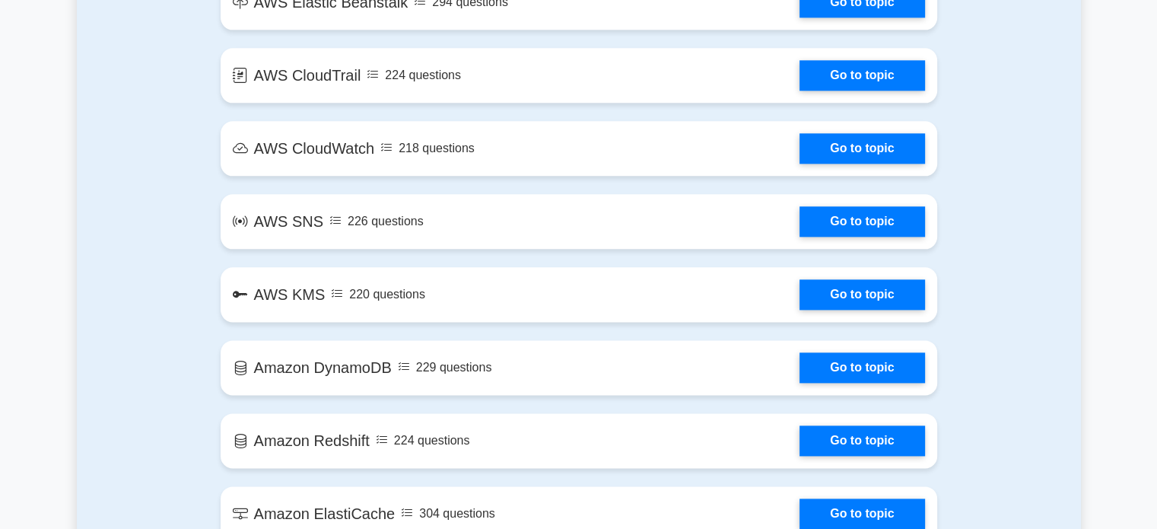
scroll to position [2313, 0]
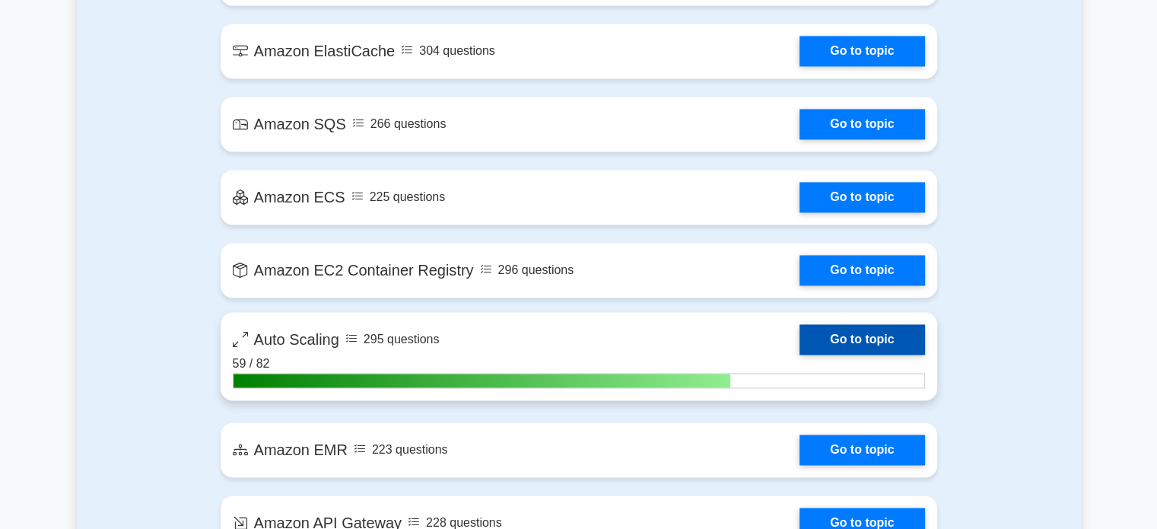
click at [849, 337] on link "Go to topic" at bounding box center [862, 339] width 125 height 30
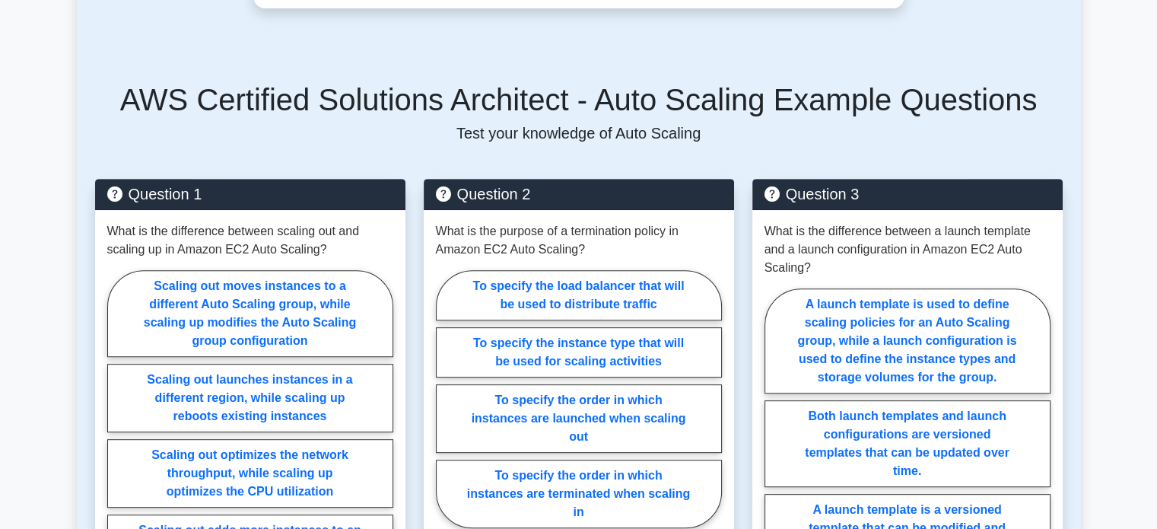
scroll to position [422, 0]
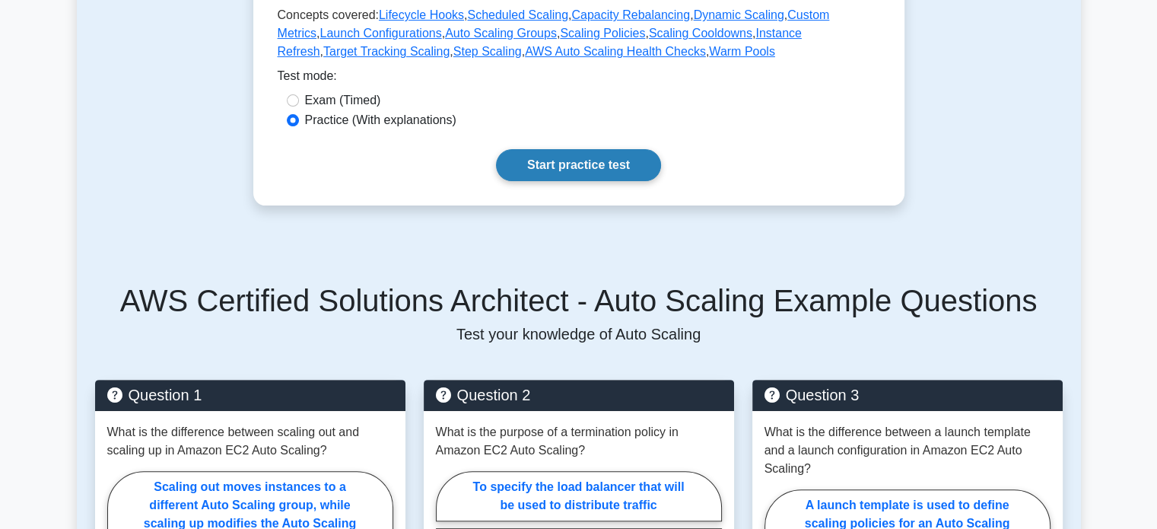
click at [617, 154] on link "Start practice test" at bounding box center [578, 165] width 165 height 32
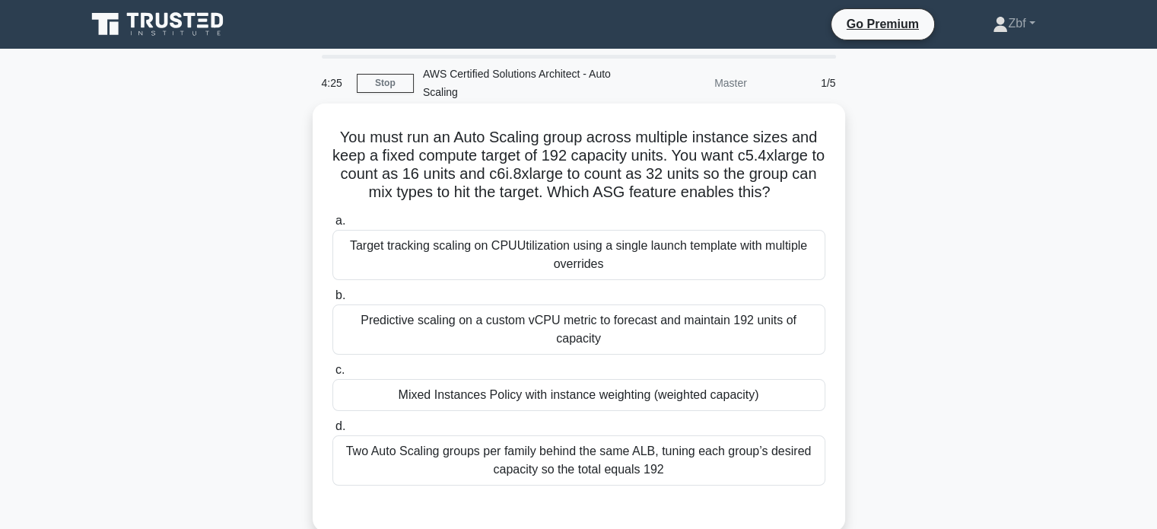
click at [534, 379] on div "Mixed Instances Policy with instance weighting (weighted capacity)" at bounding box center [578, 395] width 493 height 32
click at [332, 375] on input "c. Mixed Instances Policy with instance weighting (weighted capacity)" at bounding box center [332, 370] width 0 height 10
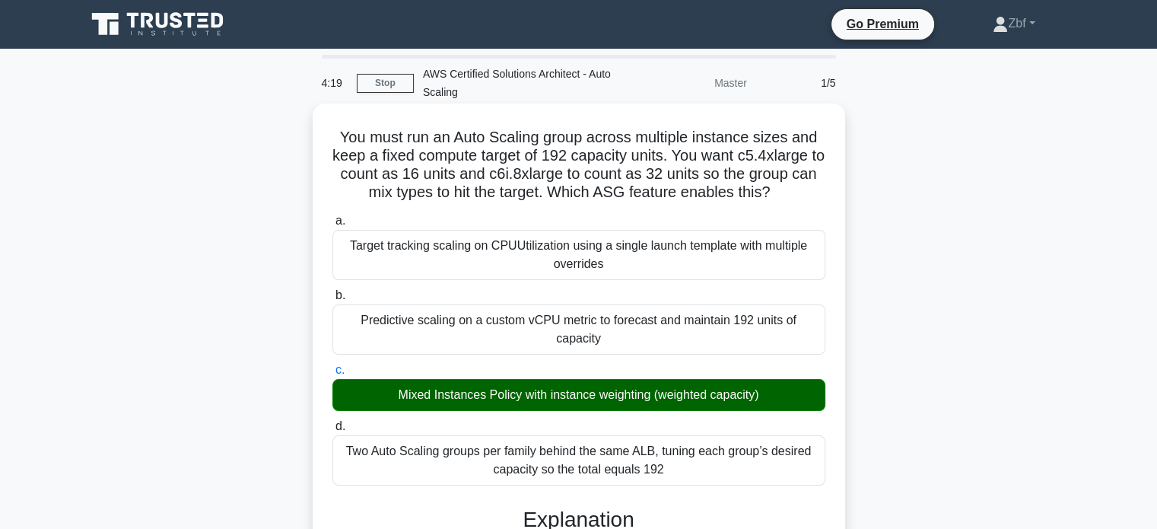
drag, startPoint x: 336, startPoint y: 132, endPoint x: 690, endPoint y: 450, distance: 475.1
copy div "You must run an Auto Scaling group across multiple instance sizes and keep a fi…"
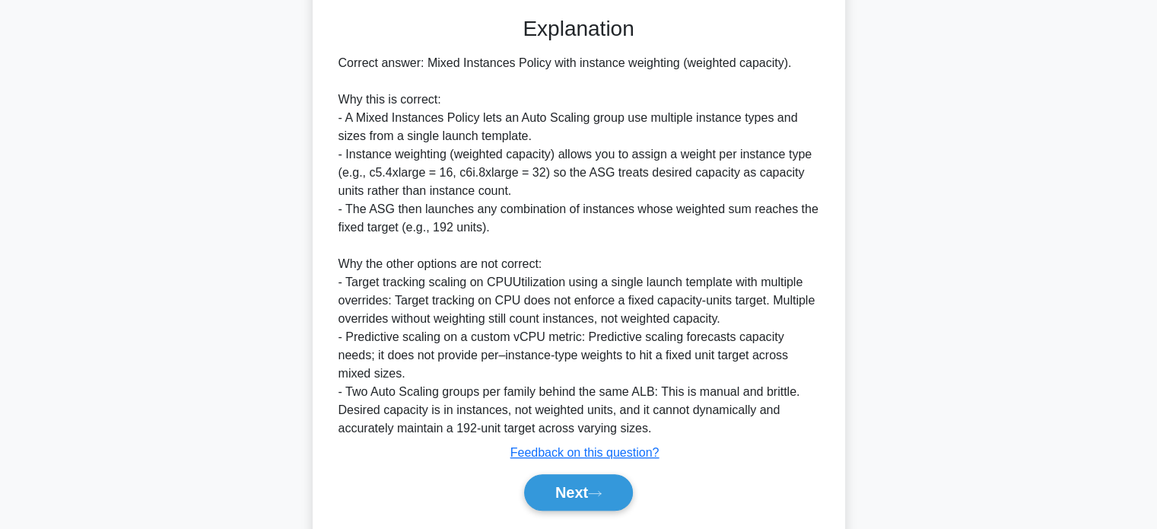
scroll to position [499, 0]
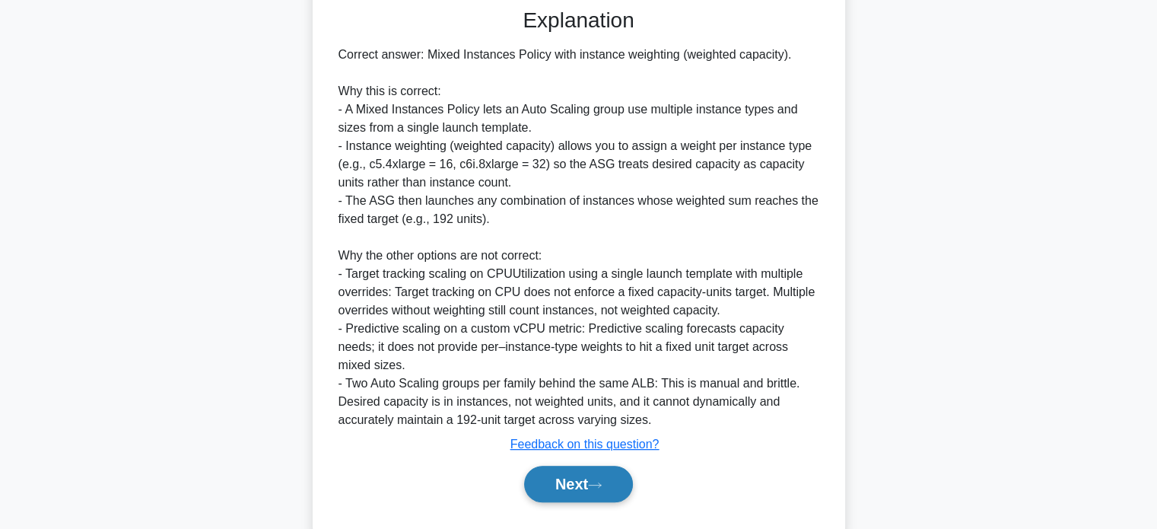
click at [581, 466] on button "Next" at bounding box center [578, 484] width 109 height 37
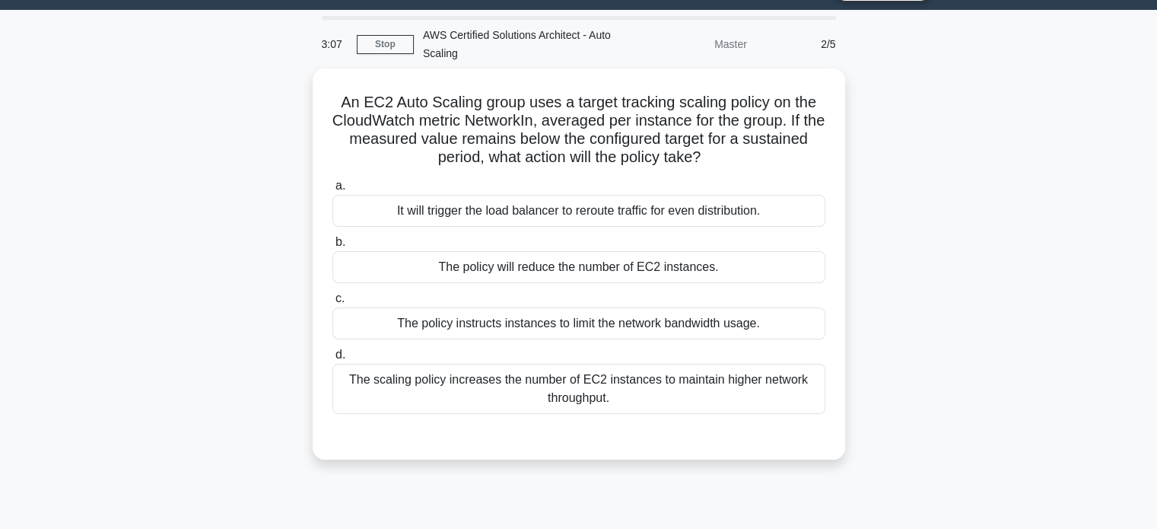
scroll to position [30, 0]
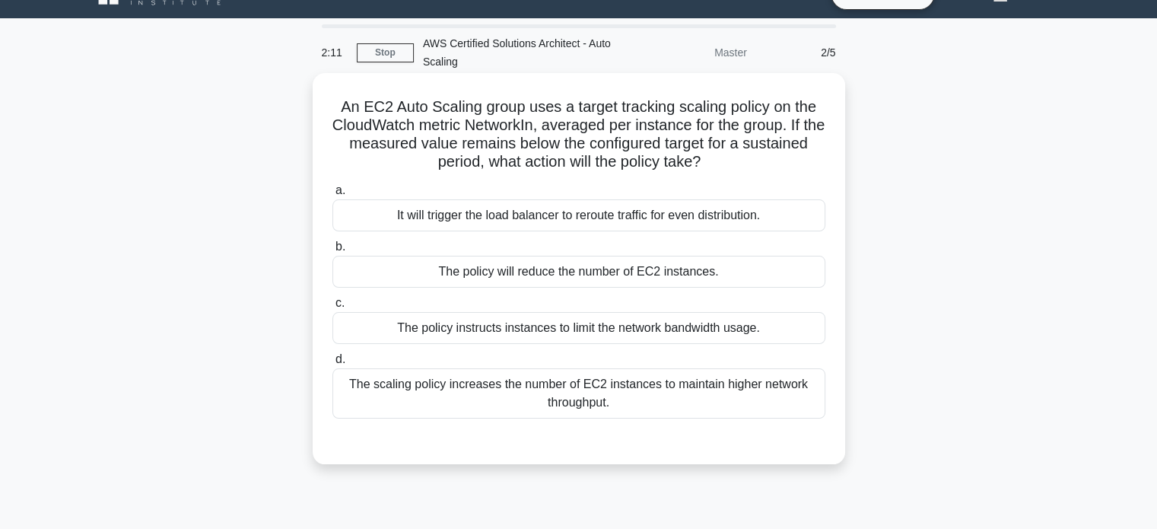
click at [602, 226] on div "It will trigger the load balancer to reroute traffic for even distribution." at bounding box center [578, 215] width 493 height 32
click at [332, 196] on input "a. It will trigger the load balancer to reroute traffic for even distribution." at bounding box center [332, 191] width 0 height 10
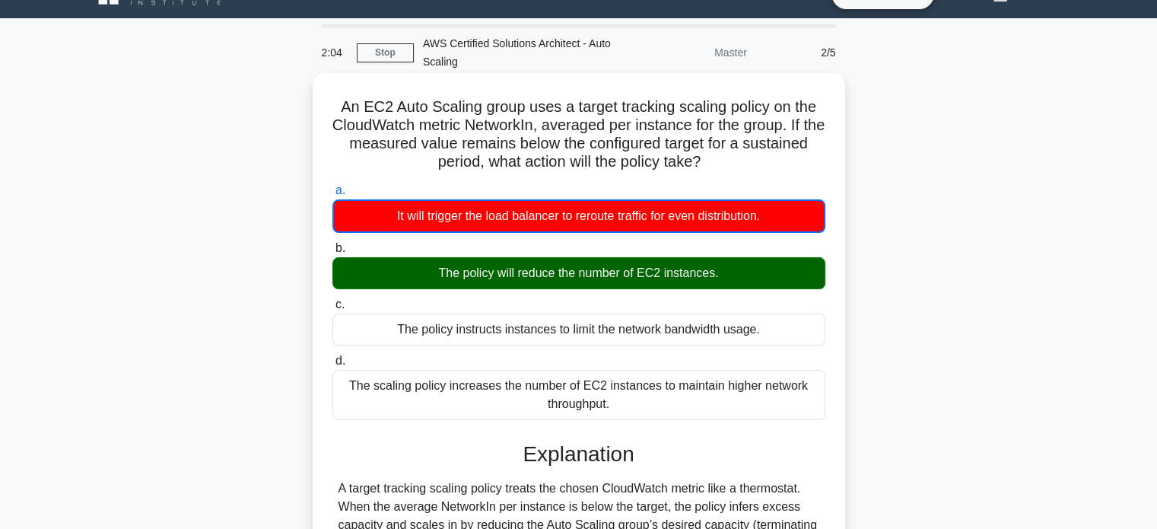
drag, startPoint x: 336, startPoint y: 103, endPoint x: 627, endPoint y: 414, distance: 425.7
click at [627, 414] on div "An EC2 Auto Scaling group uses a target tracking scaling policy on the CloudWat…" at bounding box center [579, 385] width 520 height 612
copy div "An EC2 Auto Scaling group uses a target tracking scaling policy on the CloudWat…"
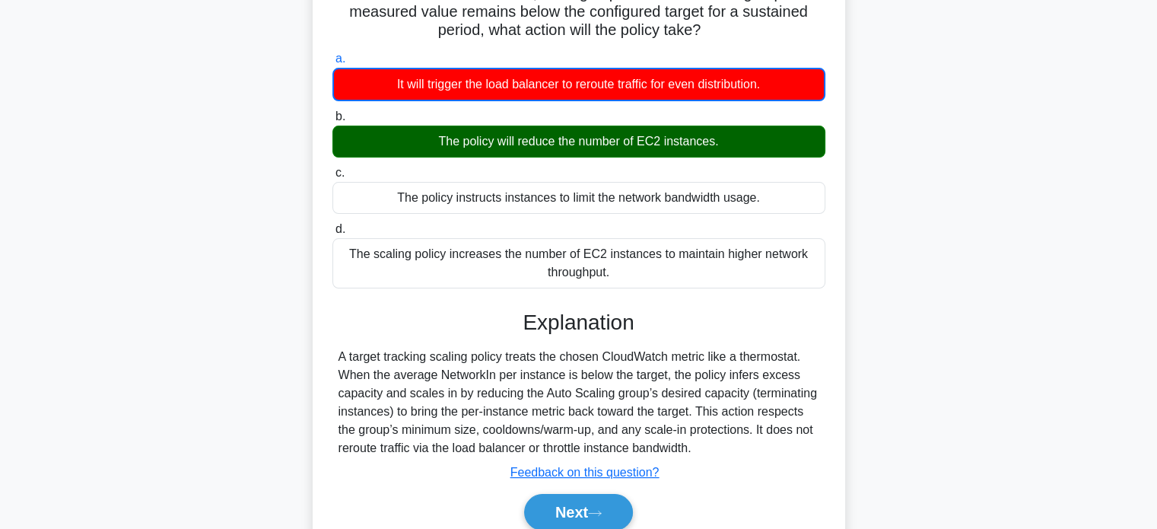
scroll to position [167, 0]
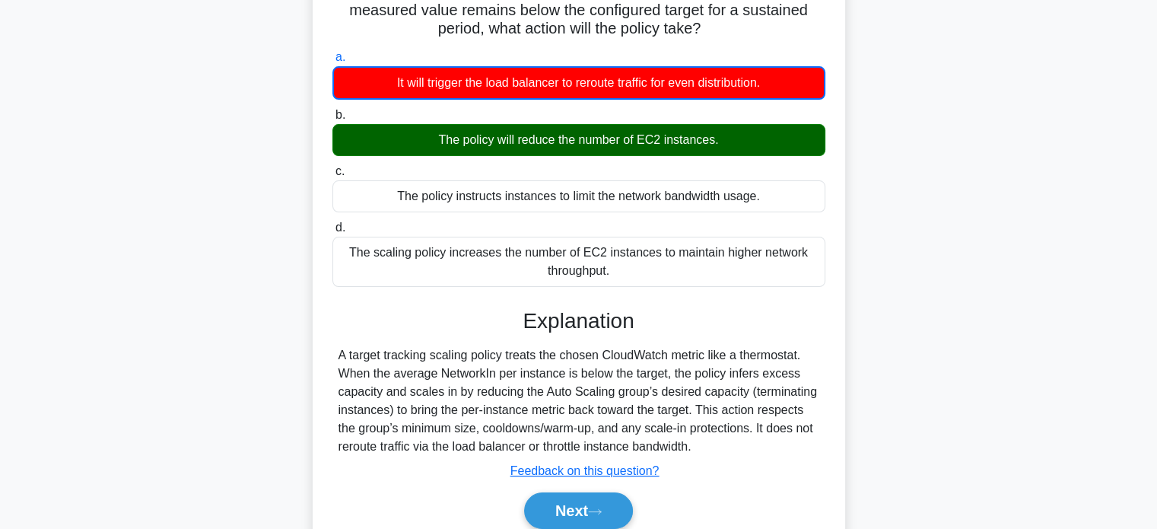
click at [1061, 192] on div "An EC2 Auto Scaling group uses a target tracking scaling policy on the CloudWat…" at bounding box center [579, 261] width 1004 height 643
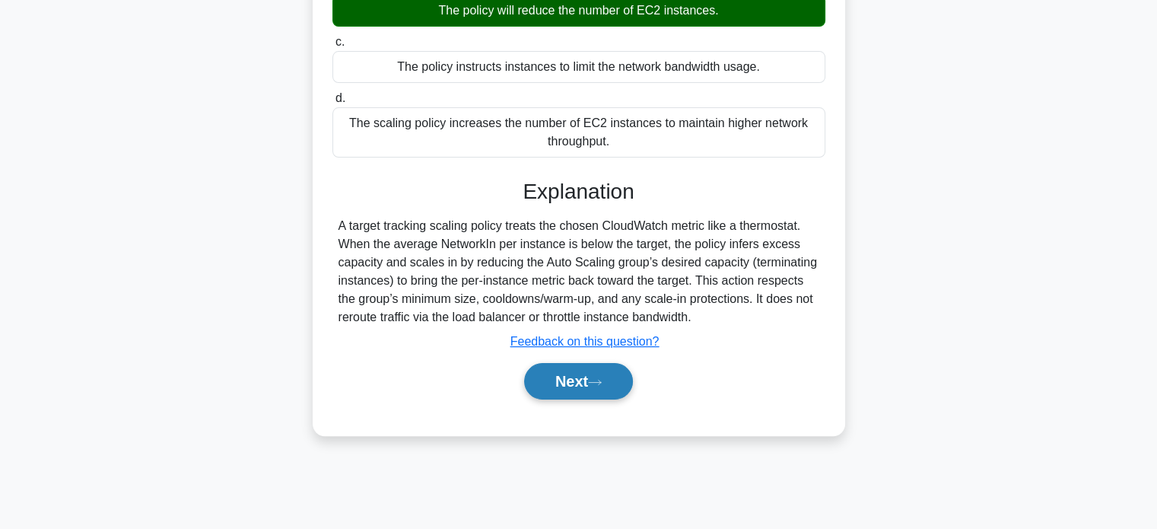
click at [602, 378] on icon at bounding box center [595, 382] width 14 height 8
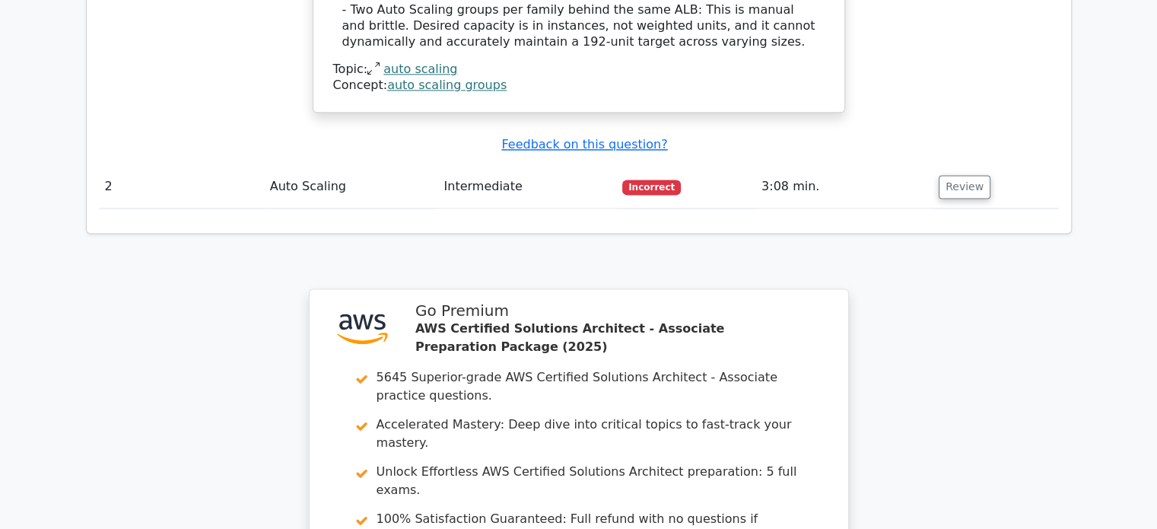
scroll to position [2198, 0]
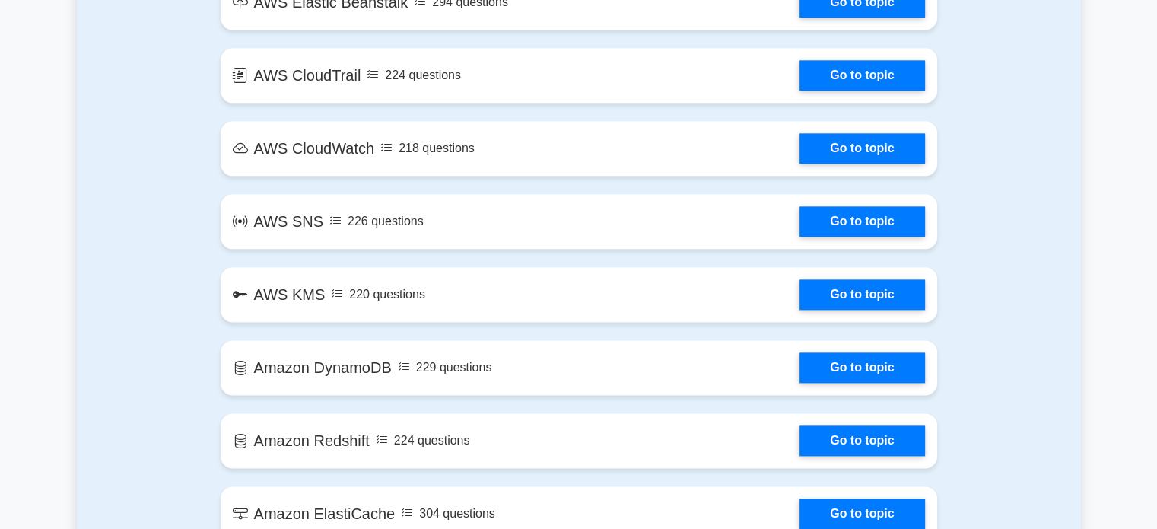
scroll to position [2313, 0]
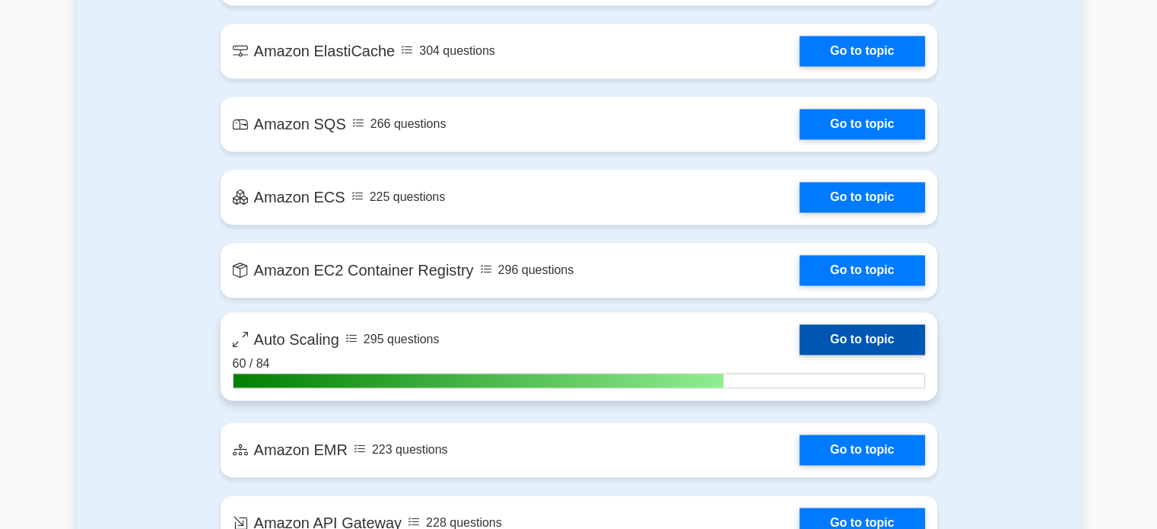
click at [875, 333] on link "Go to topic" at bounding box center [862, 339] width 125 height 30
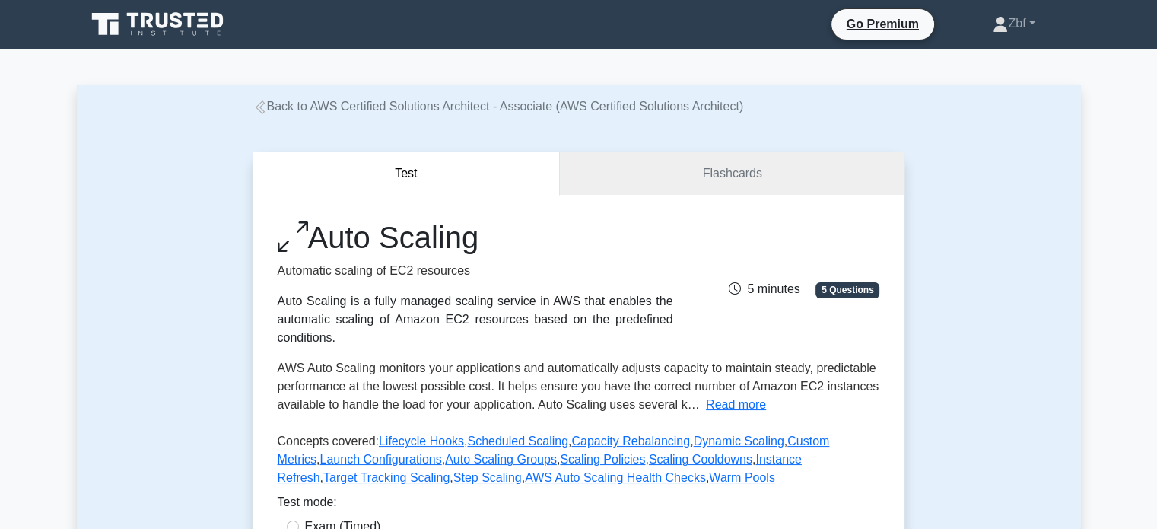
click at [875, 333] on div "Auto Scaling Automatic scaling of EC2 resources Auto Scaling is a fully managed…" at bounding box center [579, 283] width 621 height 128
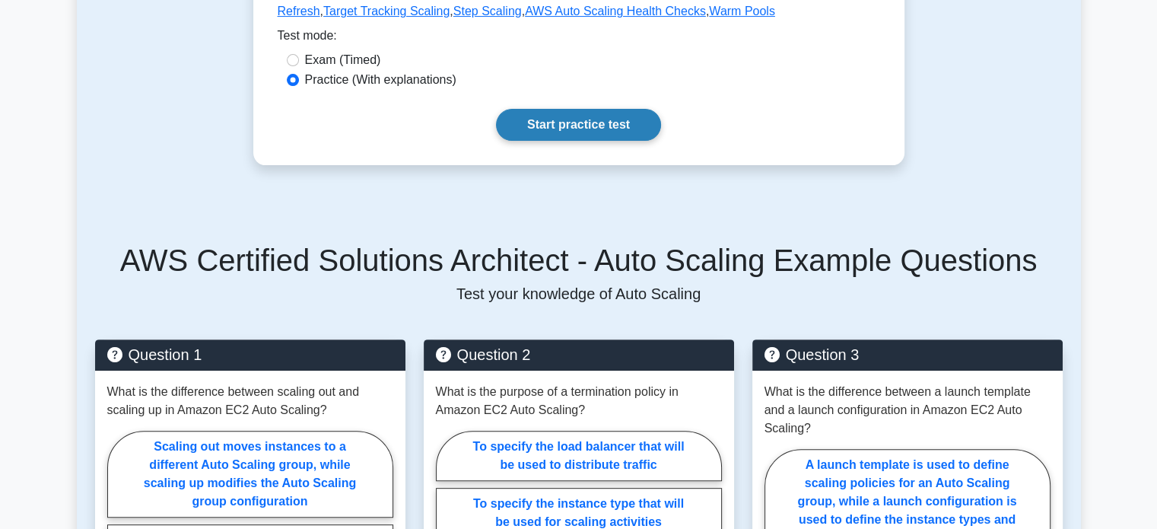
click at [618, 138] on link "Start practice test" at bounding box center [578, 125] width 165 height 32
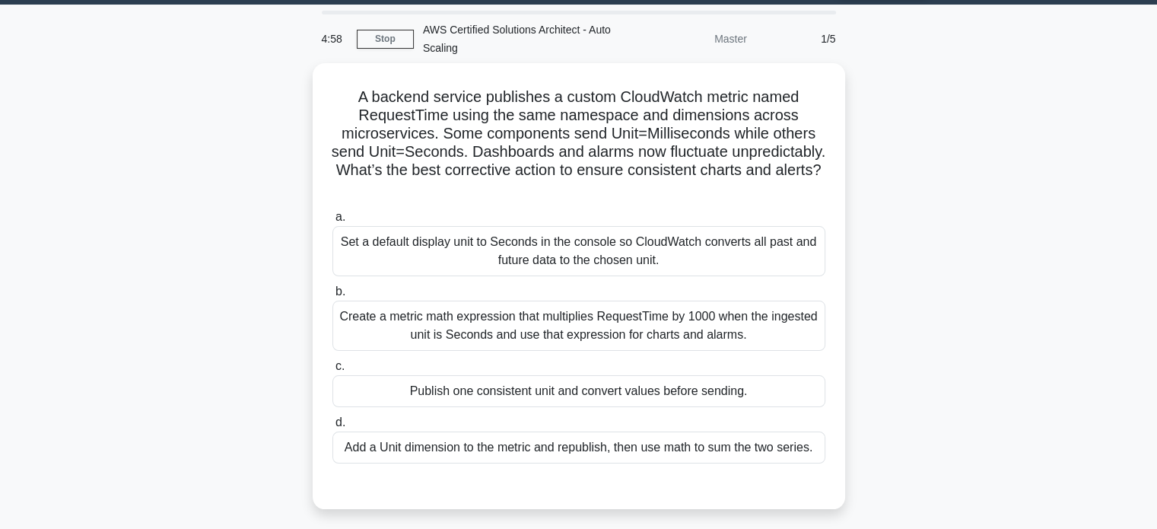
scroll to position [48, 0]
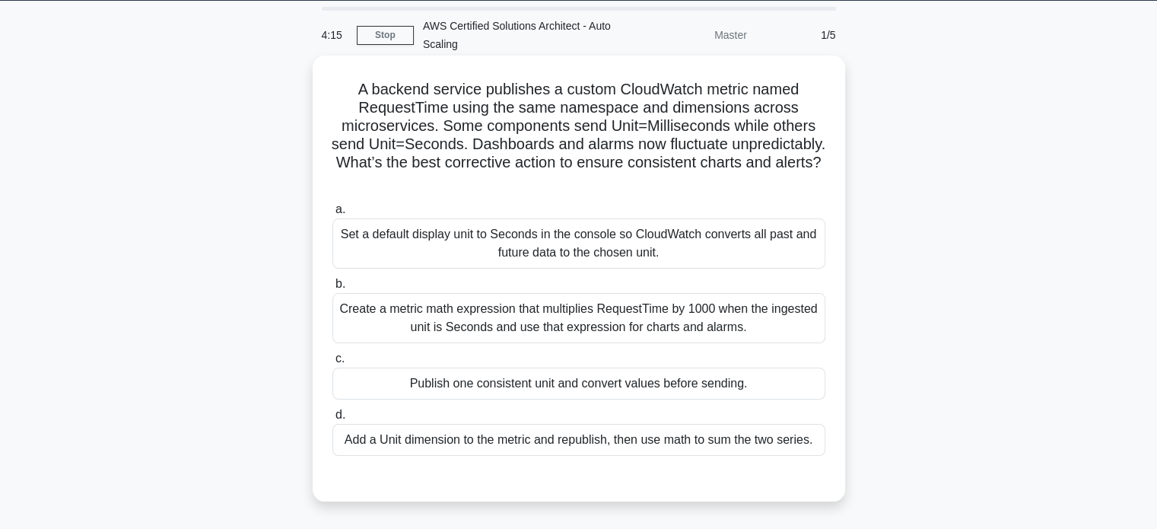
click at [749, 234] on div "Set a default display unit to Seconds in the console so CloudWatch converts all…" at bounding box center [578, 243] width 493 height 50
click at [332, 215] on input "a. Set a default display unit to Seconds in the console so CloudWatch converts …" at bounding box center [332, 210] width 0 height 10
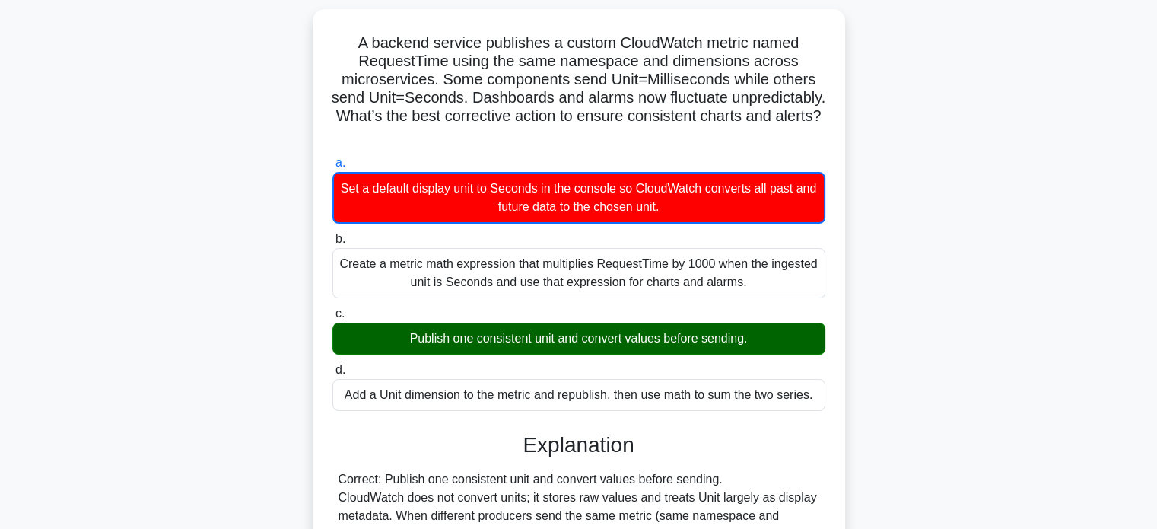
scroll to position [0, 0]
